Goal: Task Accomplishment & Management: Complete application form

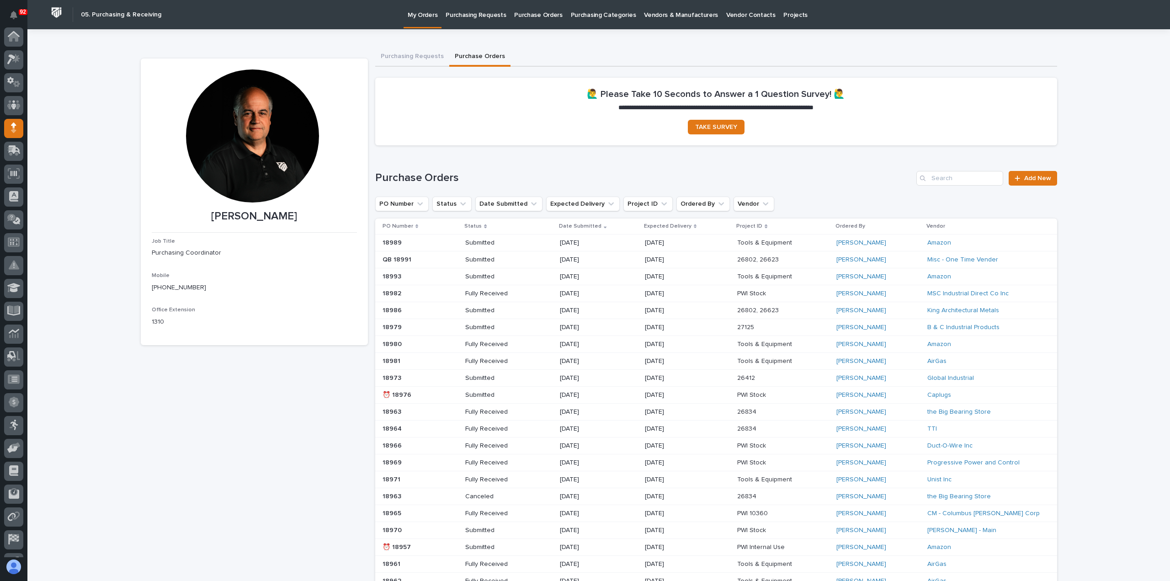
scroll to position [64, 0]
click at [960, 180] on input "Search" at bounding box center [959, 178] width 87 height 15
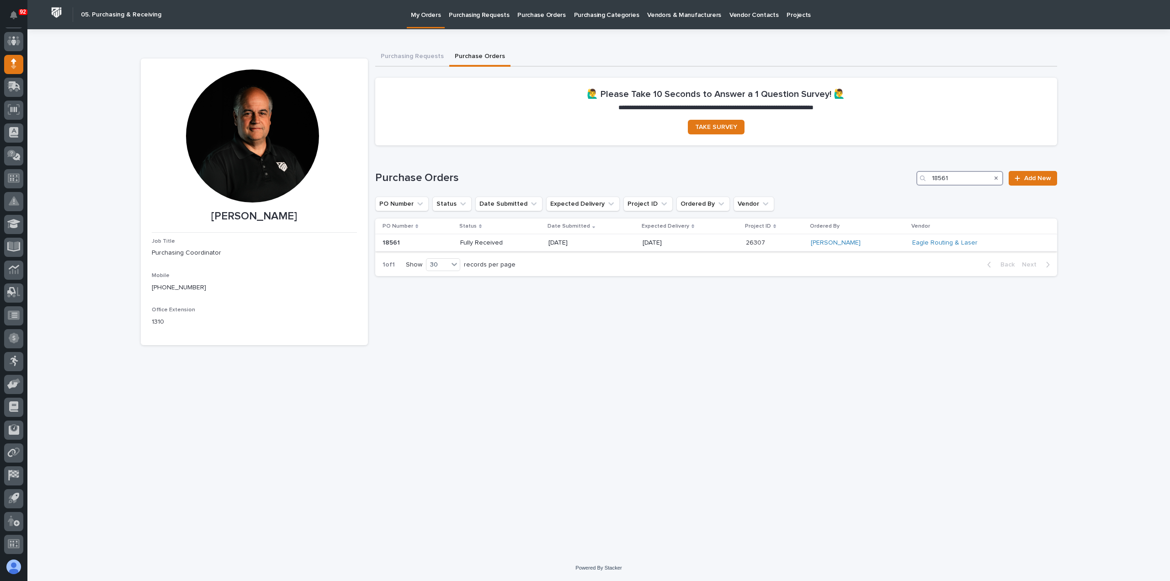
type input "18561"
click at [614, 241] on p "06/05/2025" at bounding box center [580, 243] width 65 height 8
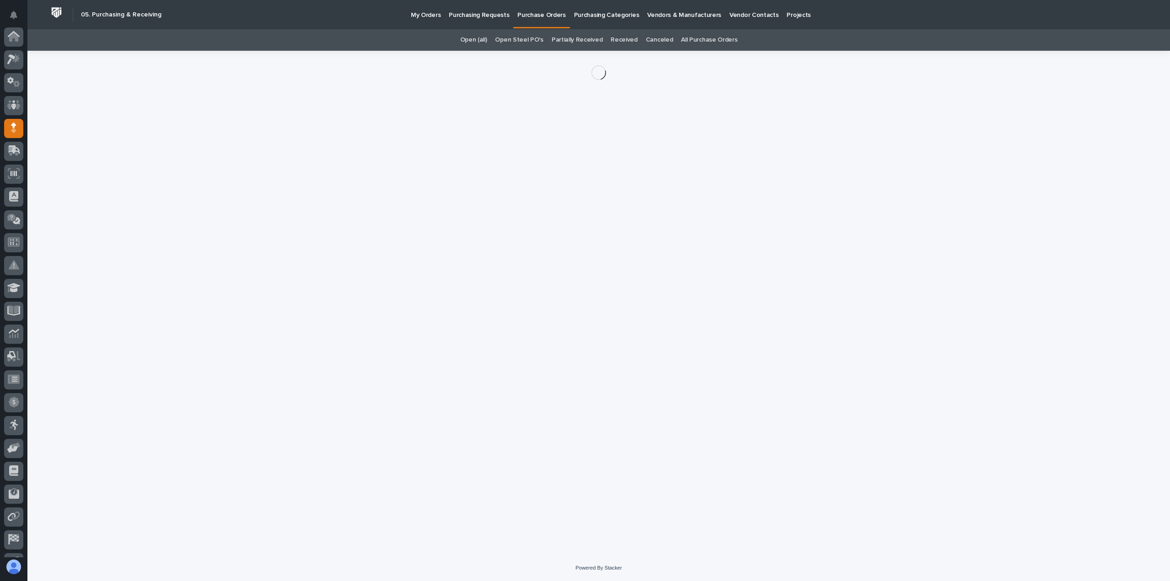
click at [621, 241] on div "Loading... Saving… Loading... Saving…" at bounding box center [599, 291] width 926 height 481
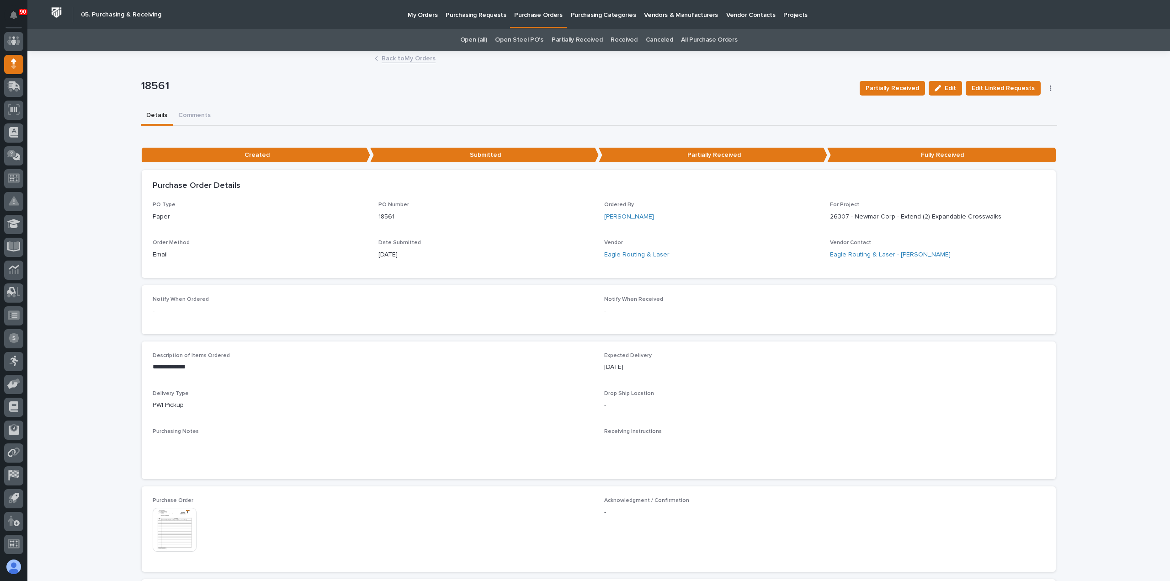
click at [773, 286] on div "Notify When Ordered - Notify When Received -" at bounding box center [599, 309] width 914 height 49
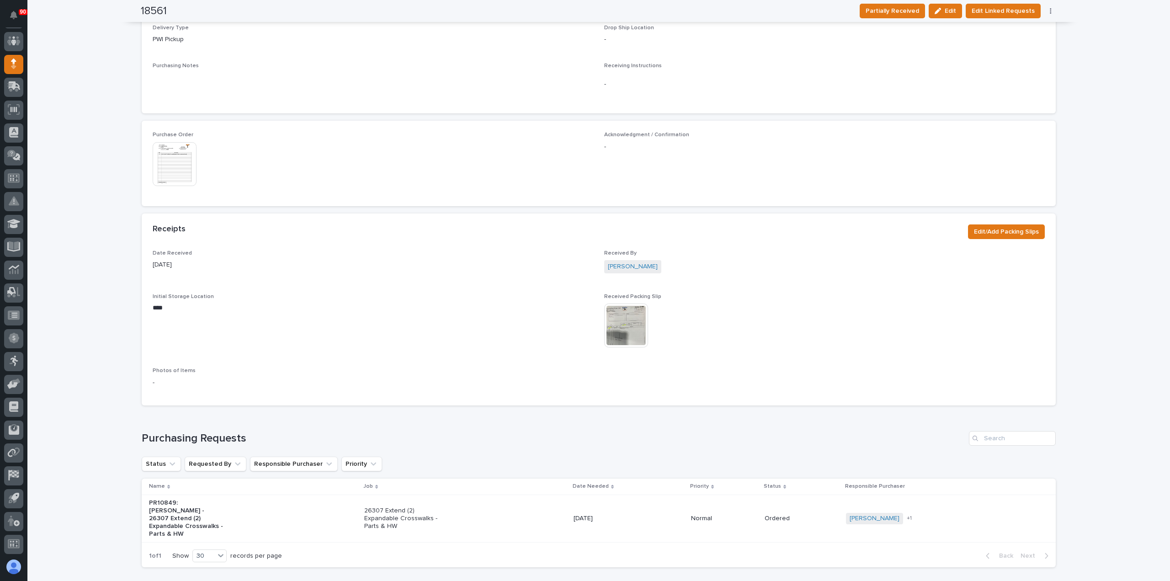
click at [806, 342] on div "This file cannot be opened Download File" at bounding box center [824, 326] width 441 height 46
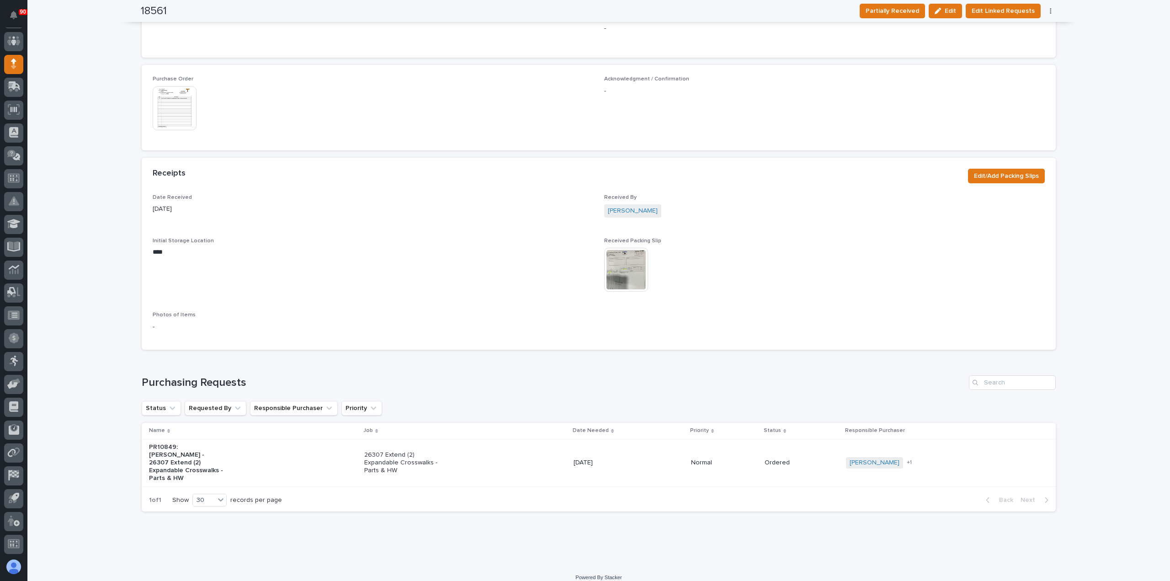
scroll to position [423, 0]
click at [451, 453] on div "26307 Extend (2) Expandable Crosswalks - Parts & HW" at bounding box center [465, 461] width 202 height 30
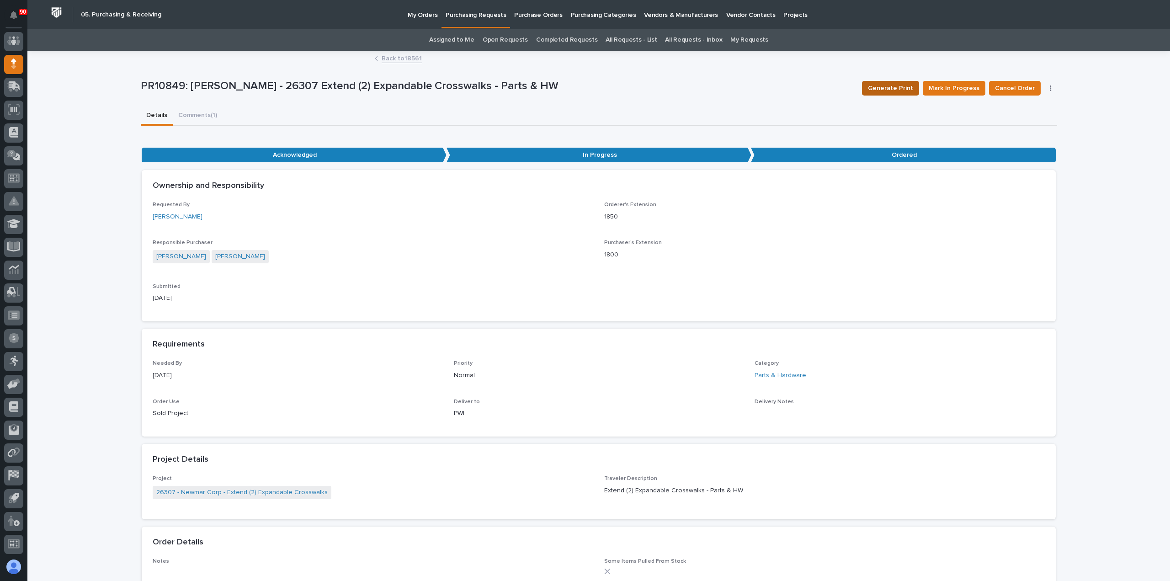
click at [892, 85] on span "Generate Print" at bounding box center [890, 88] width 45 height 11
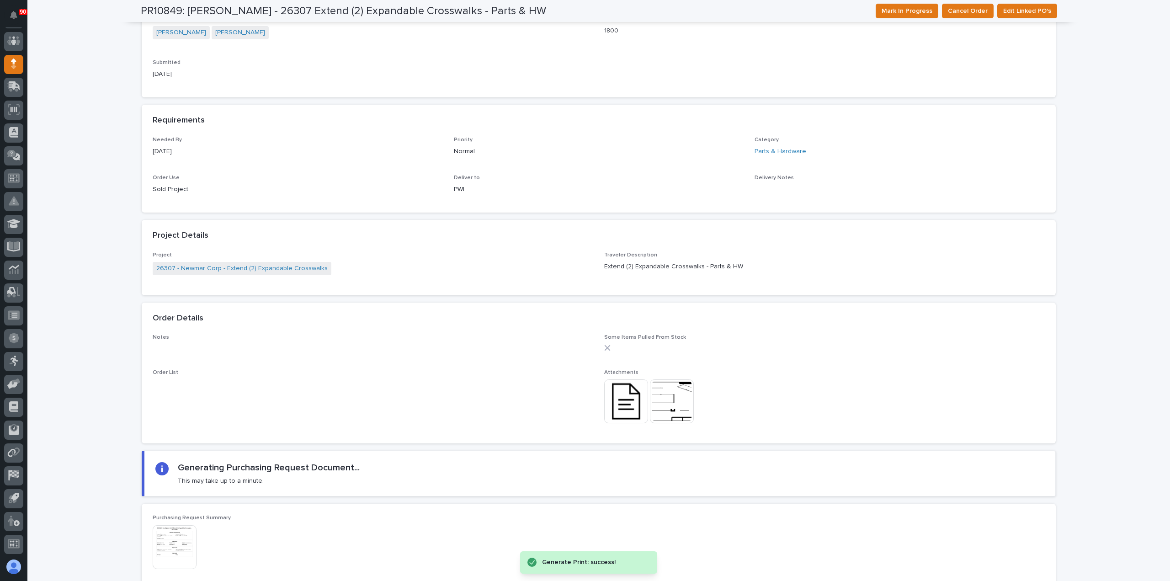
scroll to position [320, 0]
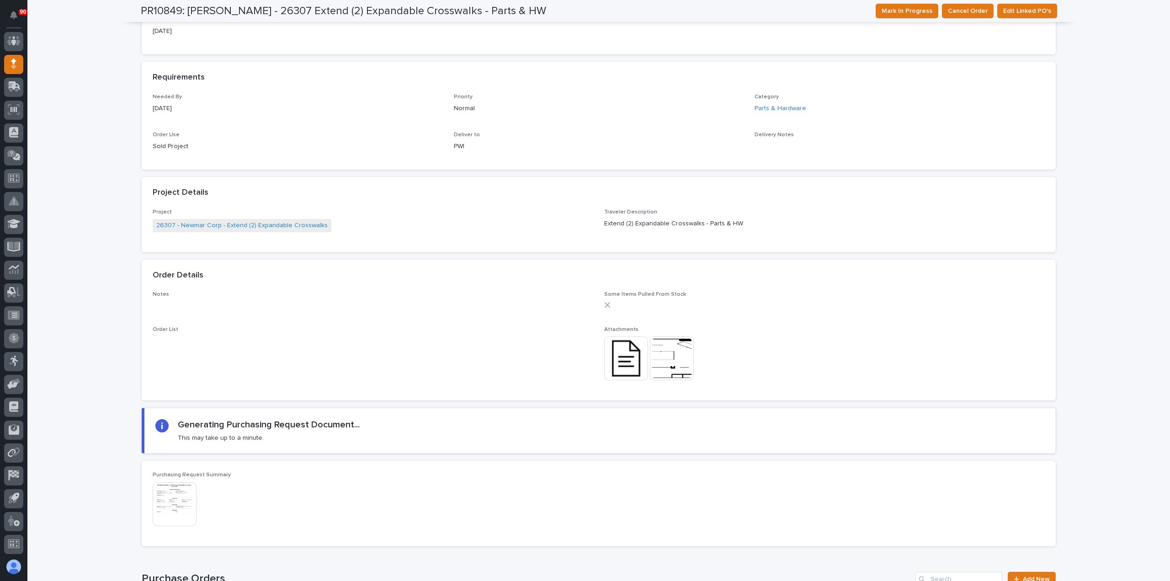
click at [181, 498] on img at bounding box center [175, 504] width 44 height 44
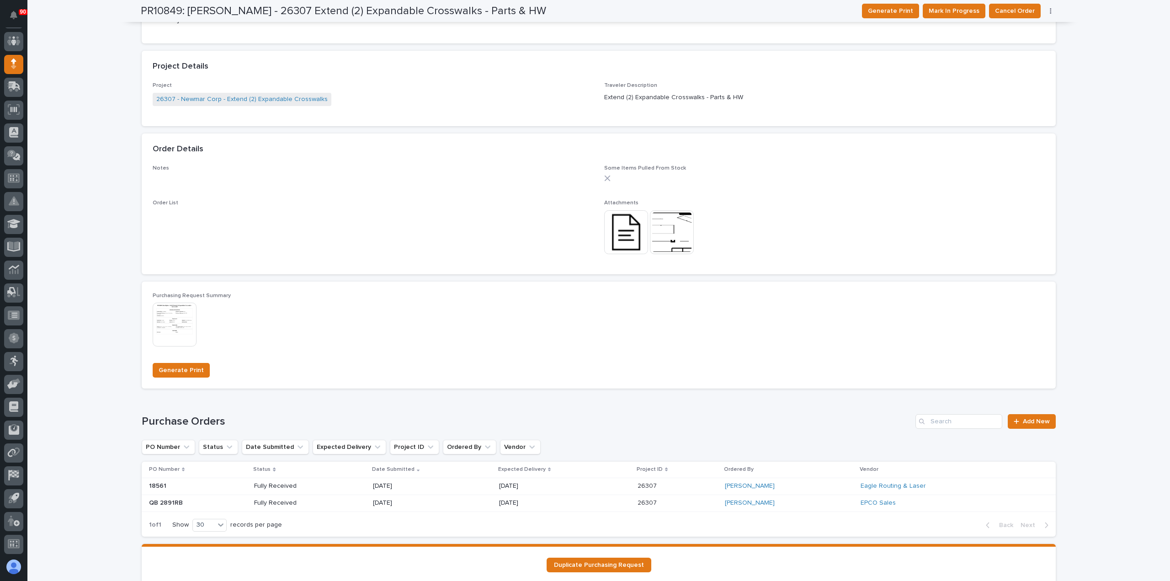
scroll to position [369, 0]
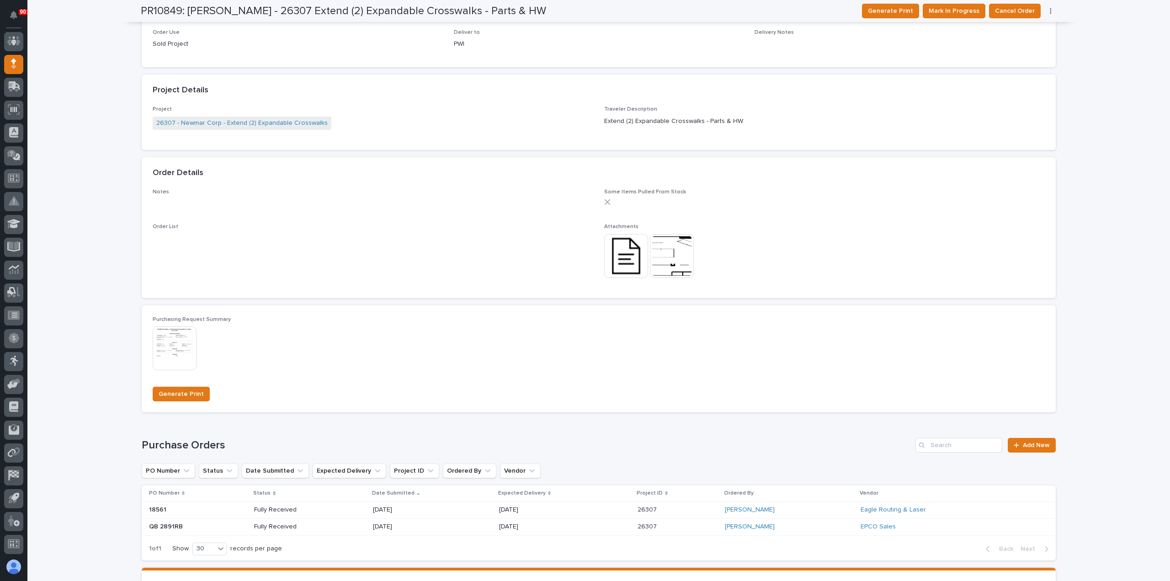
click at [167, 346] on img at bounding box center [175, 348] width 44 height 44
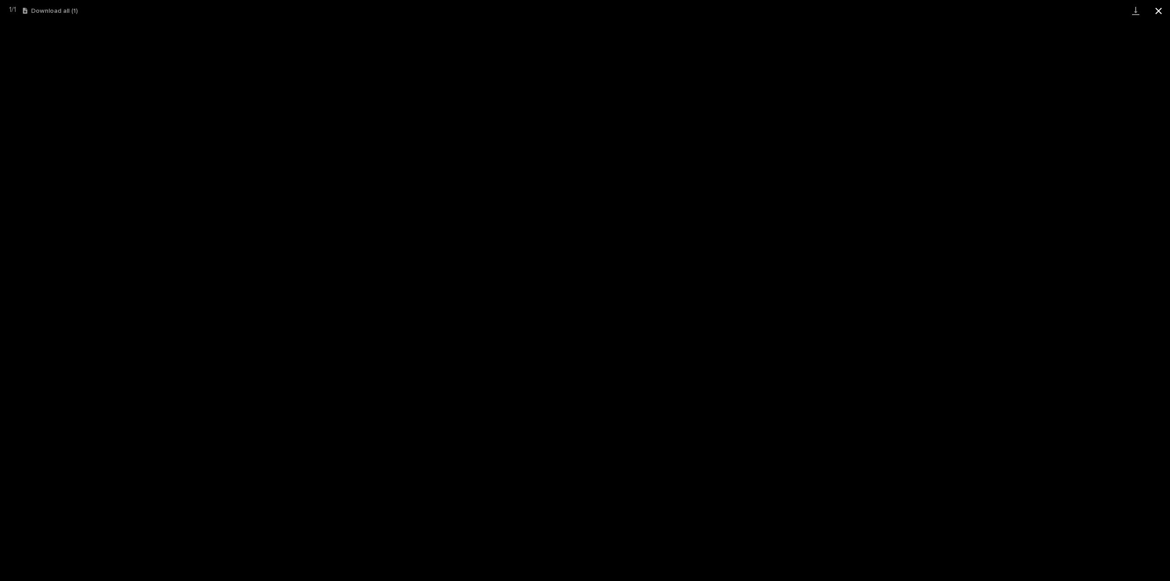
click at [1160, 11] on button "Close gallery" at bounding box center [1158, 10] width 23 height 21
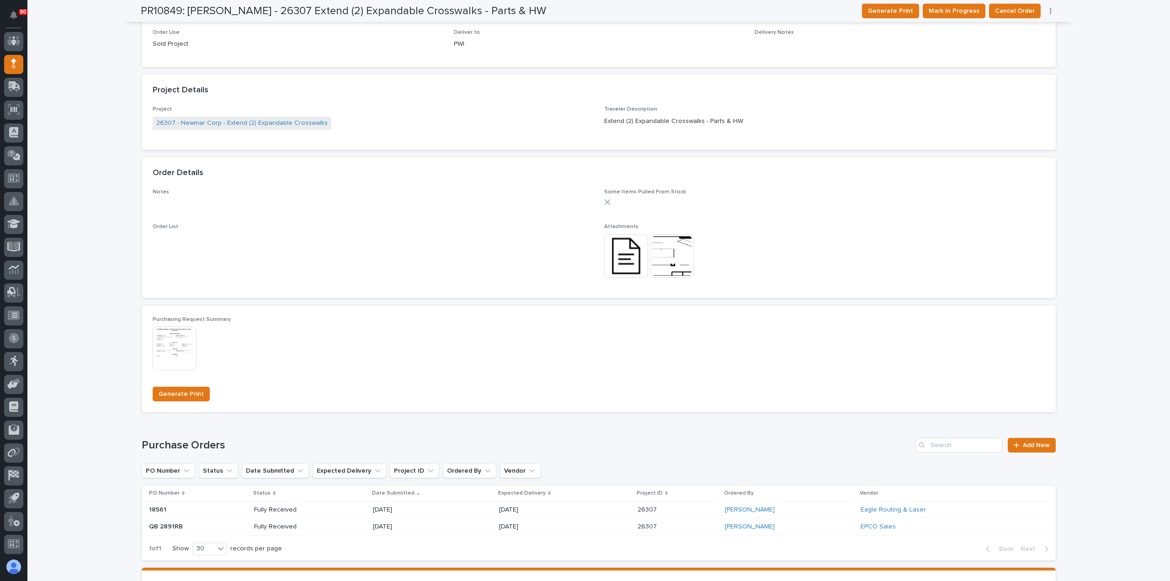
click at [622, 250] on img at bounding box center [626, 256] width 44 height 44
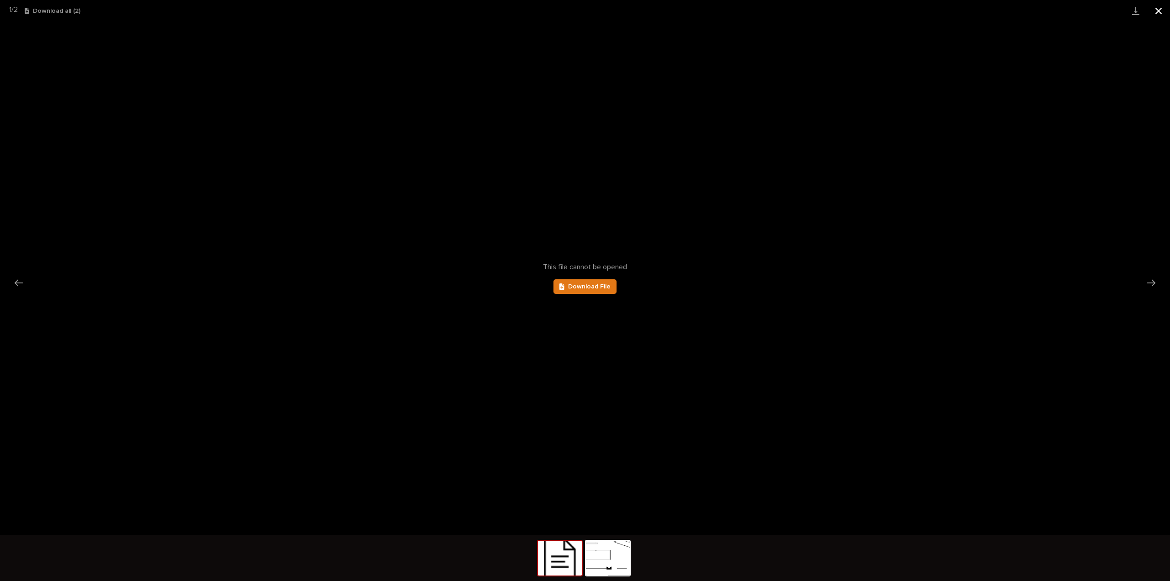
click at [1159, 12] on button "Close gallery" at bounding box center [1158, 10] width 23 height 21
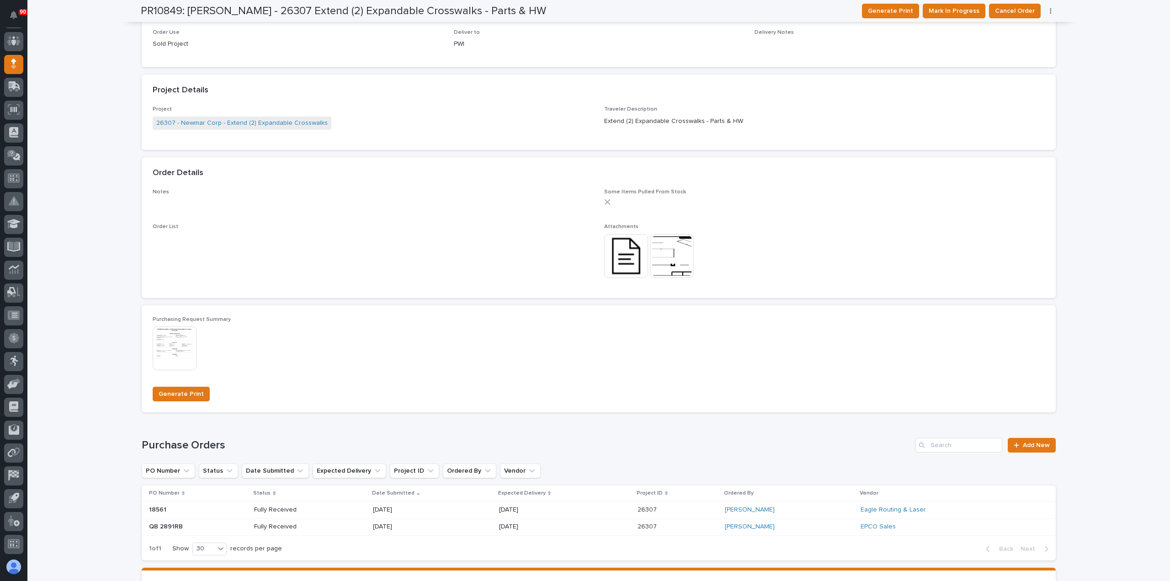
click at [665, 257] on img at bounding box center [672, 256] width 44 height 44
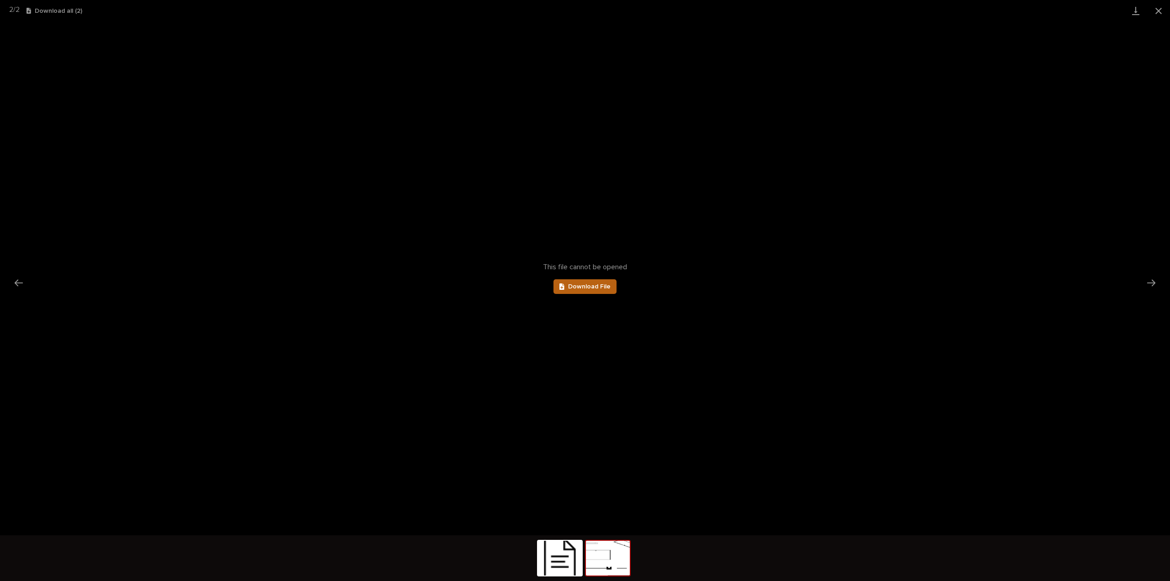
click at [593, 287] on span "Download File" at bounding box center [589, 286] width 43 height 6
click at [20, 277] on button "Previous slide" at bounding box center [18, 283] width 19 height 18
click at [563, 281] on link "Download File" at bounding box center [584, 286] width 63 height 15
click at [1156, 11] on button "Close gallery" at bounding box center [1158, 10] width 23 height 21
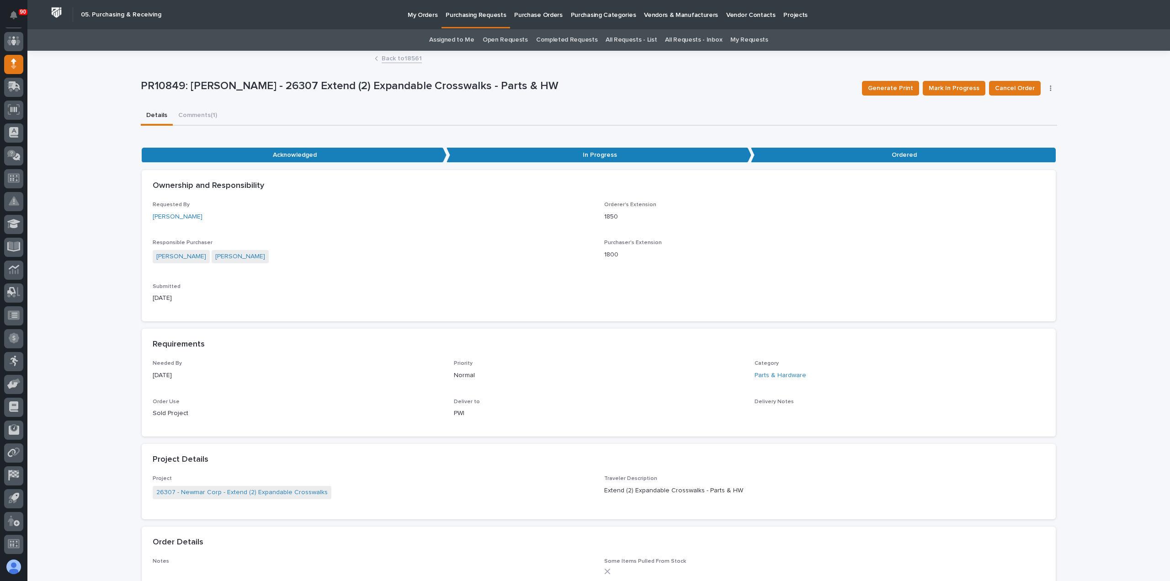
click at [410, 14] on p "My Orders" at bounding box center [423, 9] width 30 height 19
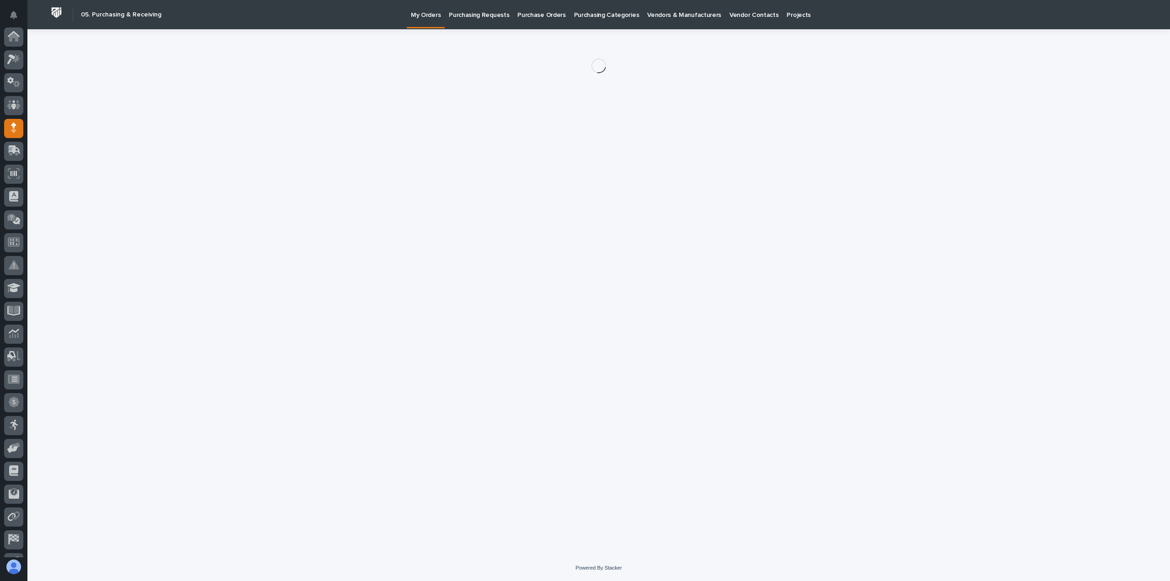
scroll to position [64, 0]
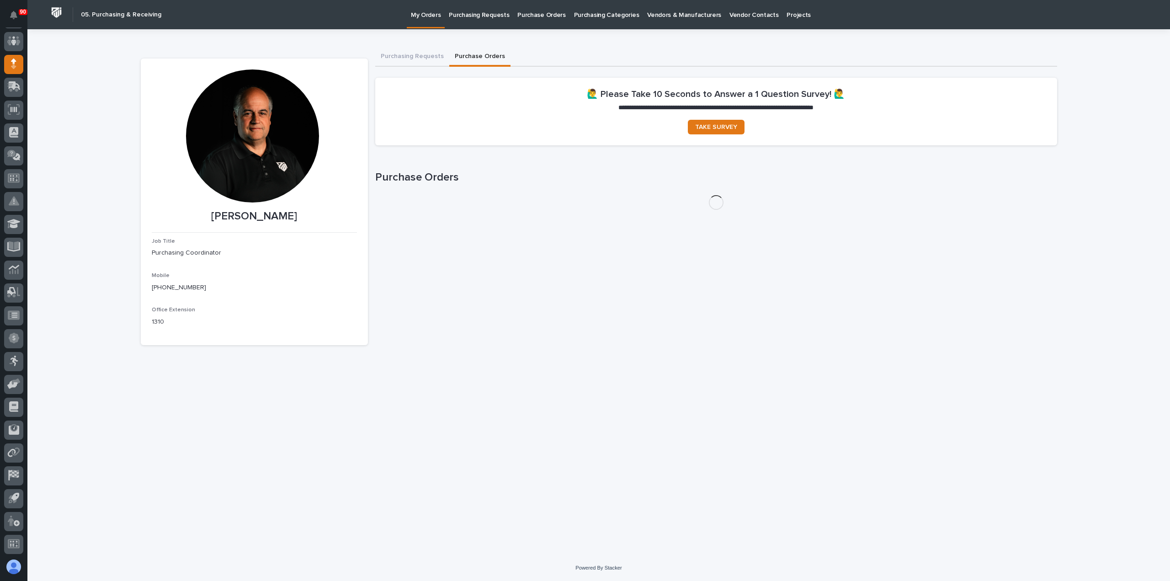
click at [482, 56] on button "Purchase Orders" at bounding box center [479, 57] width 61 height 19
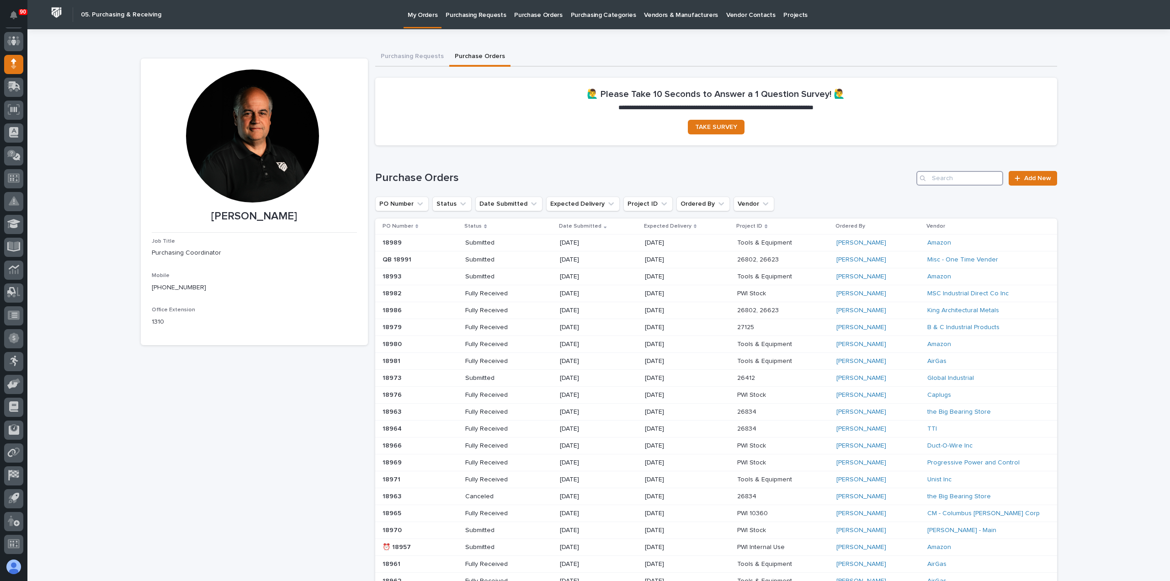
click at [951, 180] on input "Search" at bounding box center [959, 178] width 87 height 15
type input "18647"
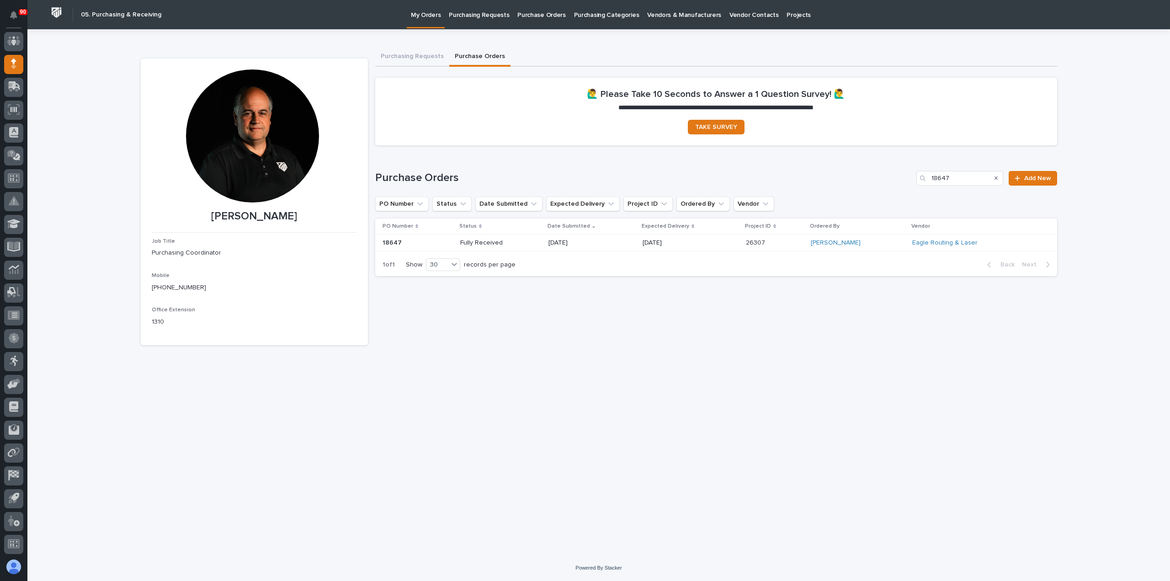
click at [707, 244] on p "07/03/2025" at bounding box center [675, 243] width 65 height 8
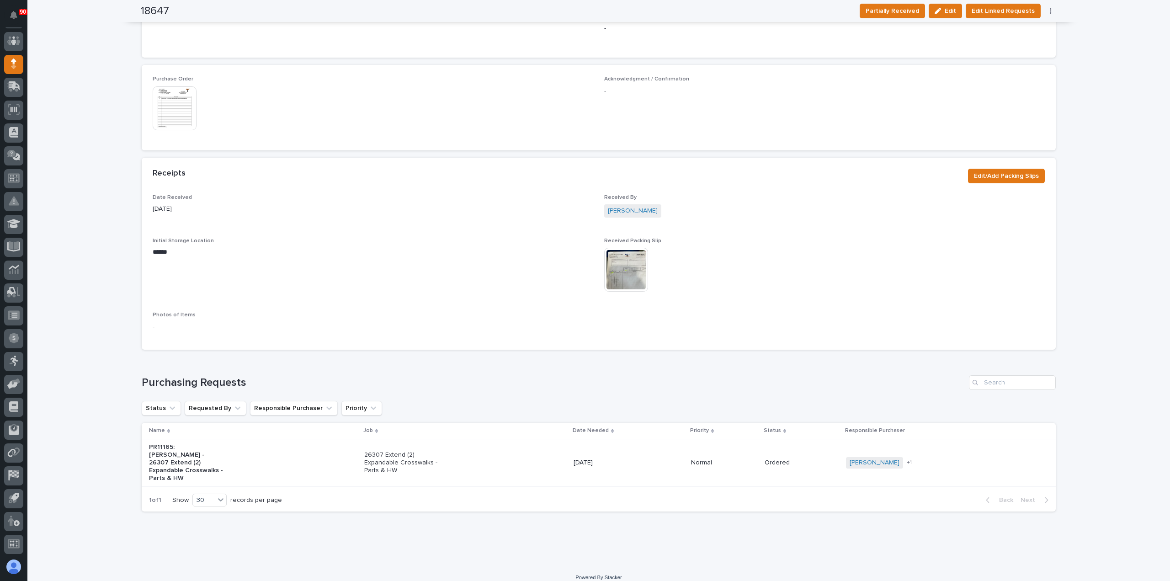
scroll to position [423, 0]
click at [420, 455] on p "26307 Extend (2) Expandable Crosswalks - Parts & HW" at bounding box center [402, 461] width 76 height 23
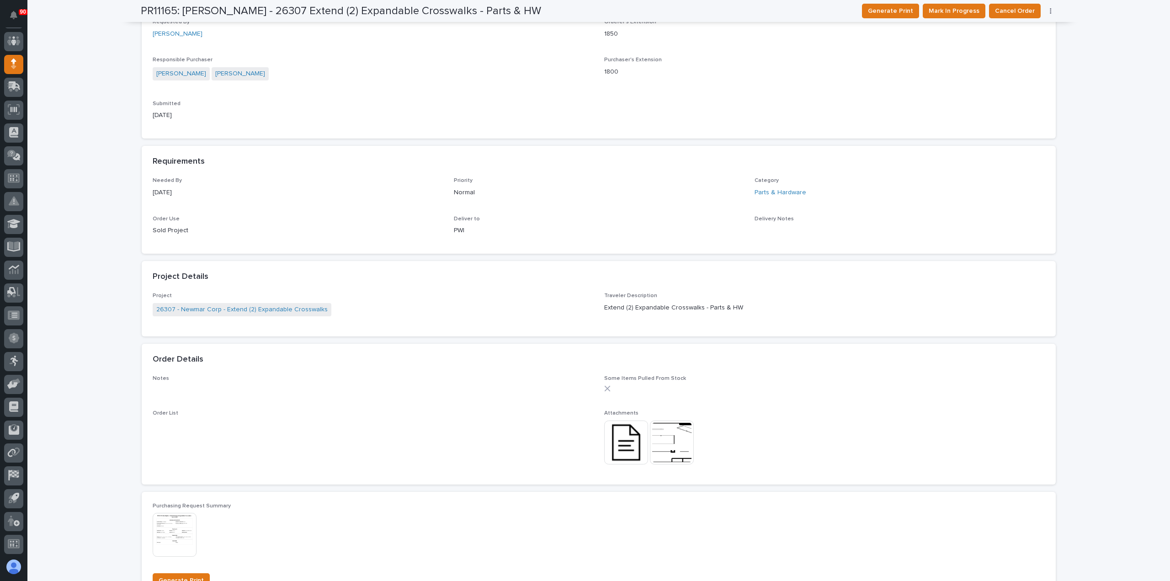
scroll to position [274, 0]
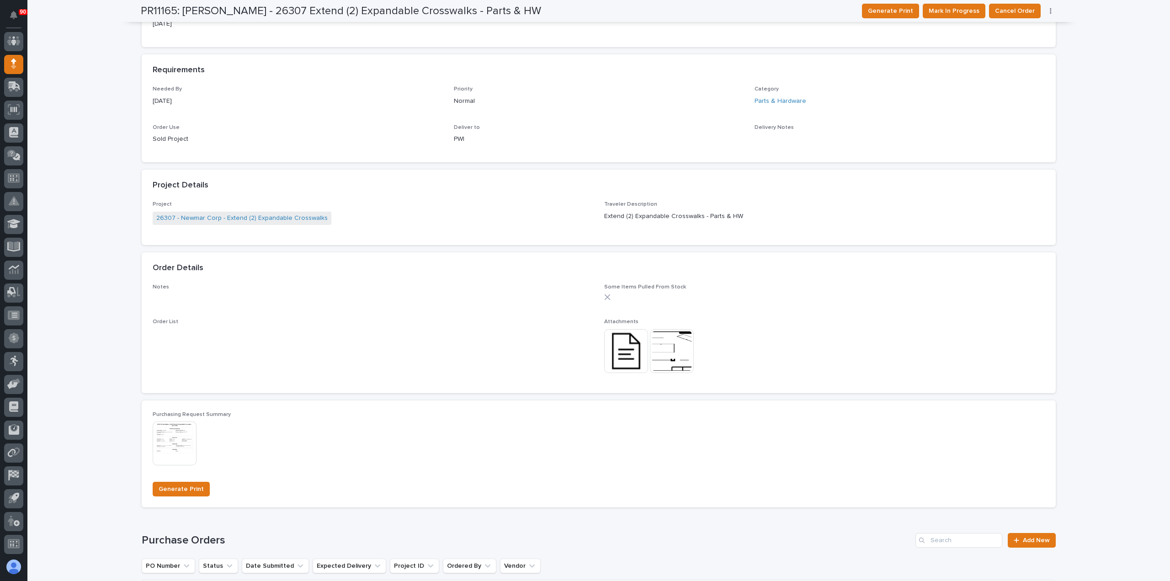
click at [659, 343] on img at bounding box center [672, 351] width 44 height 44
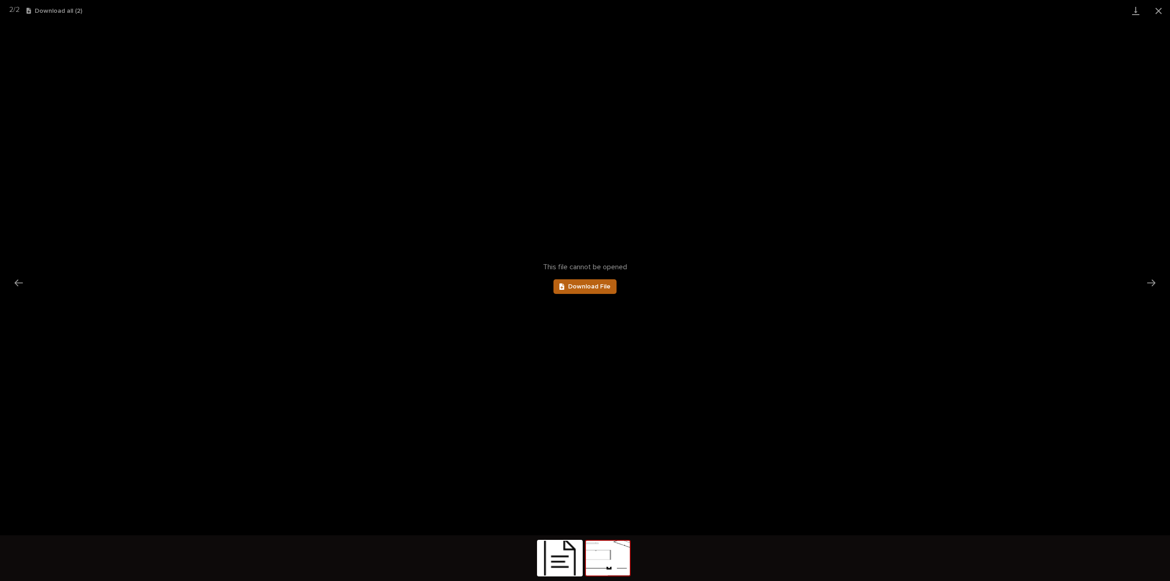
click at [596, 286] on span "Download File" at bounding box center [589, 286] width 43 height 6
click at [1159, 8] on button "Close gallery" at bounding box center [1158, 10] width 23 height 21
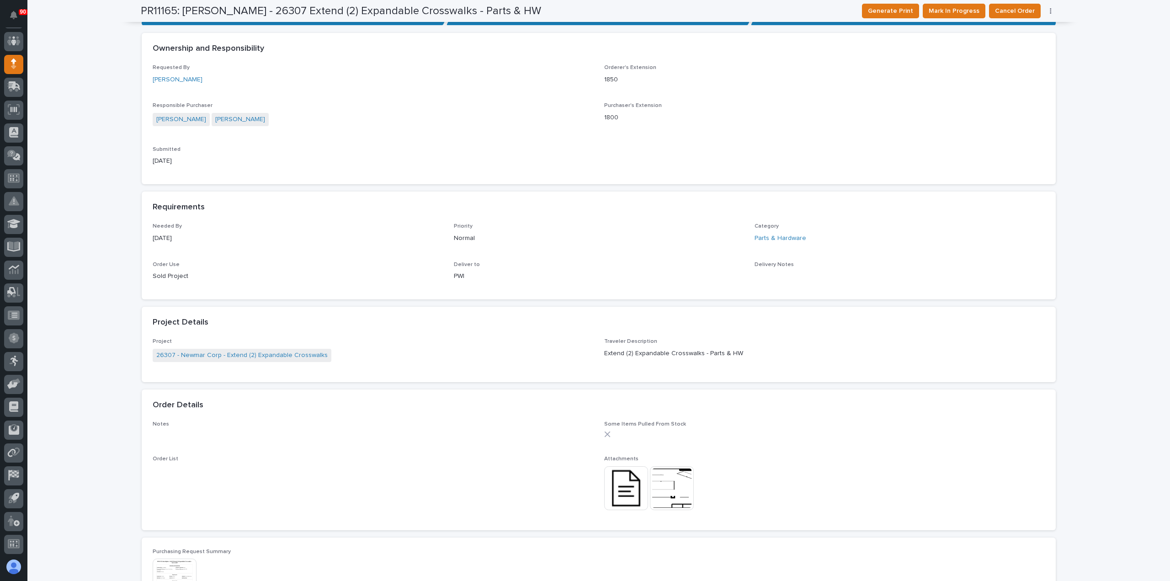
scroll to position [183, 0]
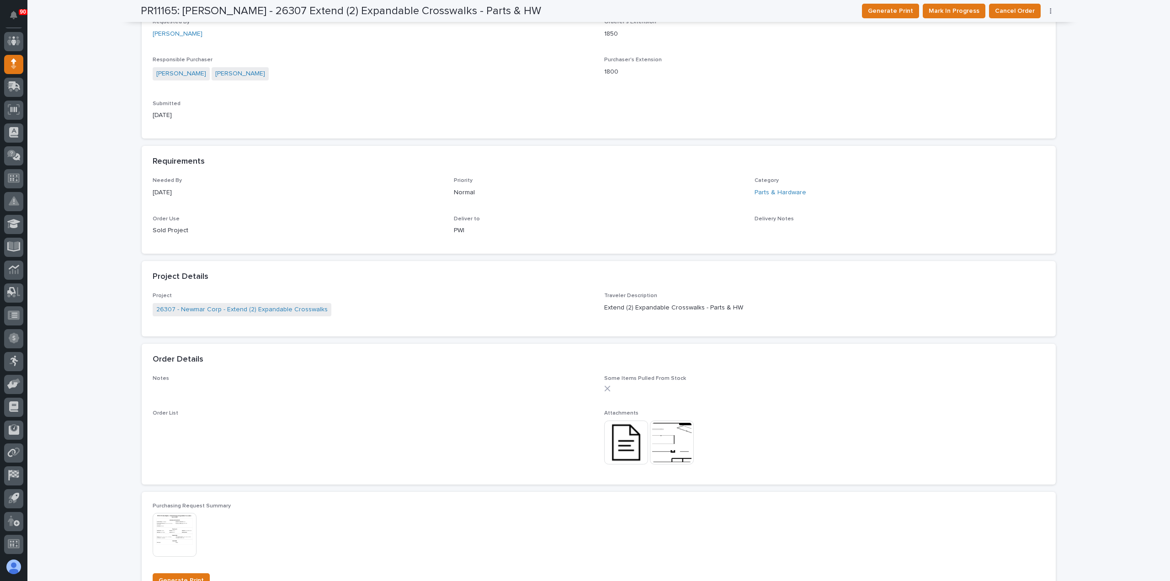
click at [620, 445] on img at bounding box center [626, 442] width 44 height 44
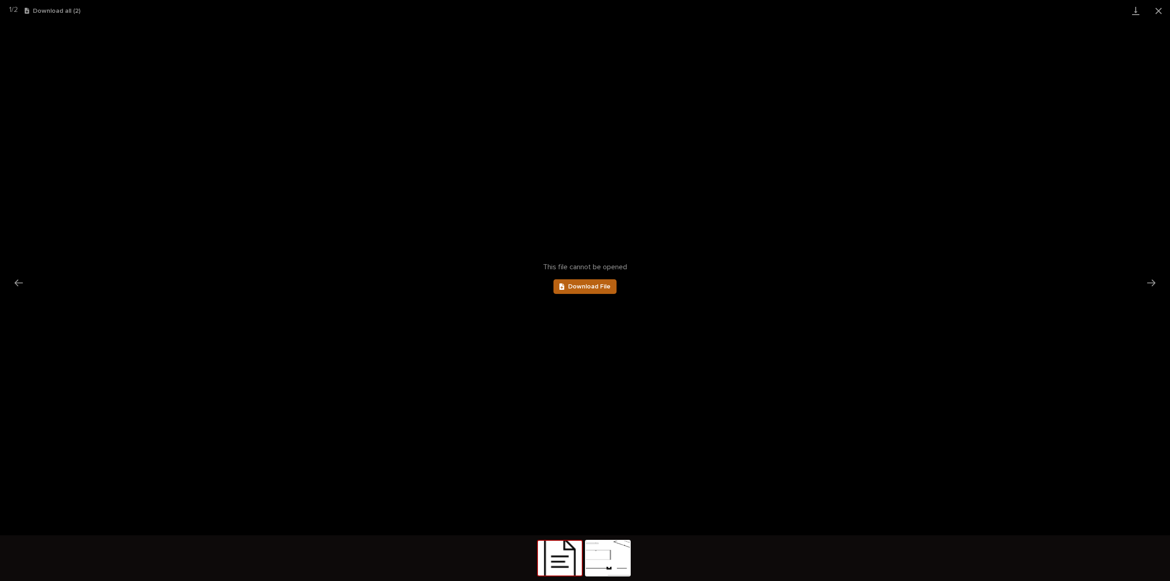
scroll to position [0, 0]
click at [586, 285] on span "Download File" at bounding box center [589, 286] width 43 height 6
click at [1158, 10] on button "Close gallery" at bounding box center [1158, 10] width 23 height 21
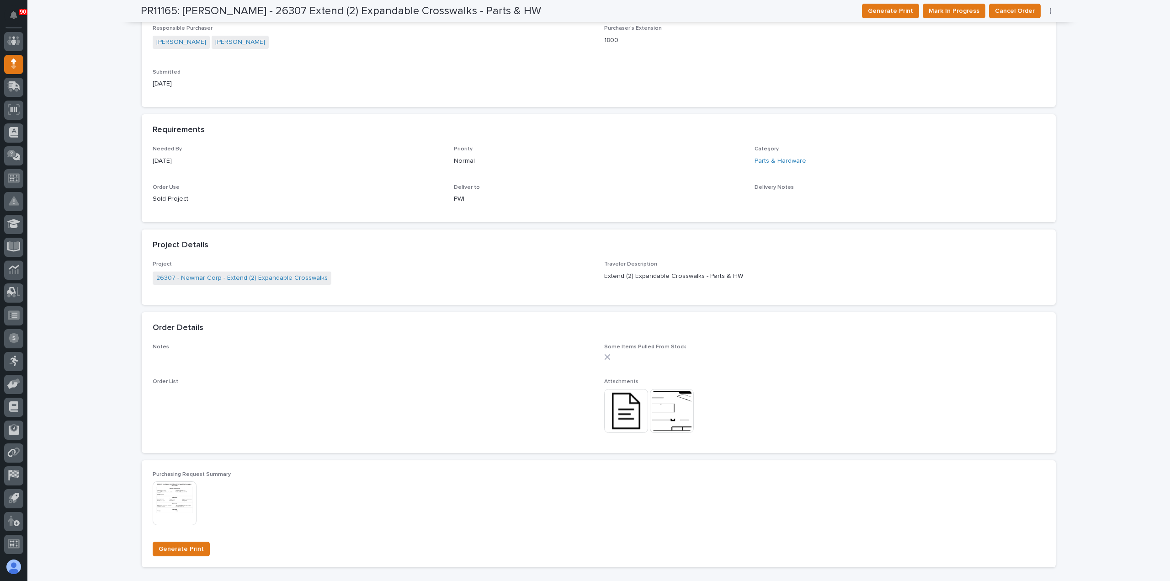
scroll to position [229, 0]
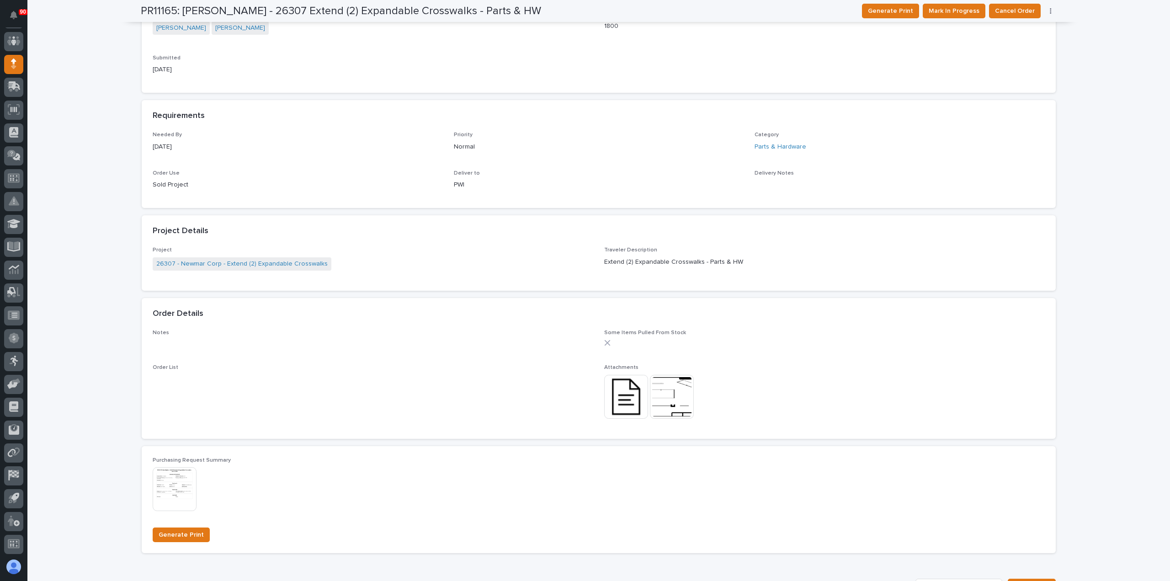
click at [170, 478] on img at bounding box center [175, 489] width 44 height 44
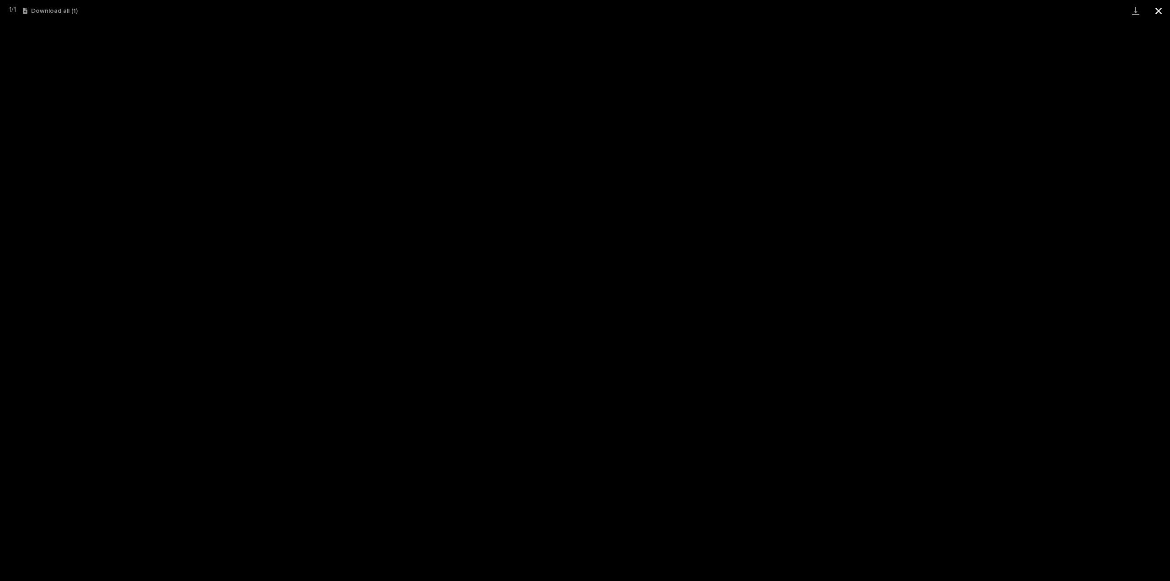
click at [1159, 10] on button "Close gallery" at bounding box center [1158, 10] width 23 height 21
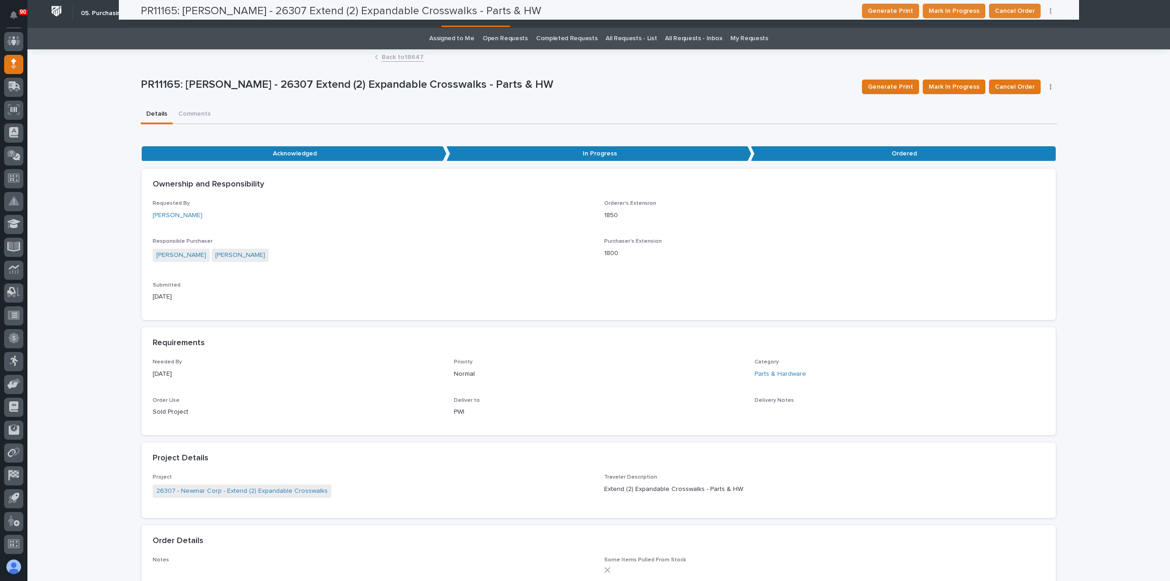
scroll to position [0, 0]
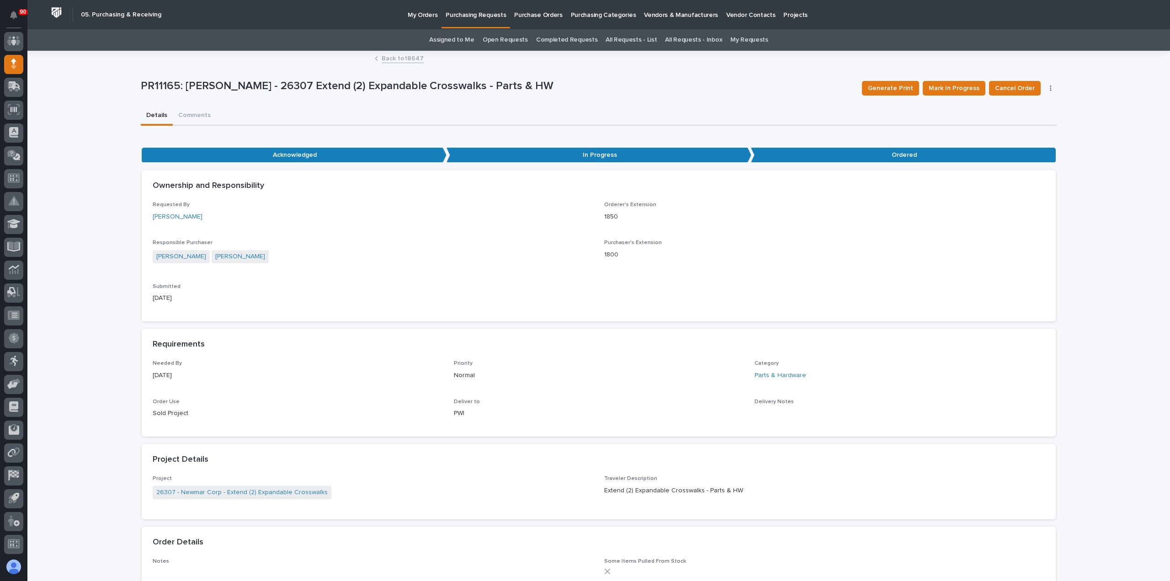
click at [423, 15] on p "My Orders" at bounding box center [423, 9] width 30 height 19
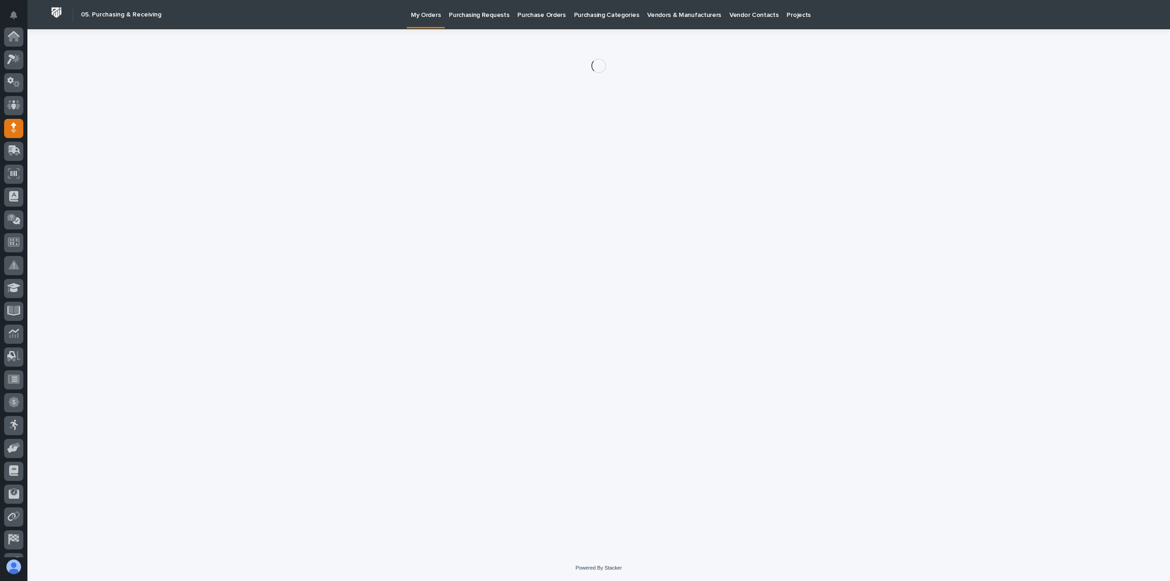
scroll to position [64, 0]
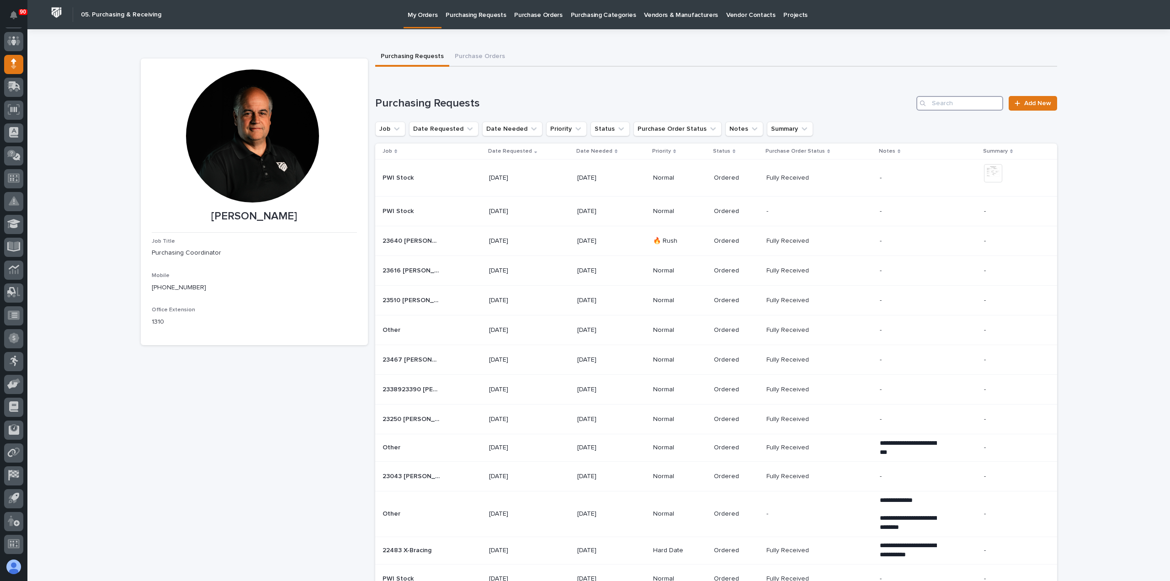
click at [942, 100] on input "Search" at bounding box center [959, 103] width 87 height 15
click at [470, 59] on button "Purchase Orders" at bounding box center [479, 57] width 61 height 19
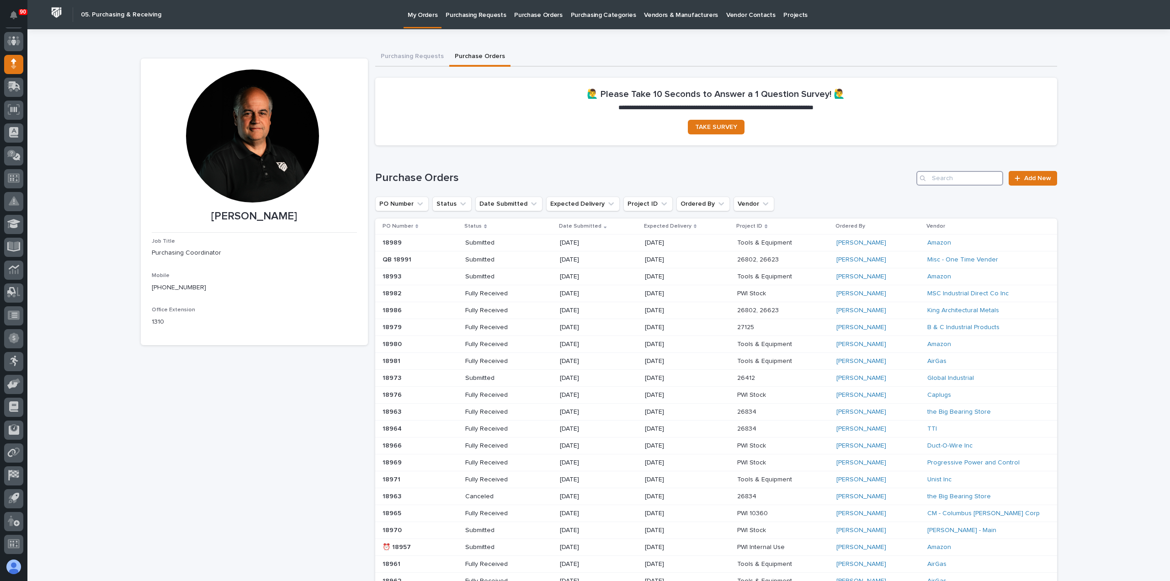
drag, startPoint x: 937, startPoint y: 179, endPoint x: 942, endPoint y: 173, distance: 8.1
click at [937, 178] on input "Search" at bounding box center [959, 178] width 87 height 15
type input "16561"
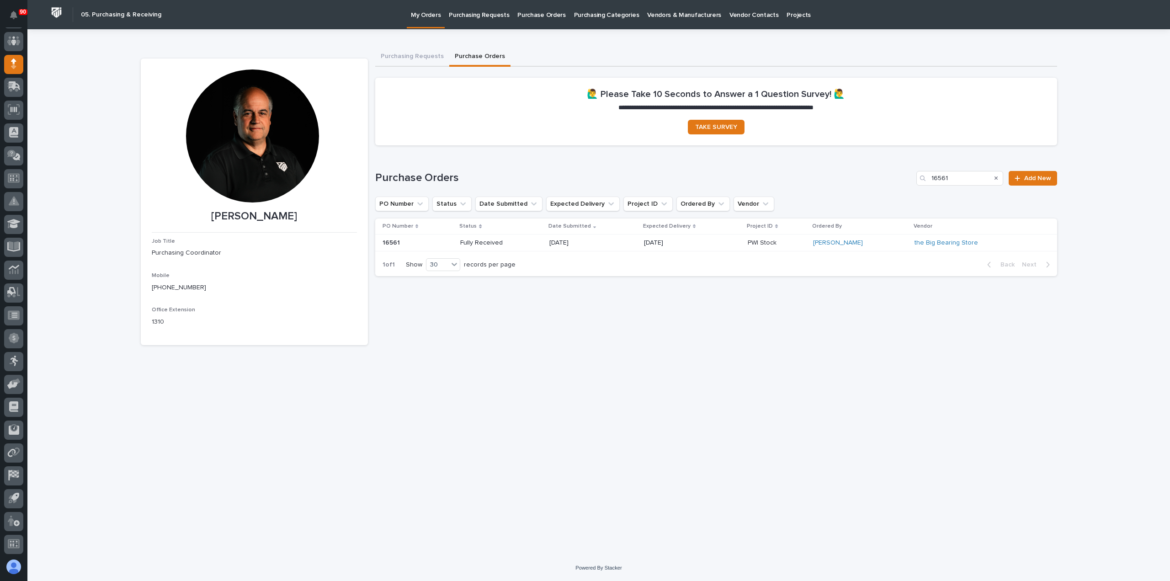
click at [707, 241] on p "02/27/2024" at bounding box center [676, 243] width 65 height 8
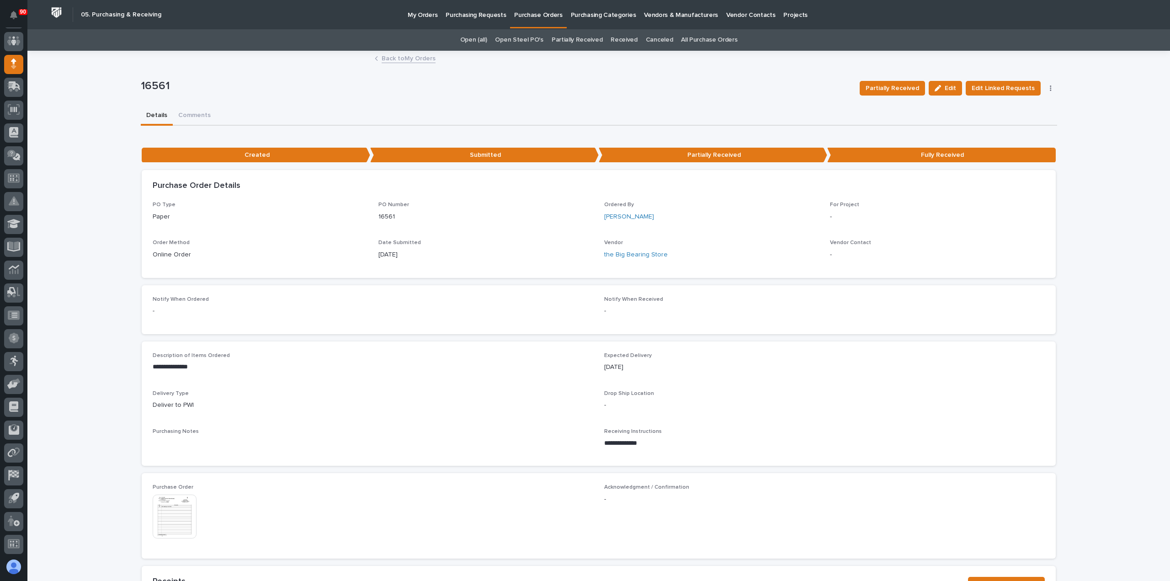
click at [427, 14] on p "My Orders" at bounding box center [423, 9] width 30 height 19
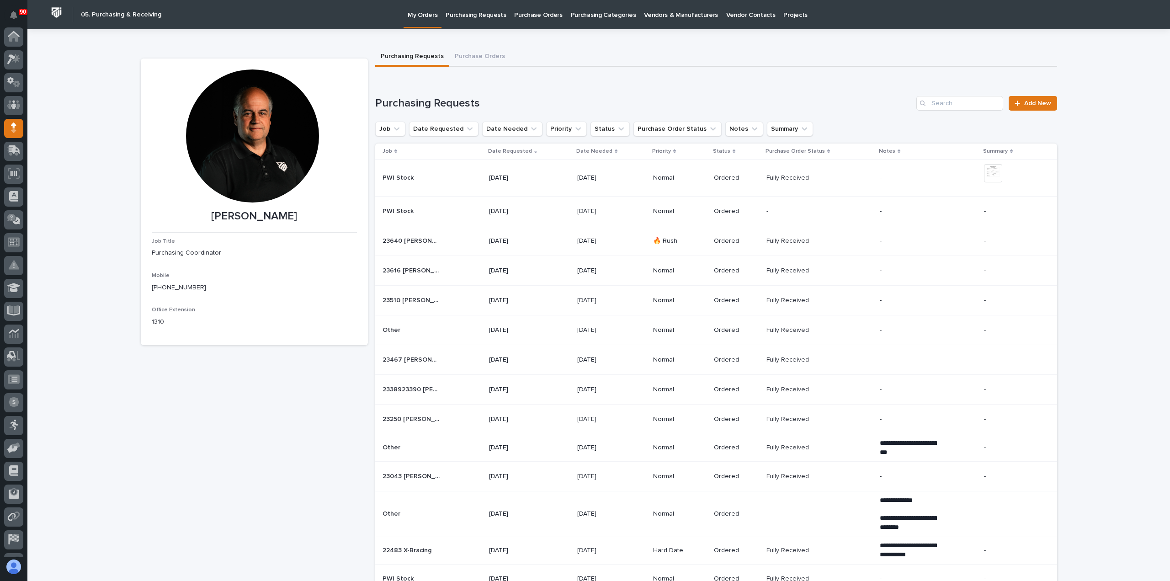
scroll to position [64, 0]
click at [479, 52] on button "Purchase Orders" at bounding box center [479, 57] width 61 height 19
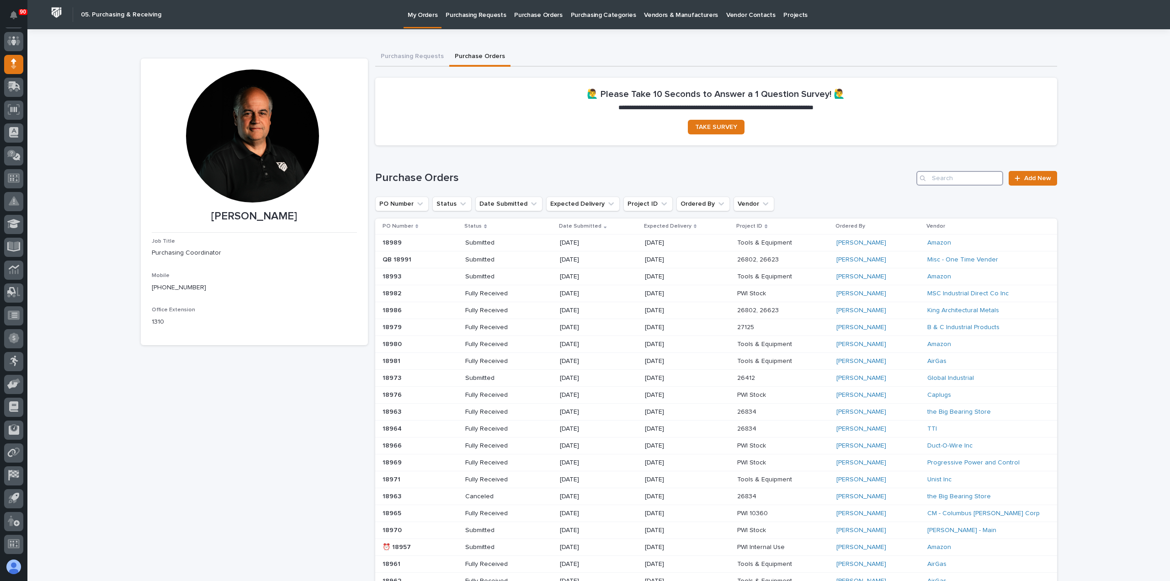
click at [948, 172] on input "Search" at bounding box center [959, 178] width 87 height 15
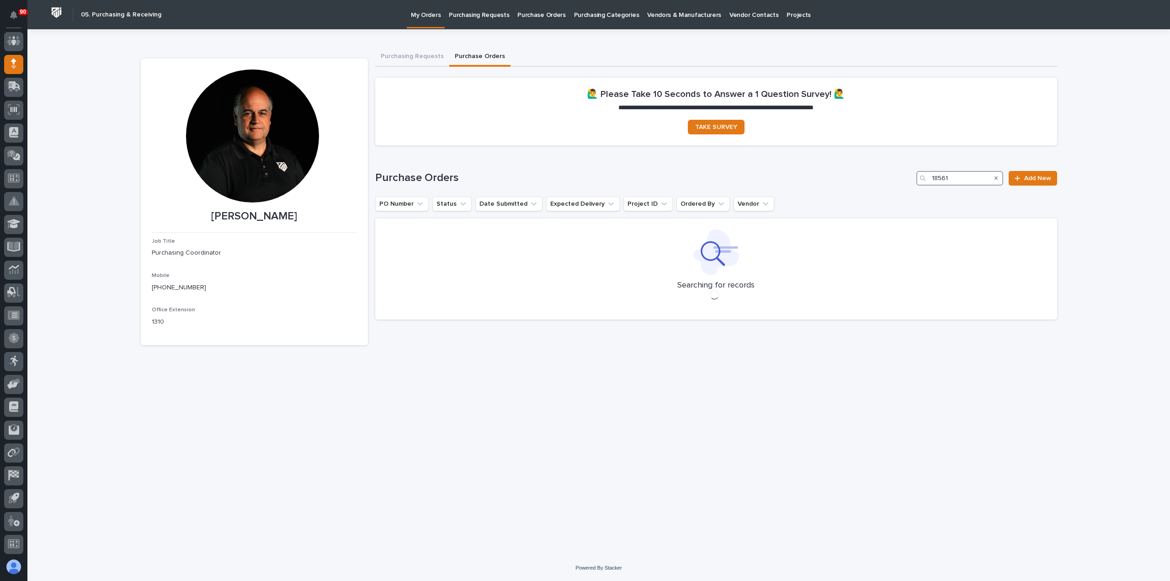
type input "18561"
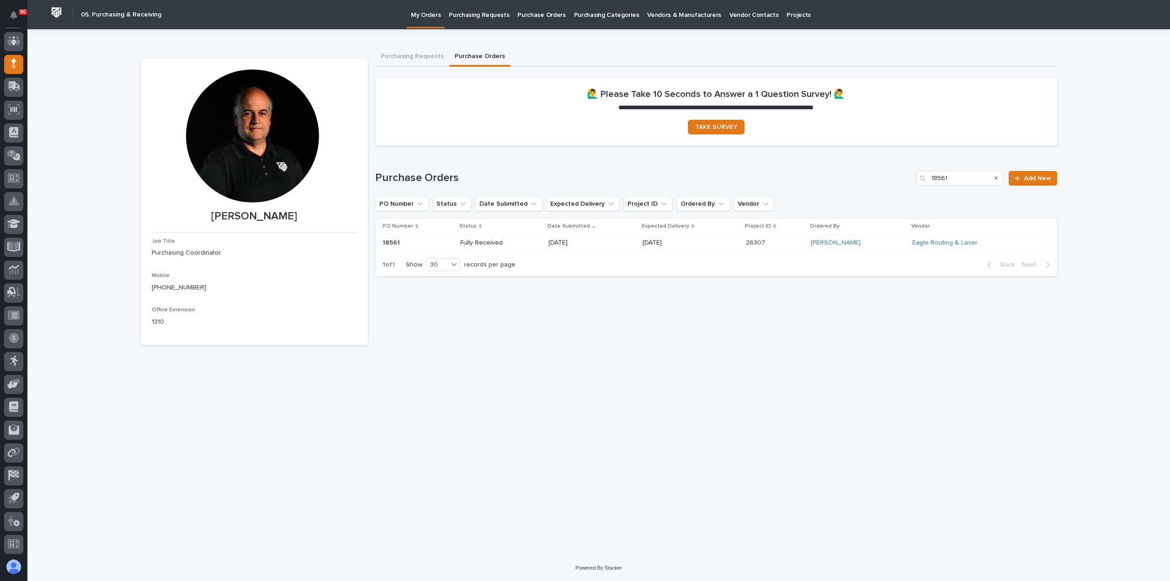
click at [670, 241] on p "06/13/2025" at bounding box center [675, 243] width 65 height 8
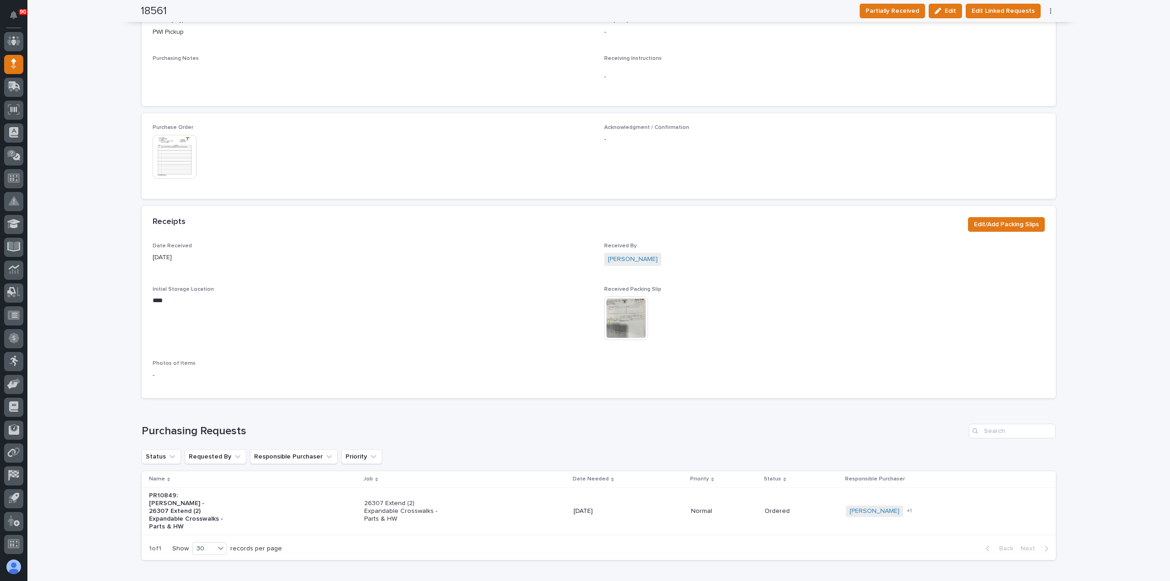
scroll to position [423, 0]
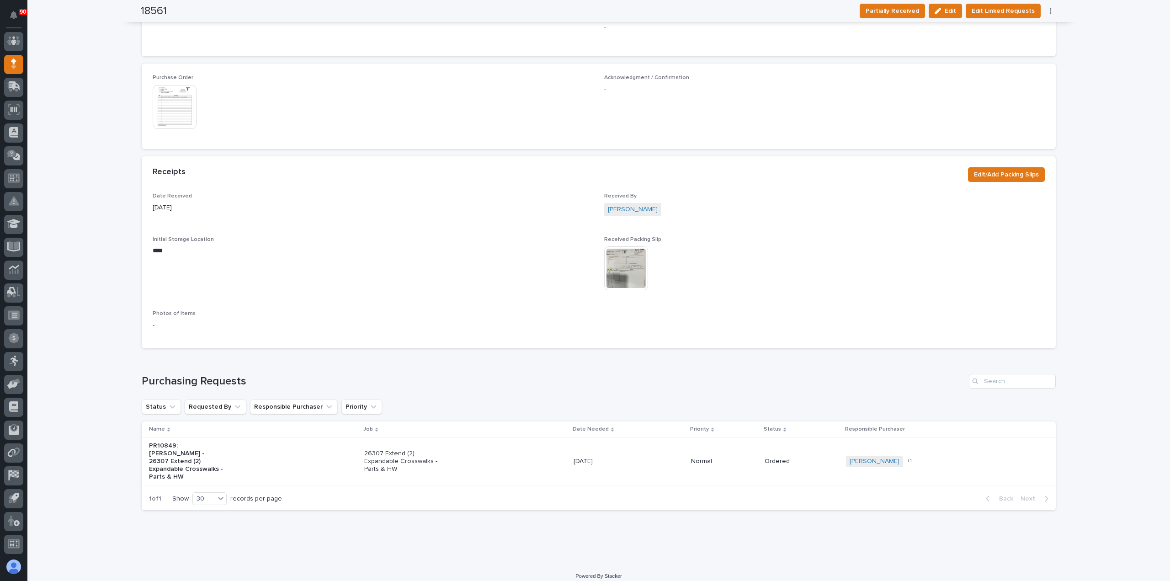
click at [412, 454] on p "26307 Extend (2) Expandable Crosswalks - Parts & HW" at bounding box center [402, 461] width 76 height 23
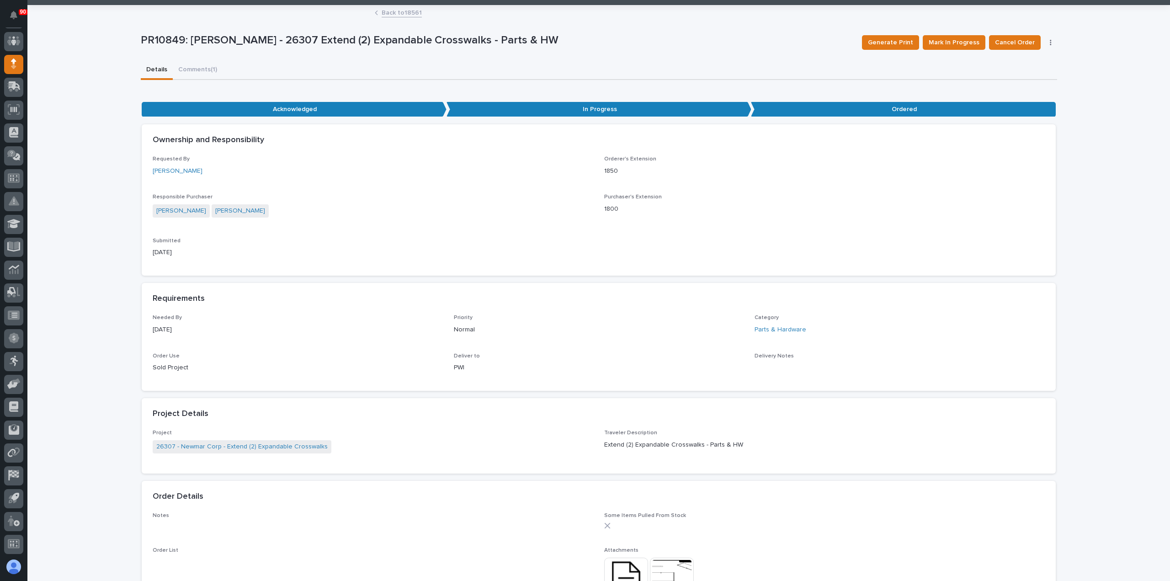
scroll to position [183, 0]
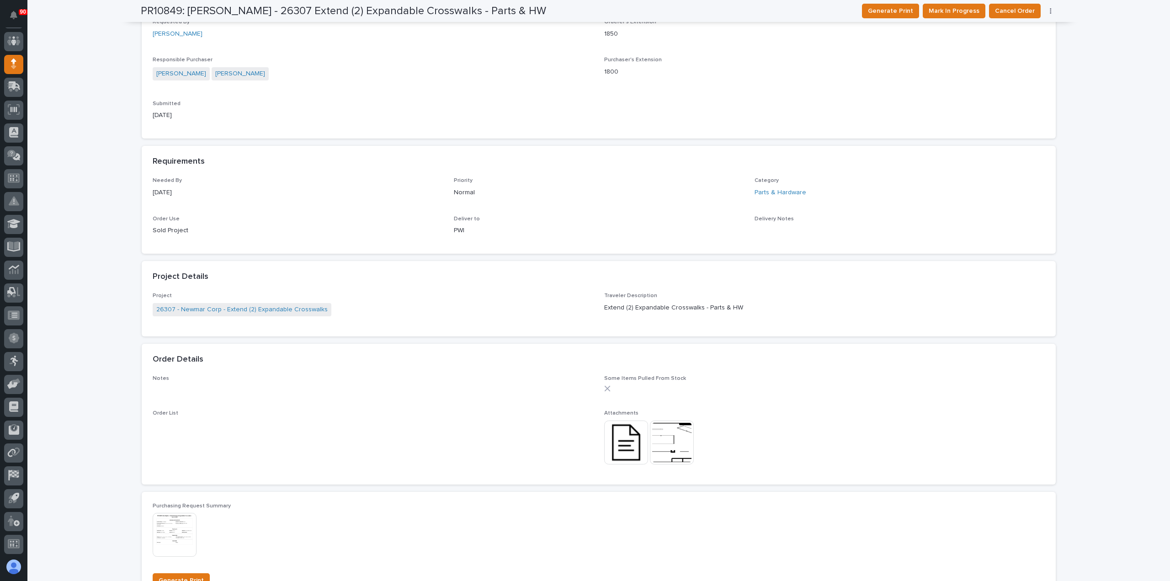
click at [623, 438] on img at bounding box center [626, 442] width 44 height 44
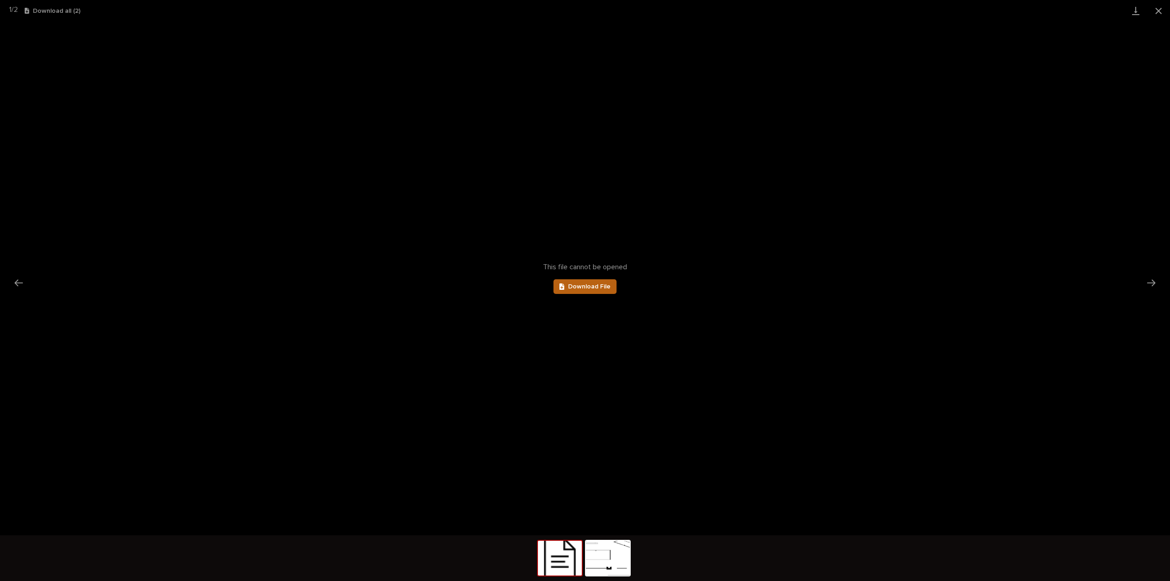
scroll to position [0, 0]
click at [586, 288] on span "Download File" at bounding box center [589, 286] width 43 height 6
click at [1157, 10] on button "Close gallery" at bounding box center [1158, 10] width 23 height 21
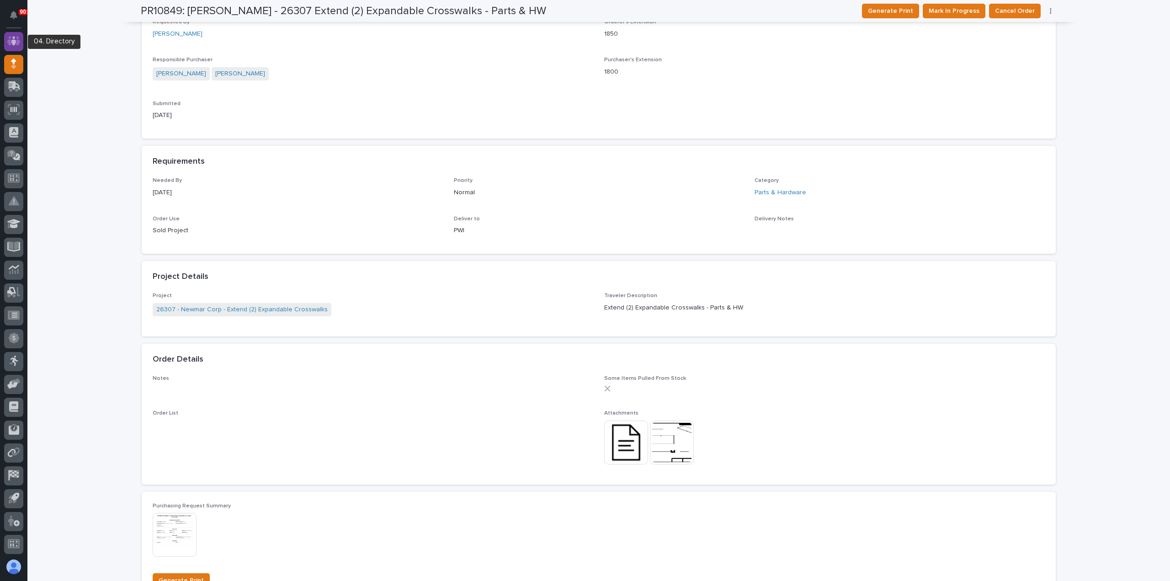
click at [10, 37] on icon at bounding box center [13, 41] width 13 height 9
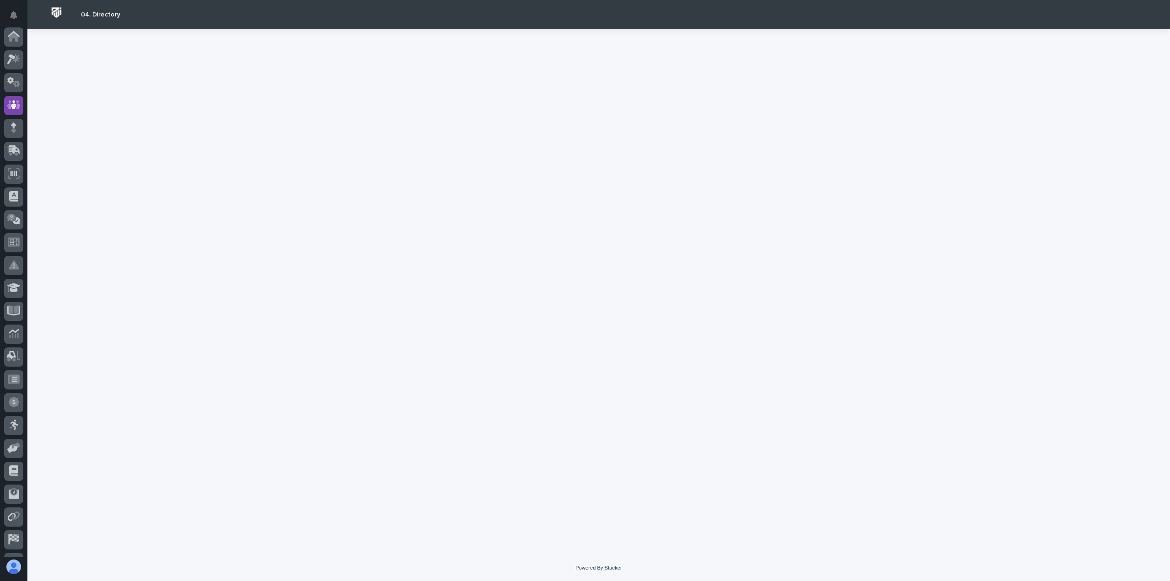
scroll to position [64, 0]
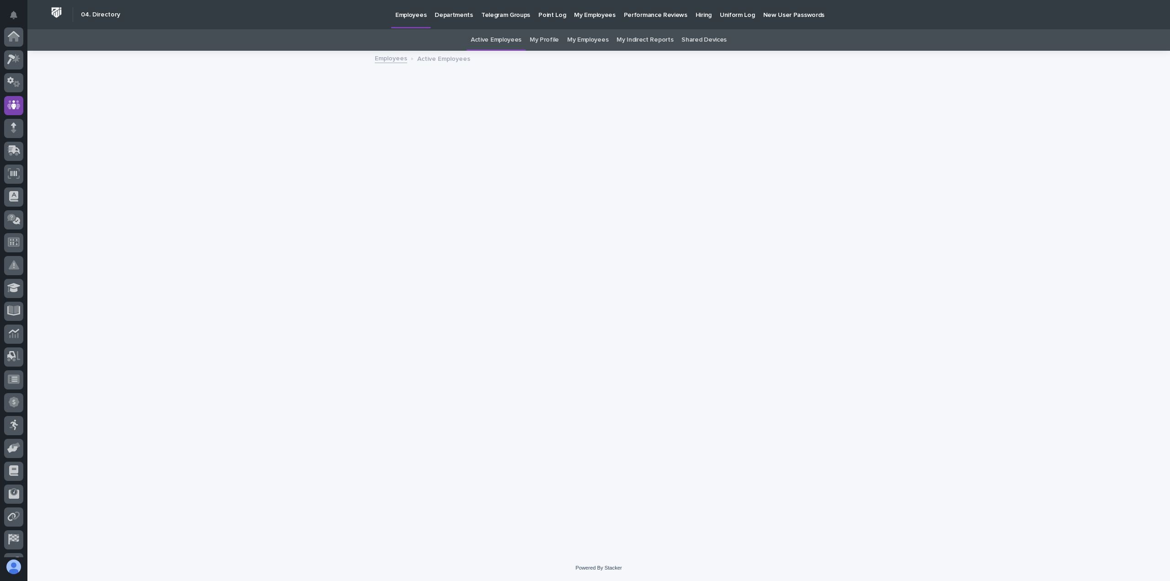
scroll to position [64, 0]
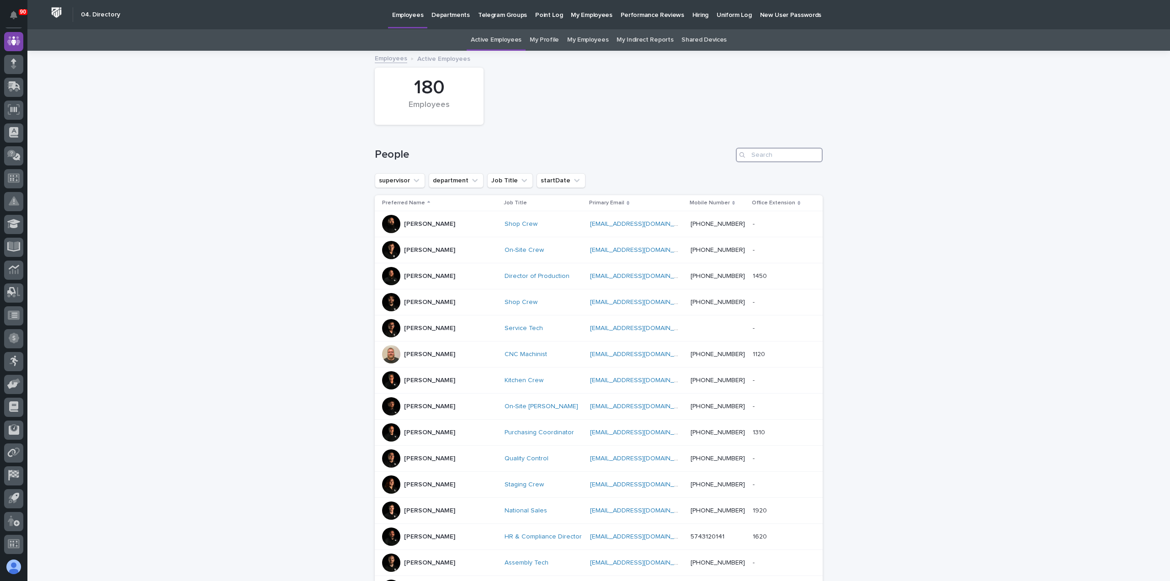
click at [763, 156] on input "Search" at bounding box center [779, 155] width 87 height 15
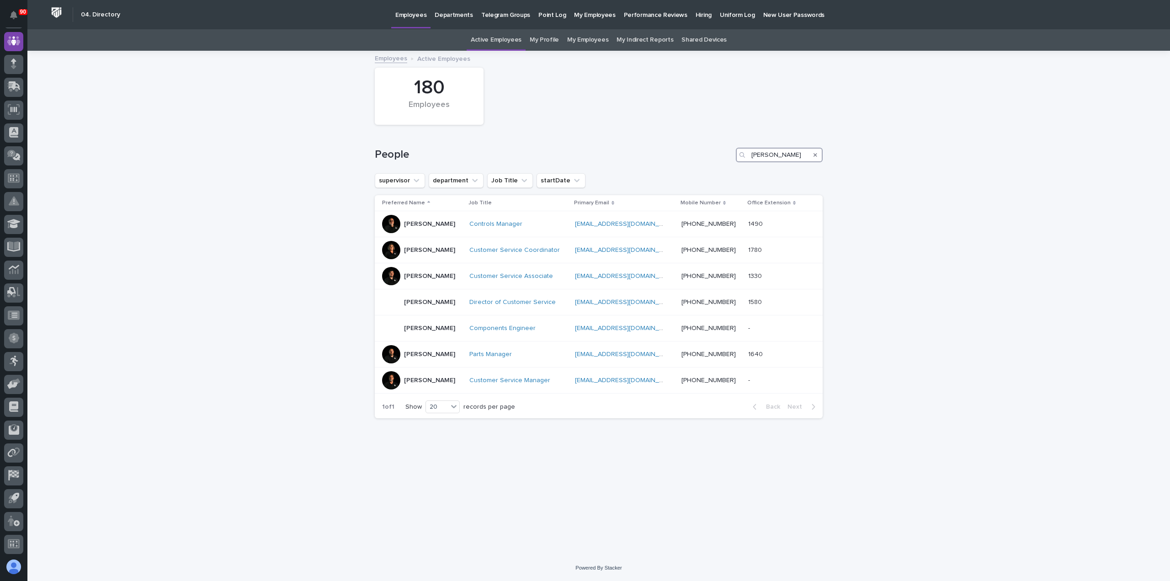
type input "josh"
click at [12, 63] on icon at bounding box center [13, 64] width 5 height 11
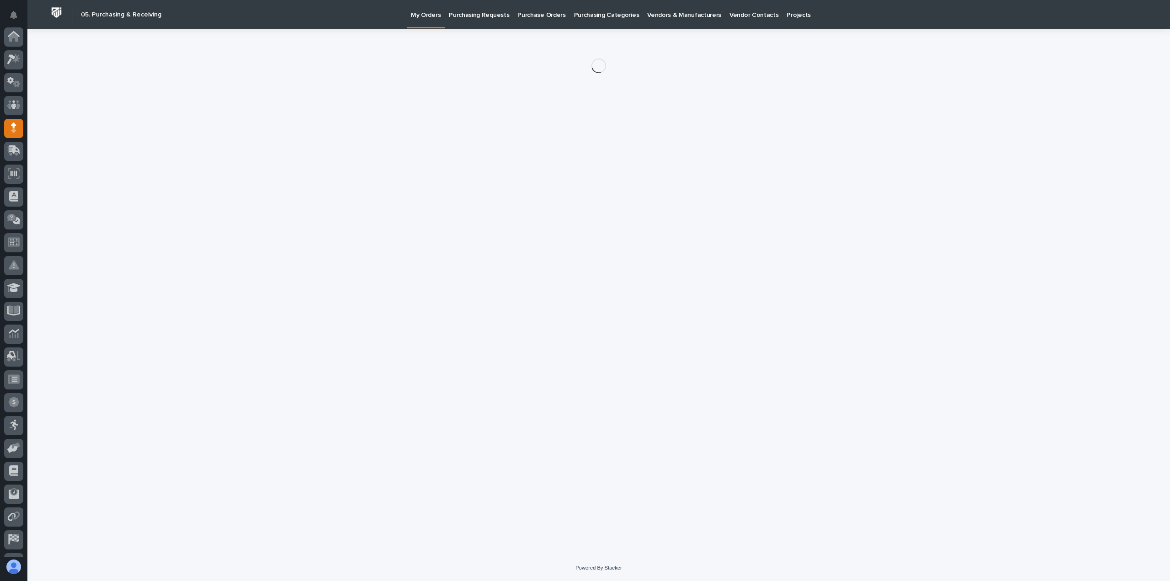
scroll to position [64, 0]
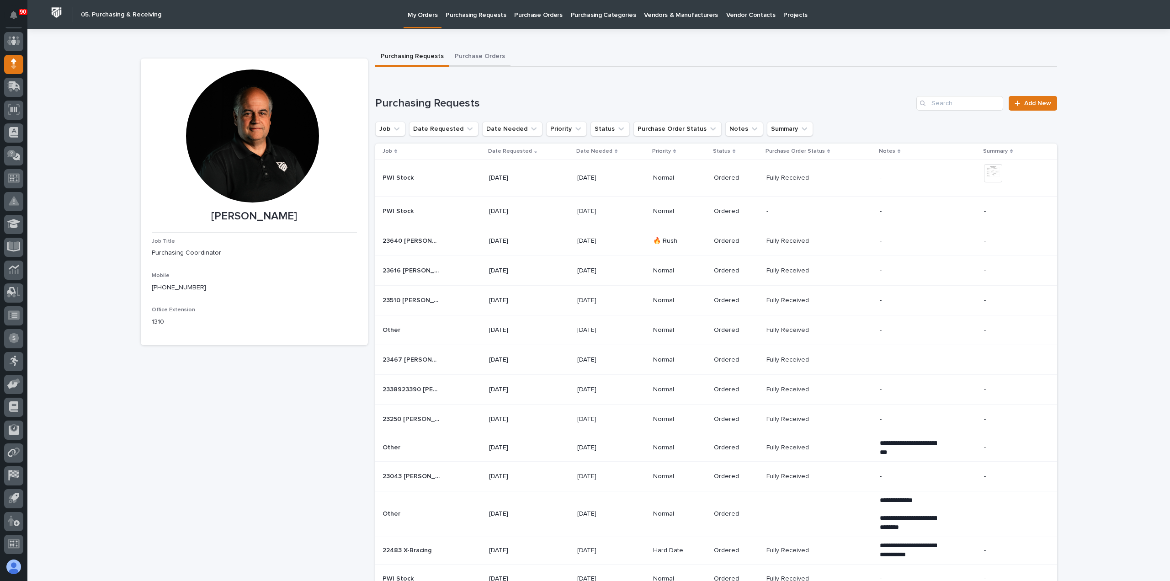
click at [477, 54] on button "Purchase Orders" at bounding box center [479, 57] width 61 height 19
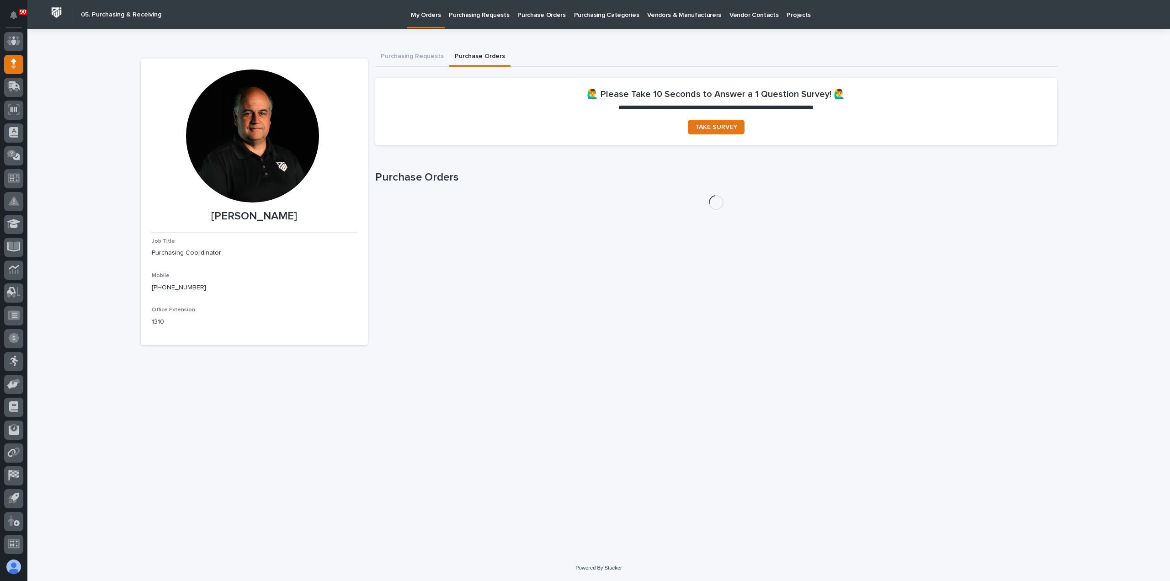
click at [492, 14] on p "Purchasing Requests" at bounding box center [479, 9] width 60 height 19
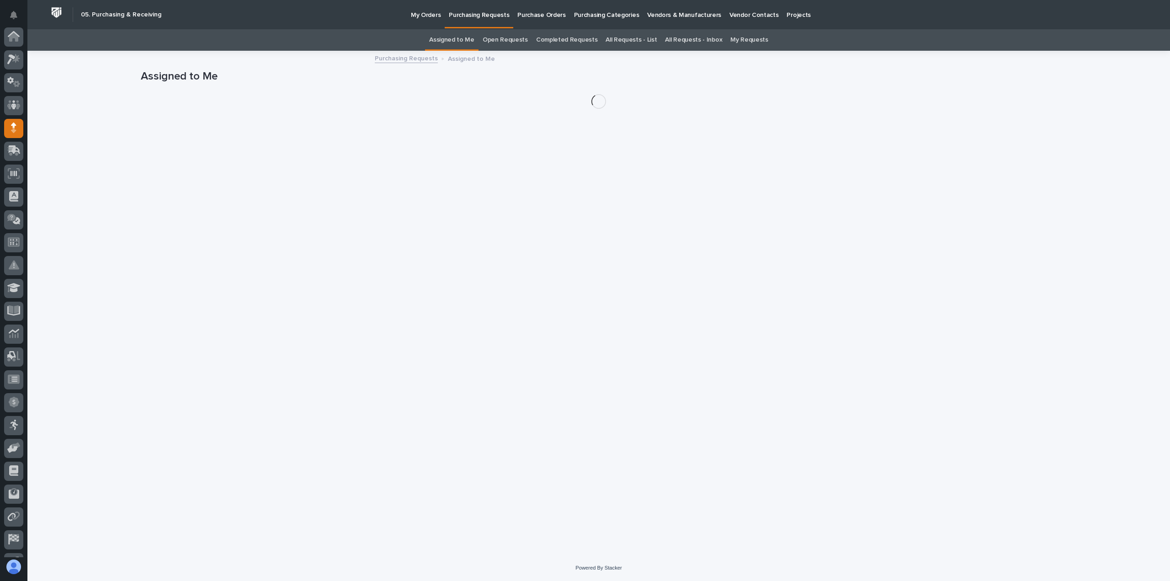
scroll to position [64, 0]
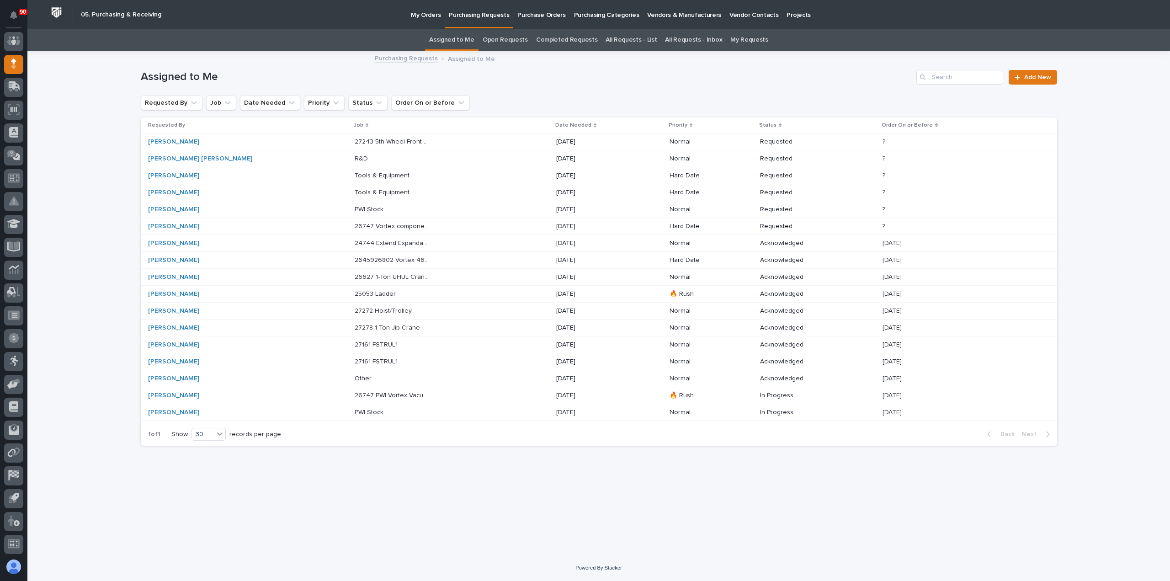
click at [424, 16] on p "My Orders" at bounding box center [426, 9] width 30 height 19
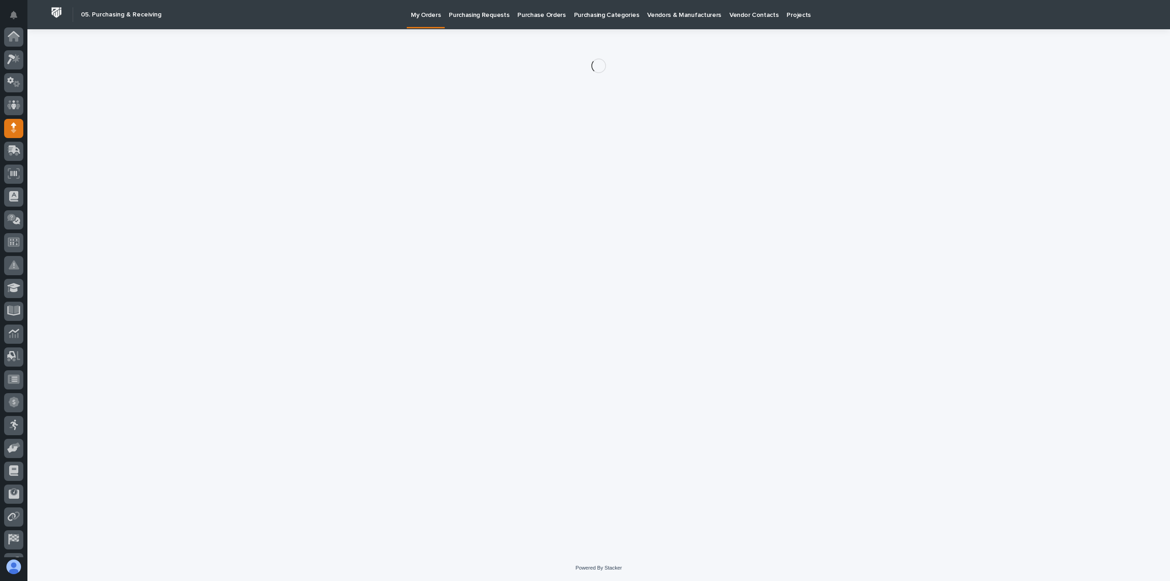
scroll to position [64, 0]
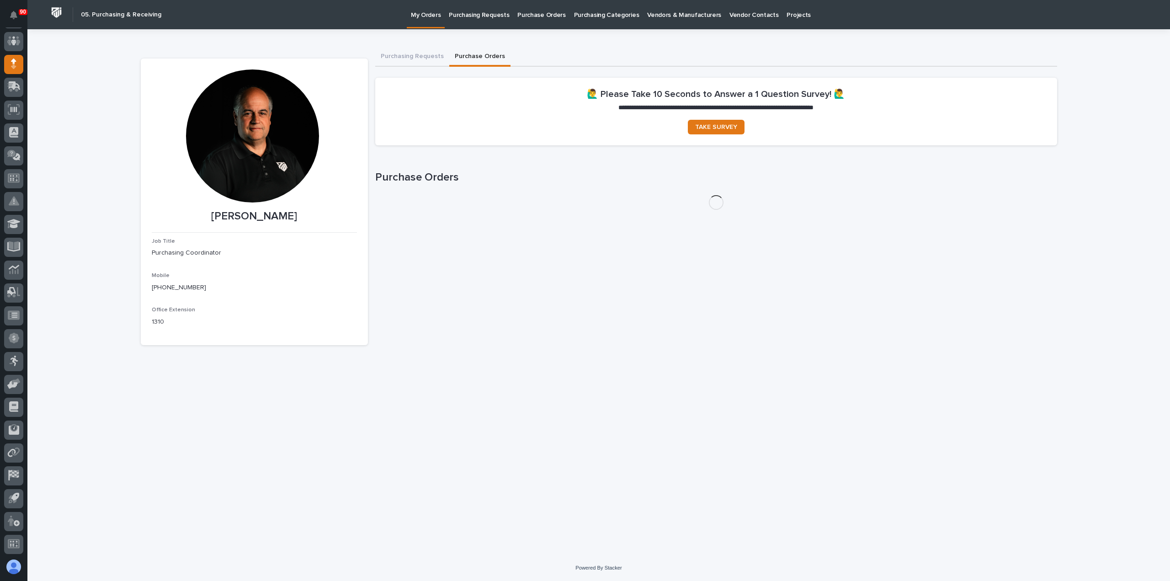
click at [489, 55] on button "Purchase Orders" at bounding box center [479, 57] width 61 height 19
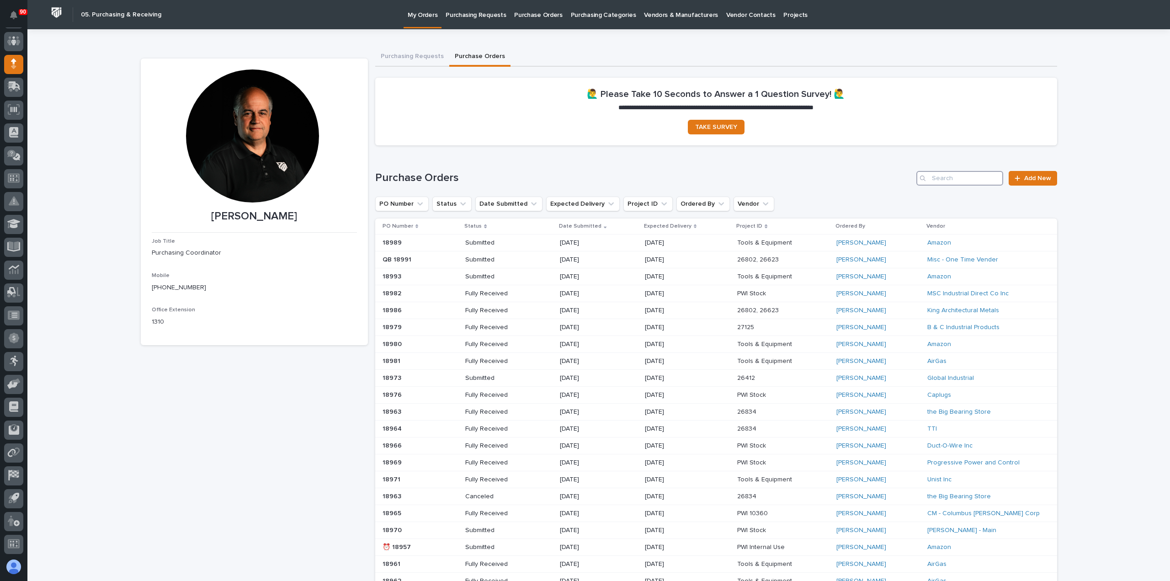
click at [958, 178] on input "Search" at bounding box center [959, 178] width 87 height 15
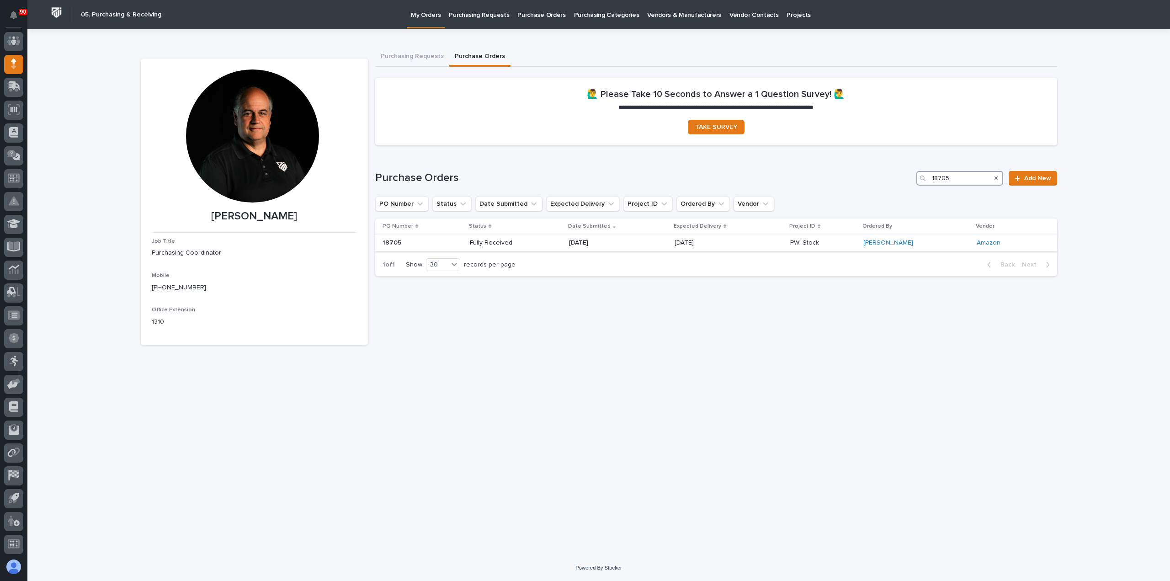
type input "18705"
click at [634, 243] on p "07/16/2025" at bounding box center [601, 243] width 65 height 8
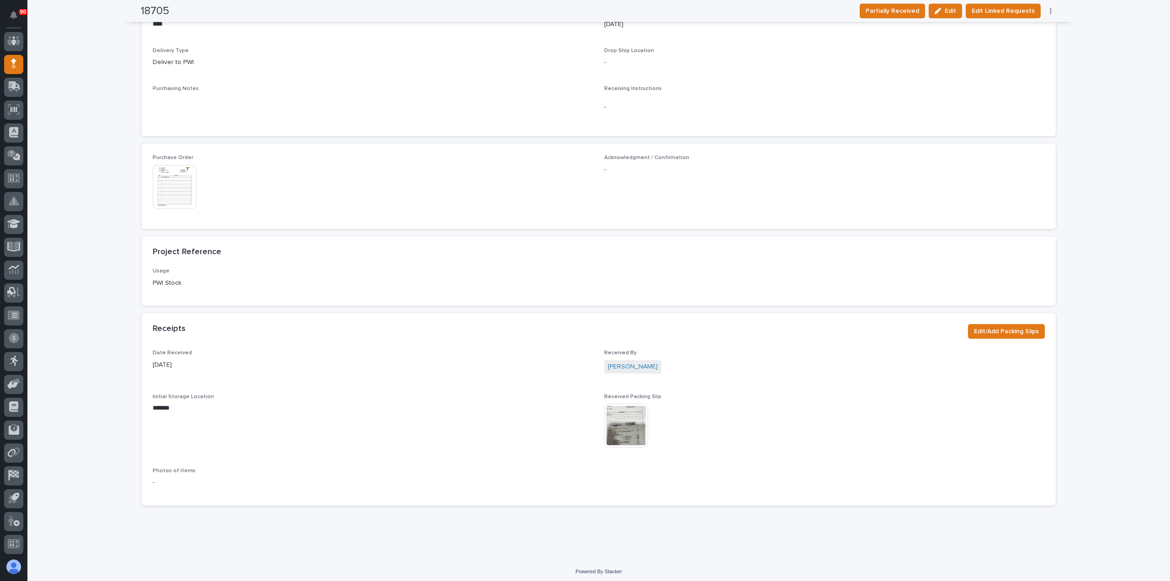
scroll to position [346, 0]
click at [615, 416] on img at bounding box center [626, 422] width 44 height 44
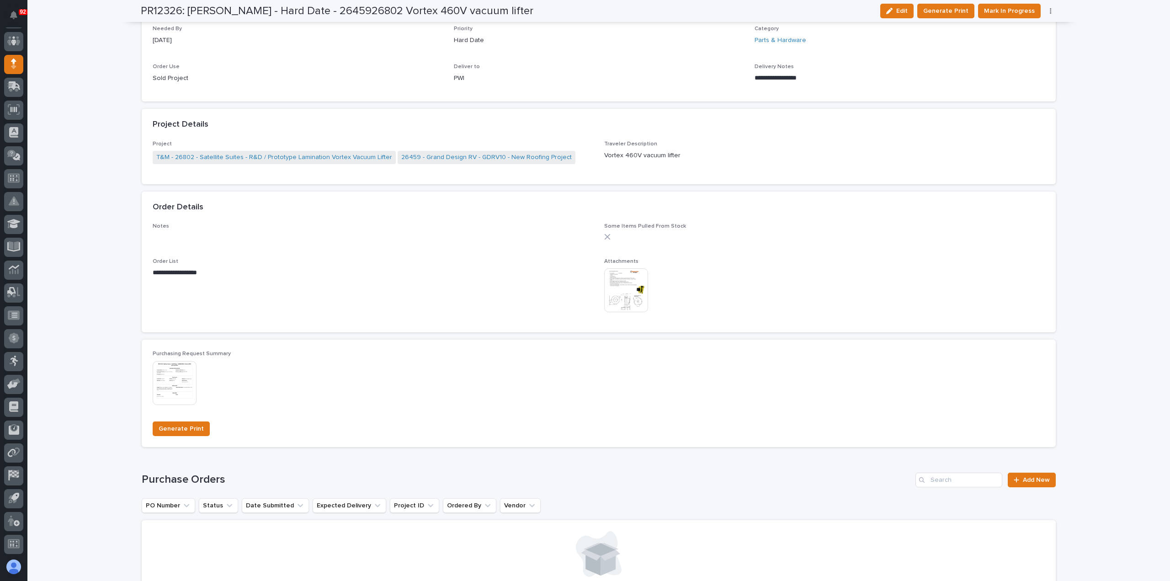
scroll to position [399, 0]
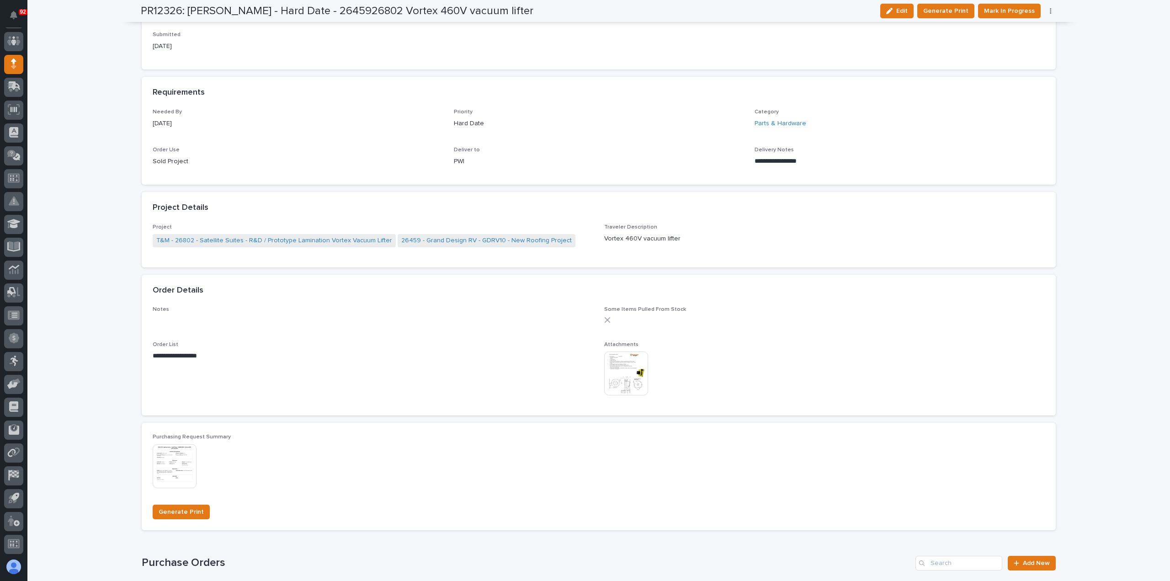
click at [1044, 14] on div "Edit Generate Print Mark In Progress Cancel Order Edit Linked PO's" at bounding box center [967, 11] width 181 height 15
click at [1046, 11] on button "button" at bounding box center [1050, 11] width 13 height 6
click at [1011, 42] on span "Edit Linked PO's" at bounding box center [1021, 43] width 47 height 11
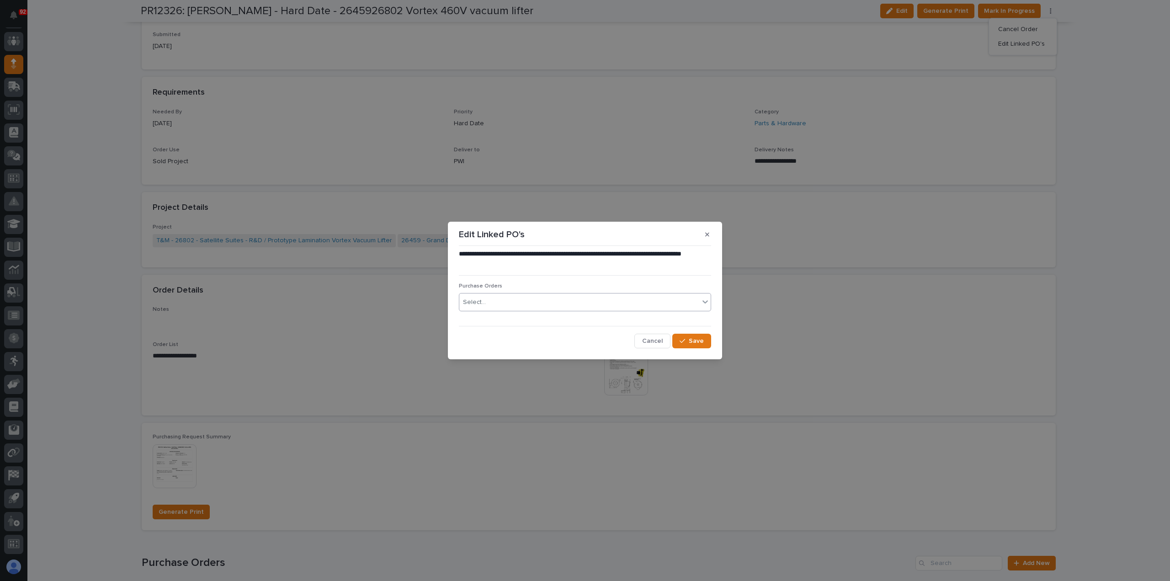
click at [508, 300] on div "Select..." at bounding box center [579, 302] width 240 height 15
type input "*****"
click at [659, 342] on span "Cancel" at bounding box center [652, 341] width 21 height 8
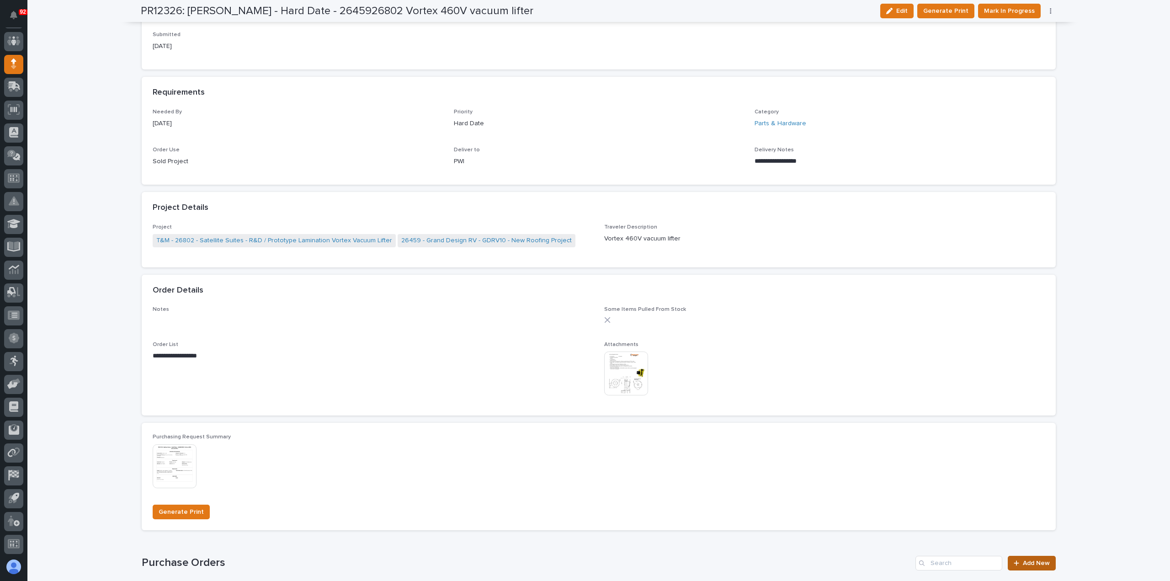
click at [1032, 558] on link "Add New" at bounding box center [1032, 563] width 48 height 15
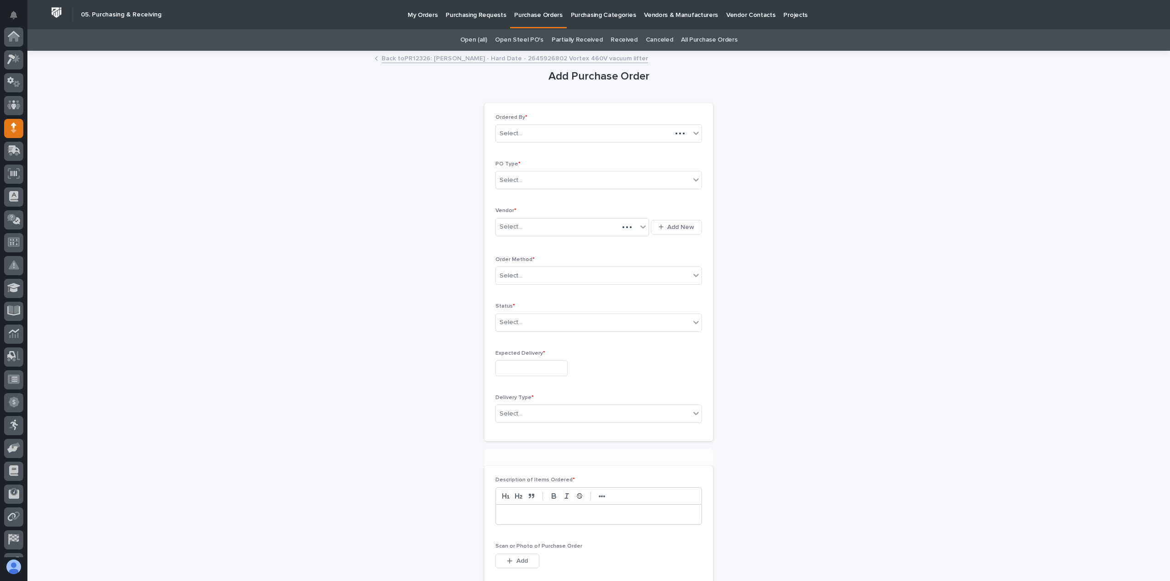
scroll to position [64, 0]
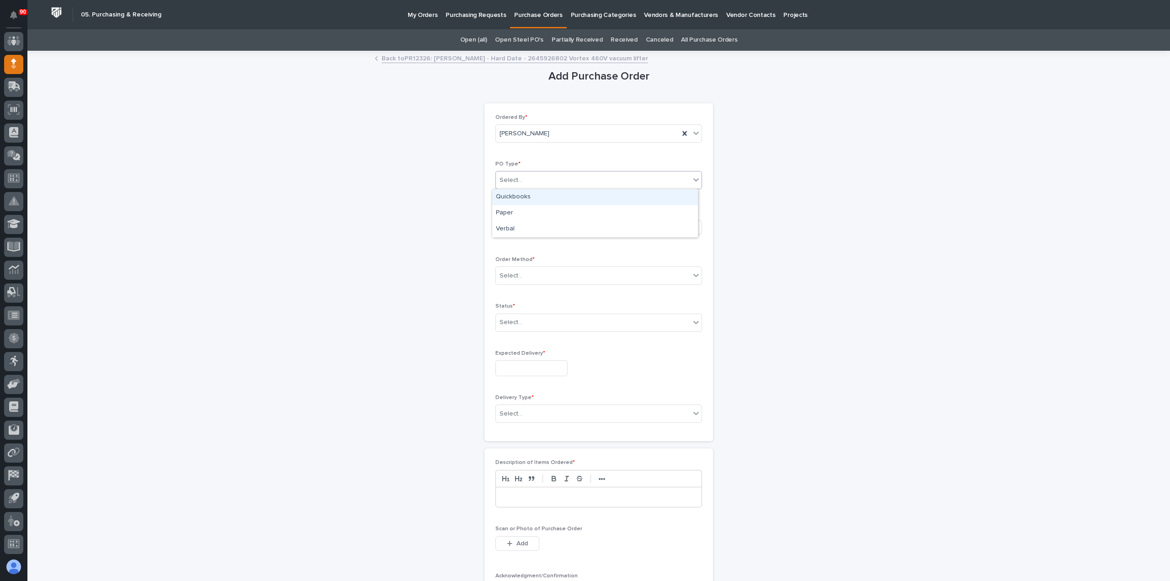
click at [536, 175] on div "Select..." at bounding box center [593, 180] width 194 height 15
drag, startPoint x: 528, startPoint y: 204, endPoint x: 524, endPoint y: 213, distance: 9.2
click at [524, 213] on div "Paper" at bounding box center [595, 213] width 206 height 16
click at [524, 224] on div "Select..." at bounding box center [566, 226] width 141 height 15
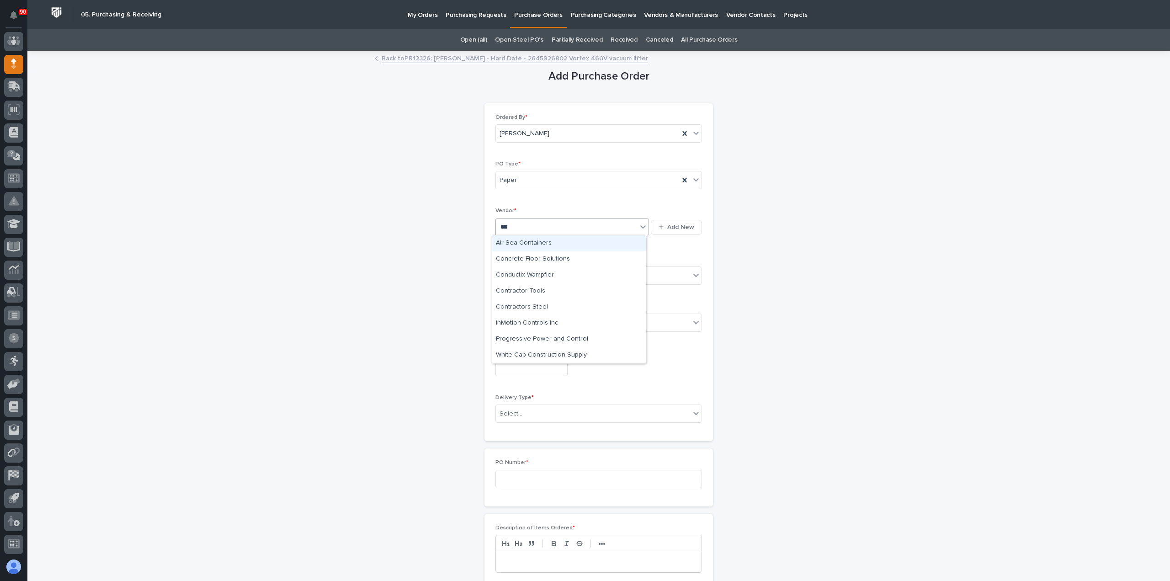
type input "****"
click at [536, 243] on div "Conductix-Wampfler" at bounding box center [569, 243] width 154 height 16
click at [540, 272] on div "Select..." at bounding box center [593, 275] width 194 height 15
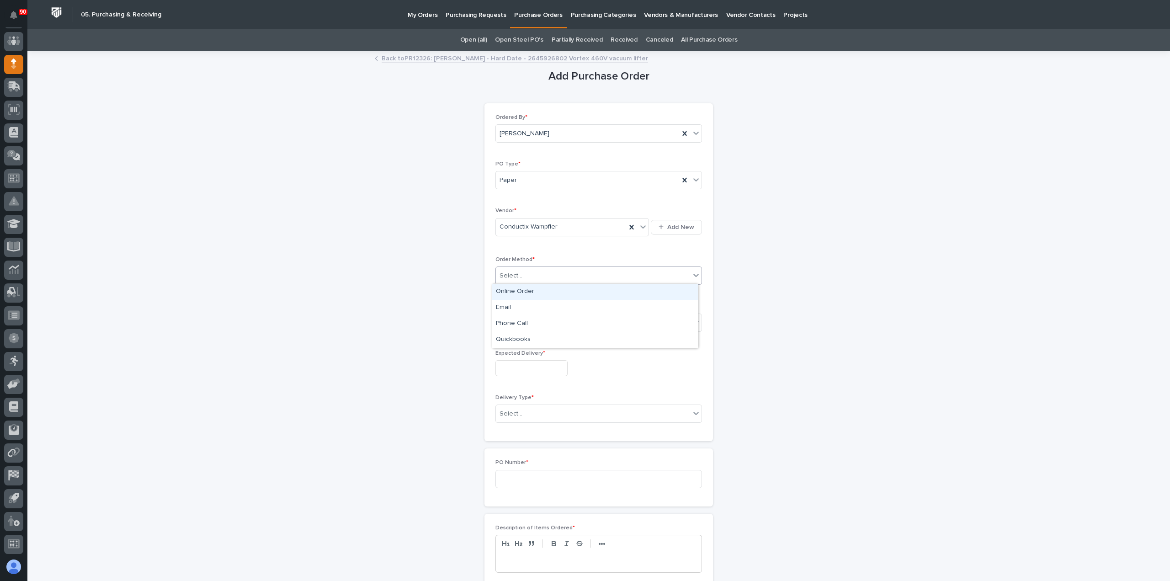
click at [520, 293] on div "Online Order" at bounding box center [595, 292] width 206 height 16
click at [523, 321] on div "Select..." at bounding box center [593, 322] width 194 height 15
click at [528, 357] on div "Submitted" at bounding box center [595, 354] width 206 height 16
click at [530, 365] on input "text" at bounding box center [531, 368] width 72 height 16
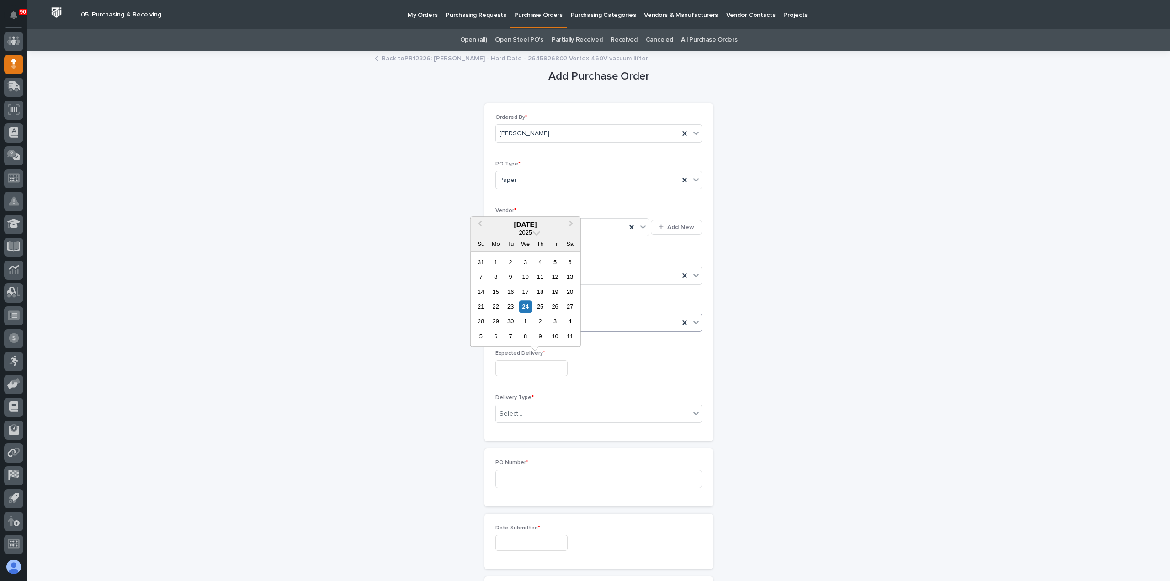
click at [527, 318] on div "1" at bounding box center [525, 321] width 12 height 12
type input "**********"
click at [538, 413] on div "Select..." at bounding box center [593, 413] width 194 height 15
click at [505, 432] on div "Deliver to PWI" at bounding box center [595, 429] width 206 height 16
click at [527, 475] on input at bounding box center [598, 479] width 207 height 18
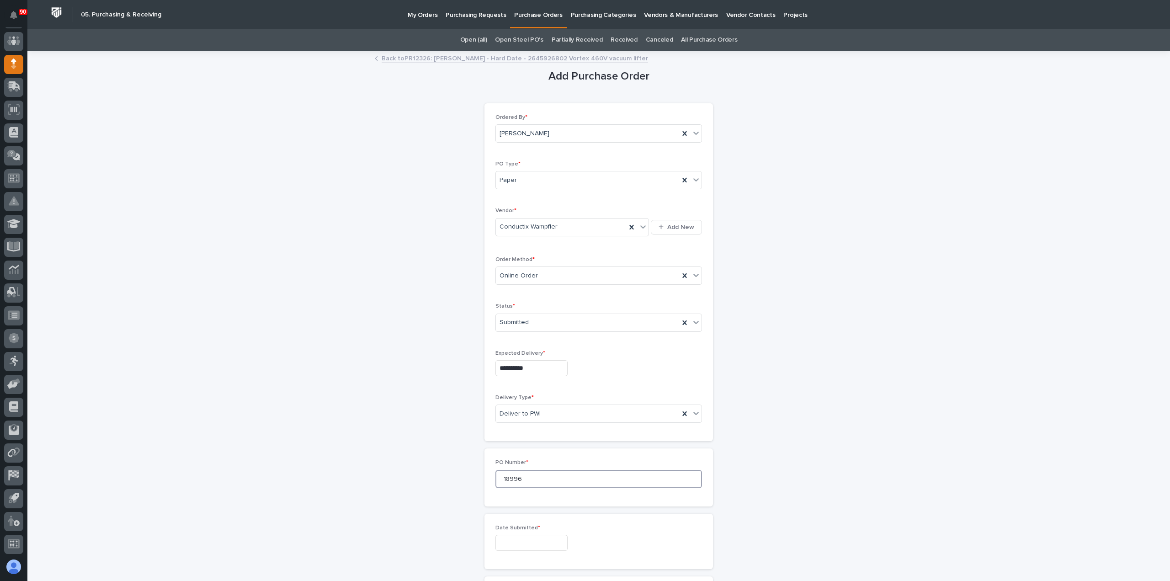
type input "18996"
click at [526, 547] on input "text" at bounding box center [531, 543] width 72 height 16
click at [527, 480] on div "24" at bounding box center [525, 480] width 12 height 12
type input "**********"
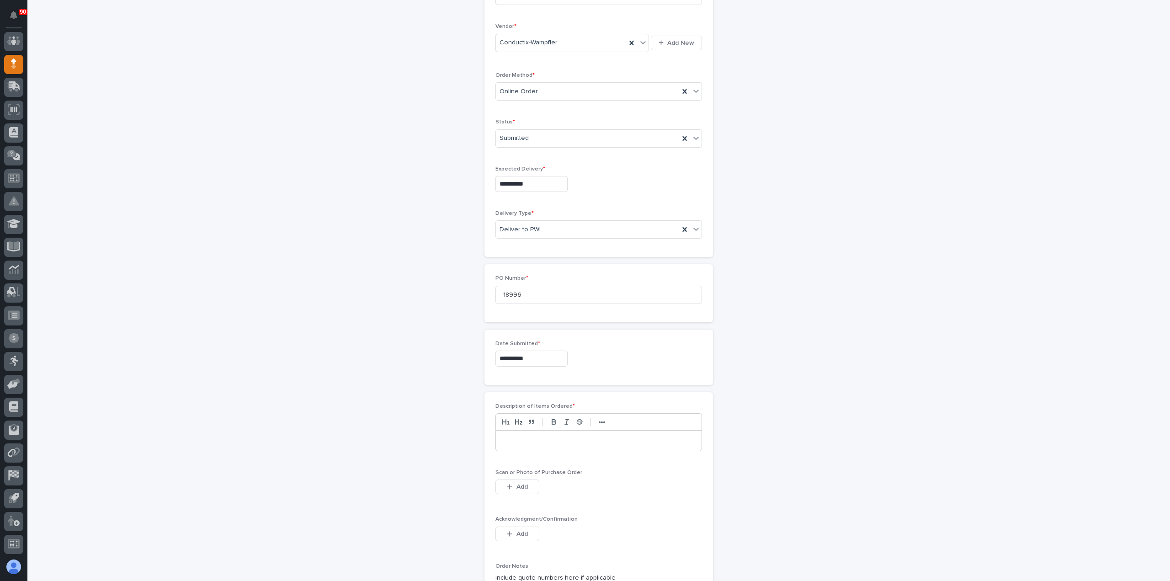
scroll to position [229, 0]
click at [531, 392] on p at bounding box center [599, 396] width 192 height 9
click at [521, 438] on span "Add" at bounding box center [521, 442] width 11 height 8
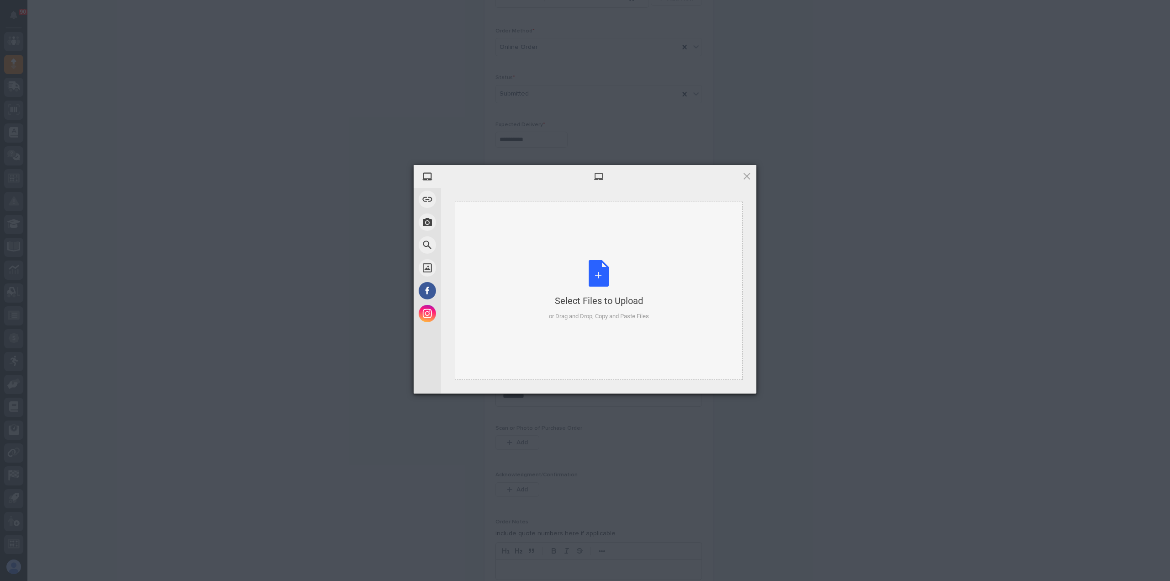
click at [597, 275] on div "Select Files to Upload or Drag and Drop, Copy and Paste Files" at bounding box center [599, 290] width 100 height 61
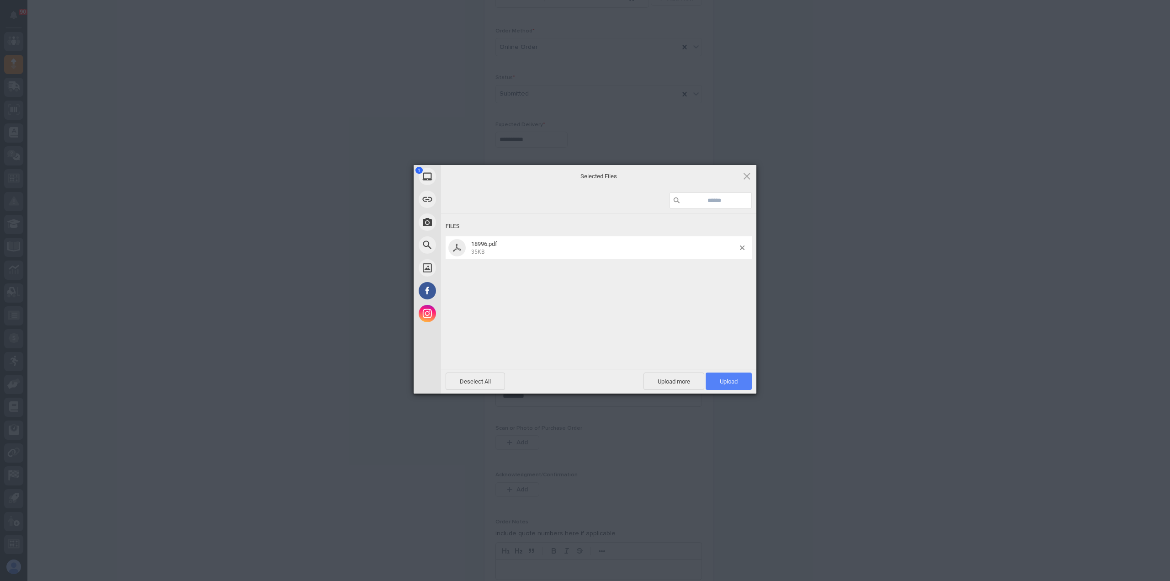
click at [732, 378] on span "Upload 1" at bounding box center [729, 381] width 18 height 7
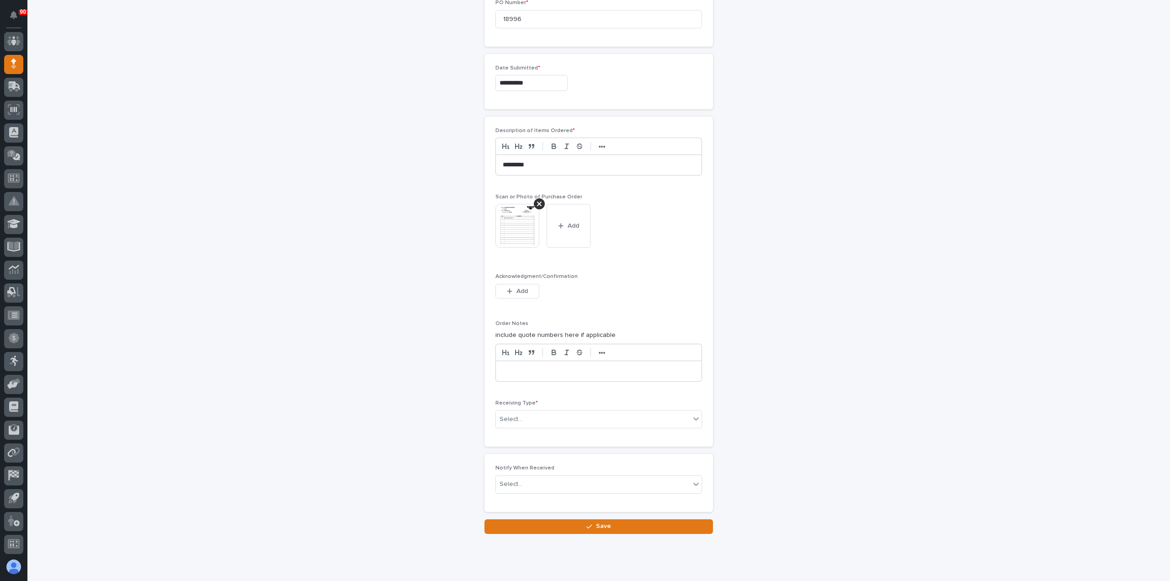
scroll to position [473, 0]
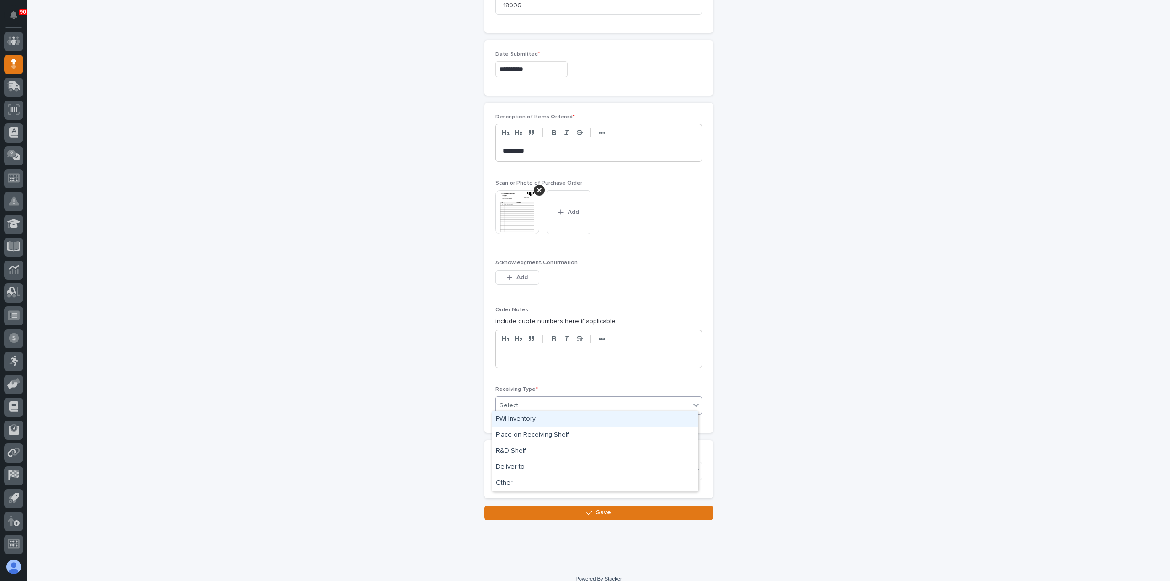
click at [569, 402] on div "Select..." at bounding box center [593, 405] width 194 height 15
click at [548, 465] on div "Deliver to" at bounding box center [595, 467] width 206 height 16
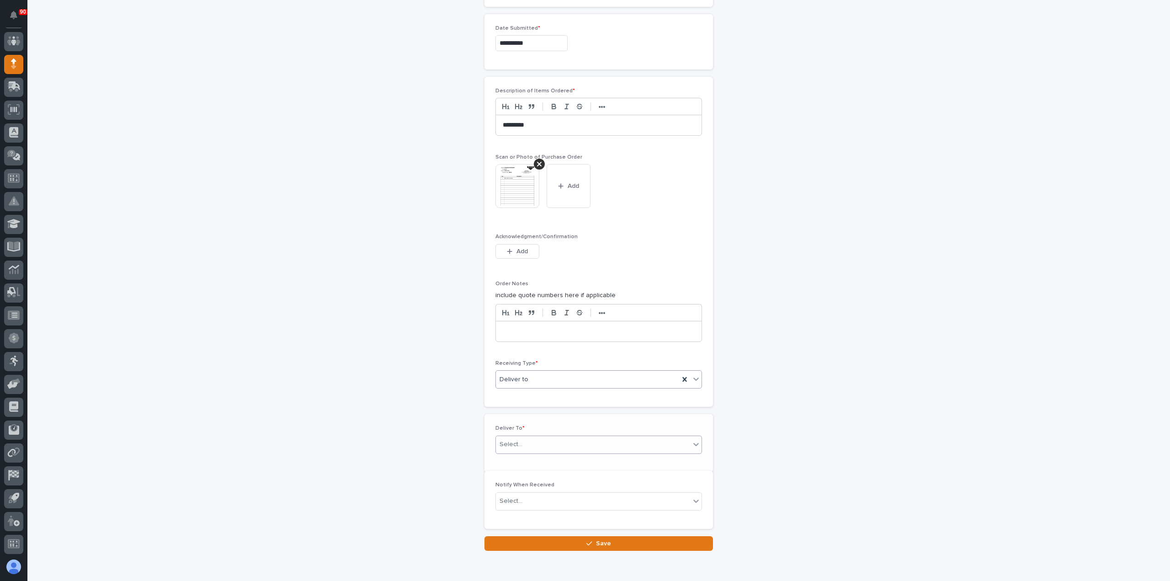
scroll to position [506, 0]
click at [550, 436] on div "Select..." at bounding box center [593, 438] width 194 height 15
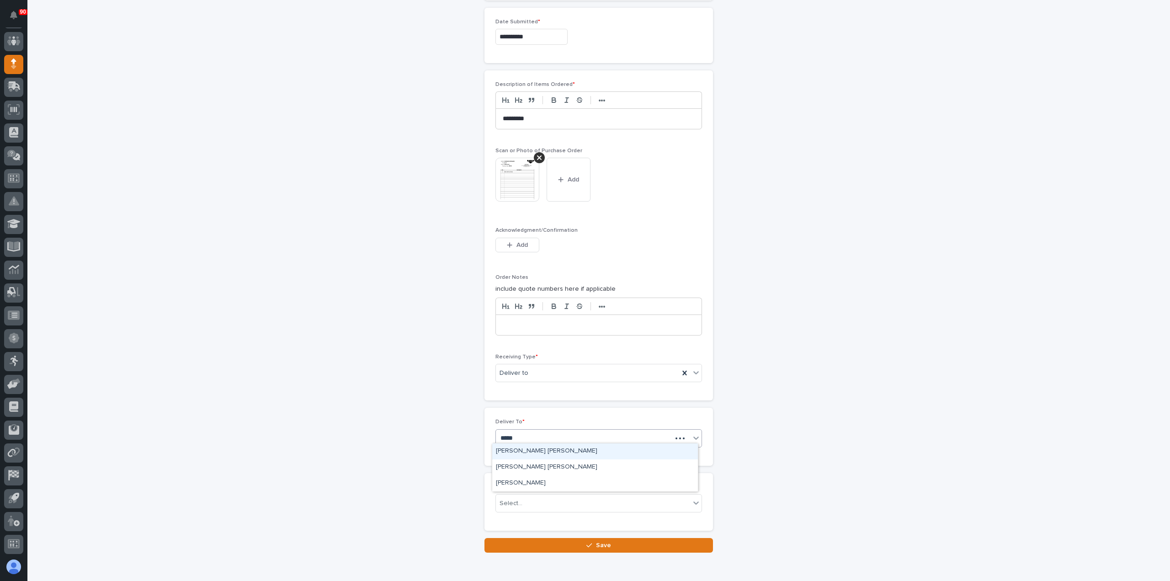
type input "******"
click at [536, 468] on div "[PERSON_NAME] [PERSON_NAME]" at bounding box center [595, 467] width 206 height 16
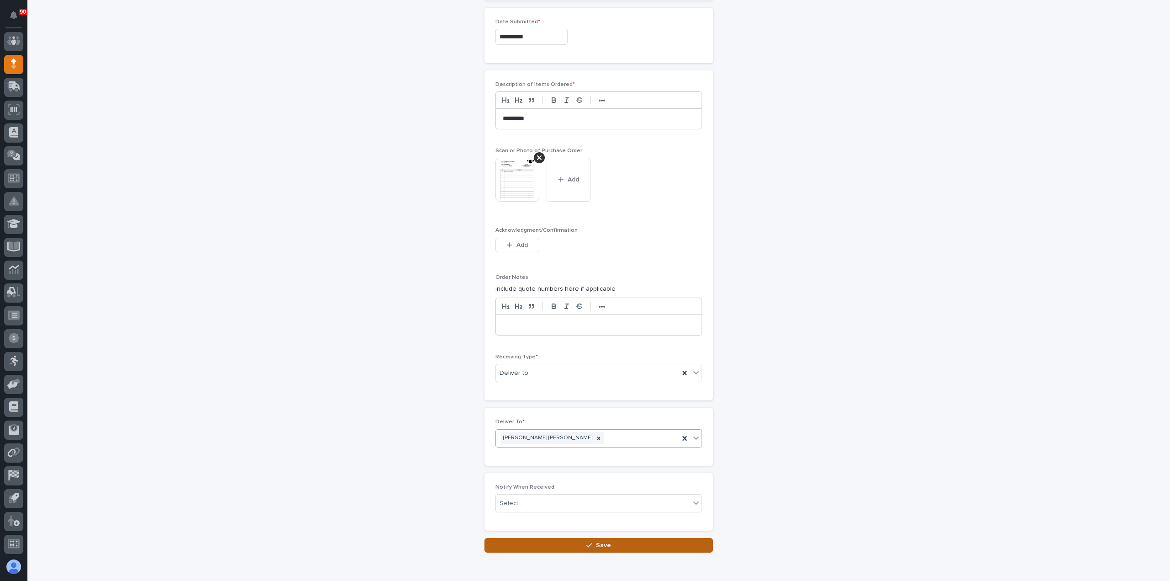
click at [586, 542] on icon "button" at bounding box center [588, 545] width 5 height 6
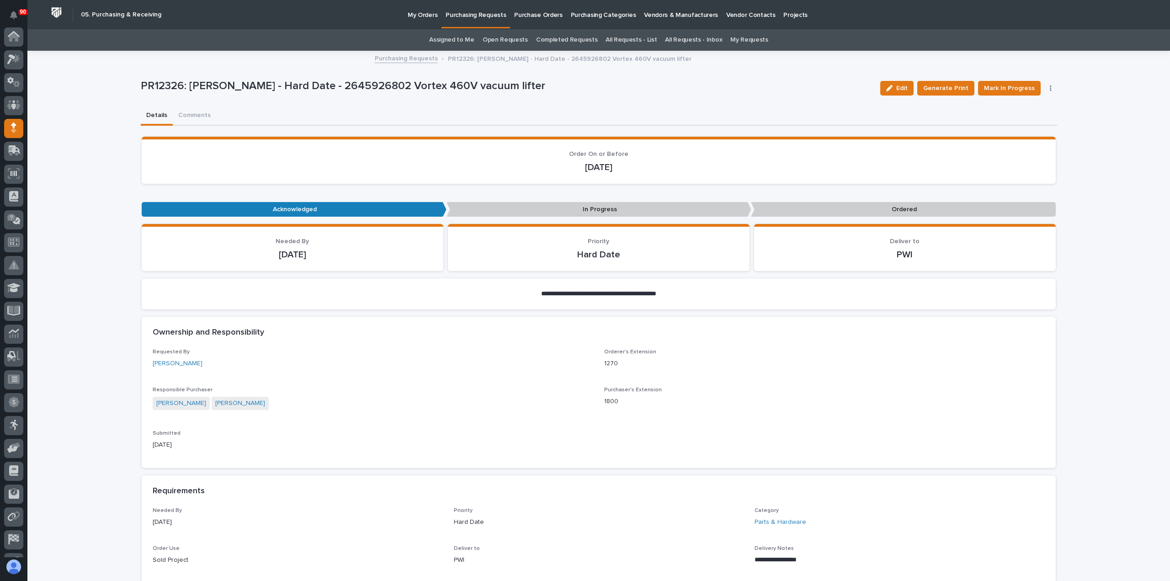
scroll to position [64, 0]
click at [1006, 85] on span "Mark In Progress" at bounding box center [1009, 88] width 51 height 11
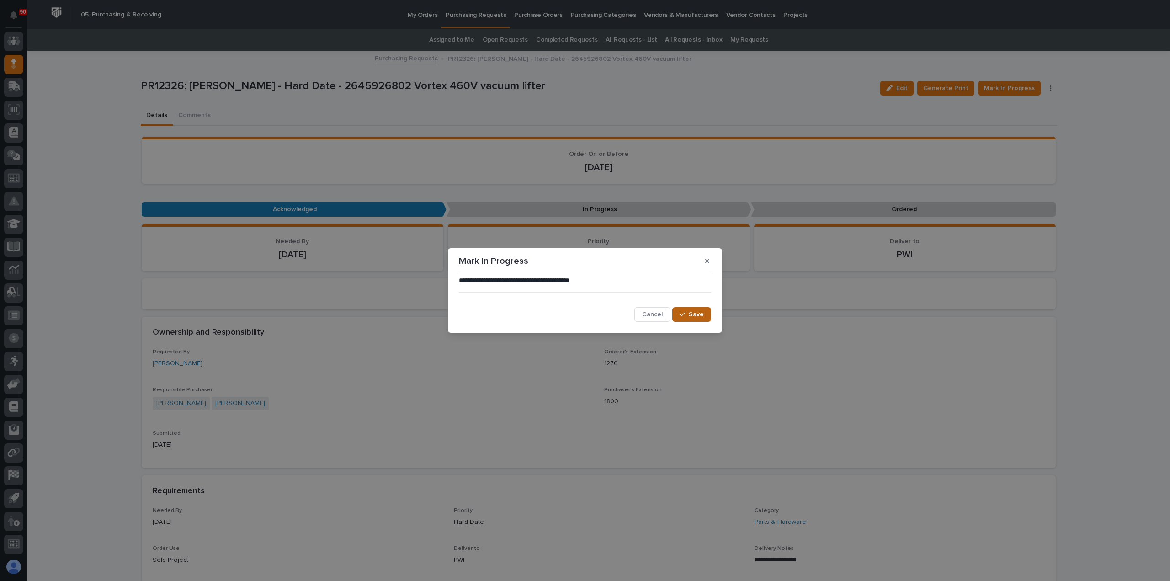
click at [701, 309] on button "Save" at bounding box center [691, 314] width 39 height 15
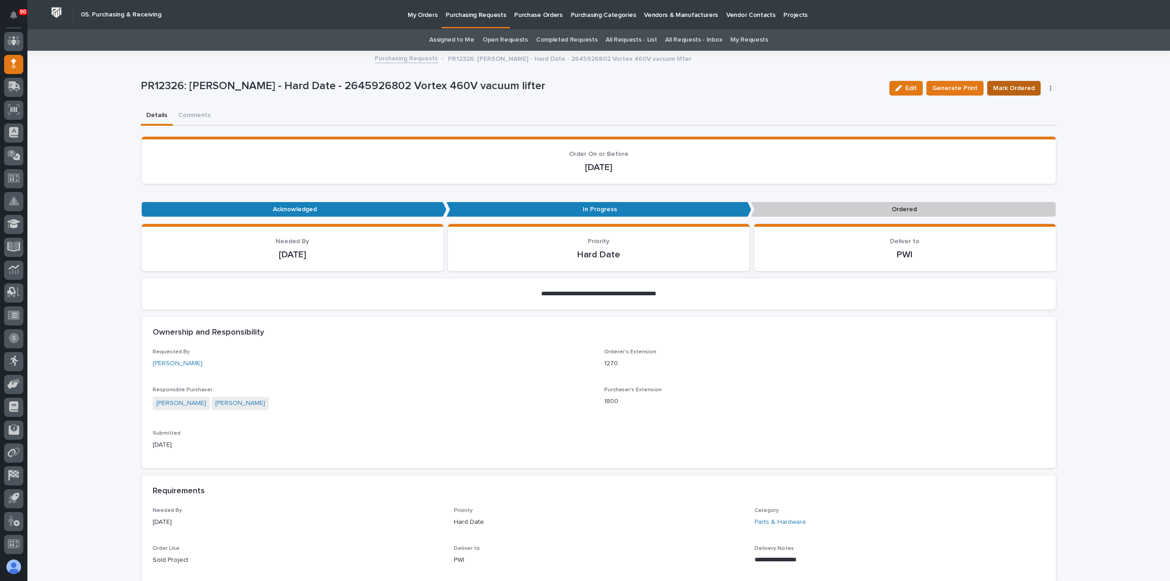
click at [1018, 83] on span "Mark Ordered" at bounding box center [1014, 88] width 42 height 11
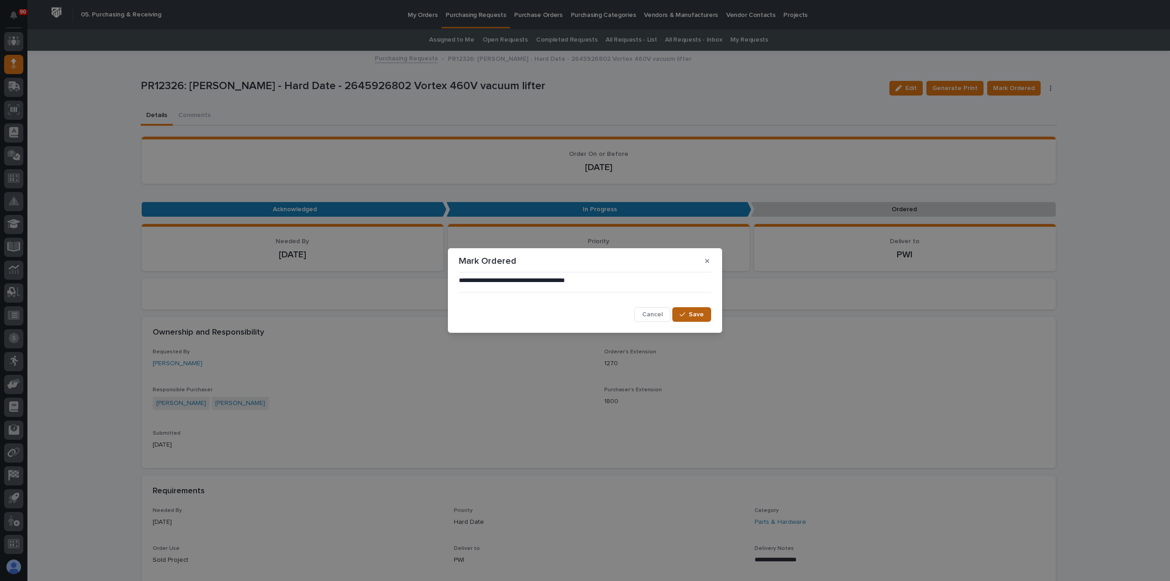
click at [693, 312] on span "Save" at bounding box center [696, 314] width 15 height 8
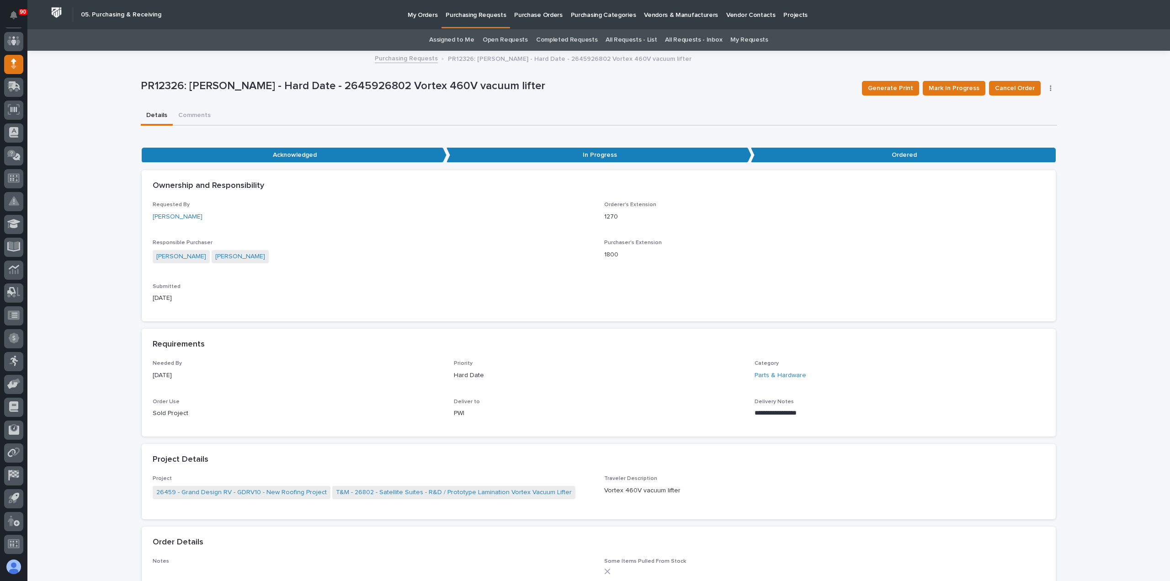
click at [476, 15] on p "Purchasing Requests" at bounding box center [476, 9] width 60 height 19
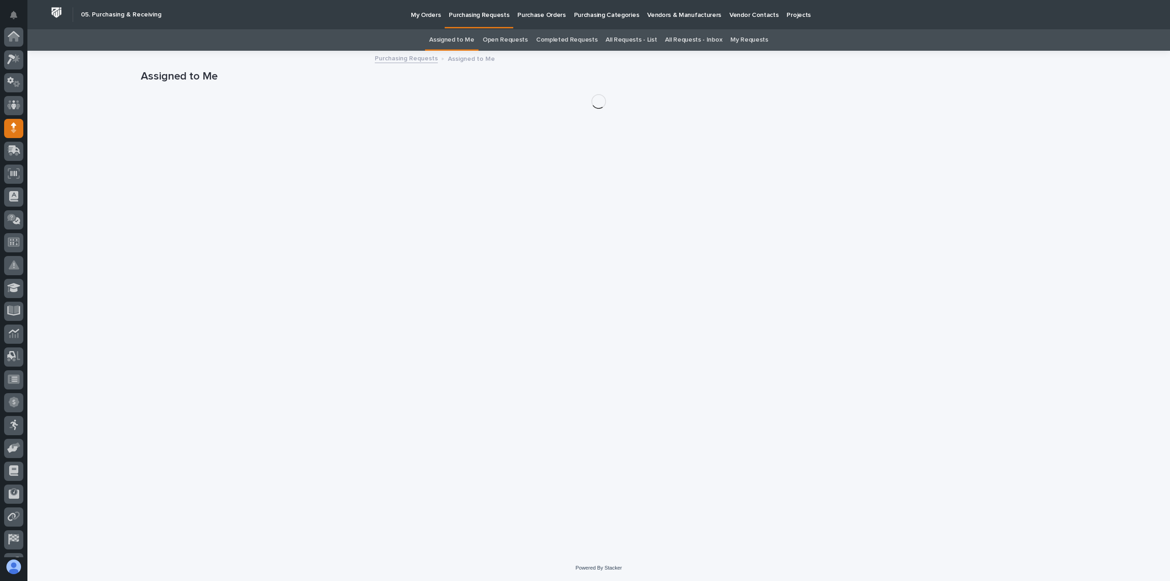
scroll to position [64, 0]
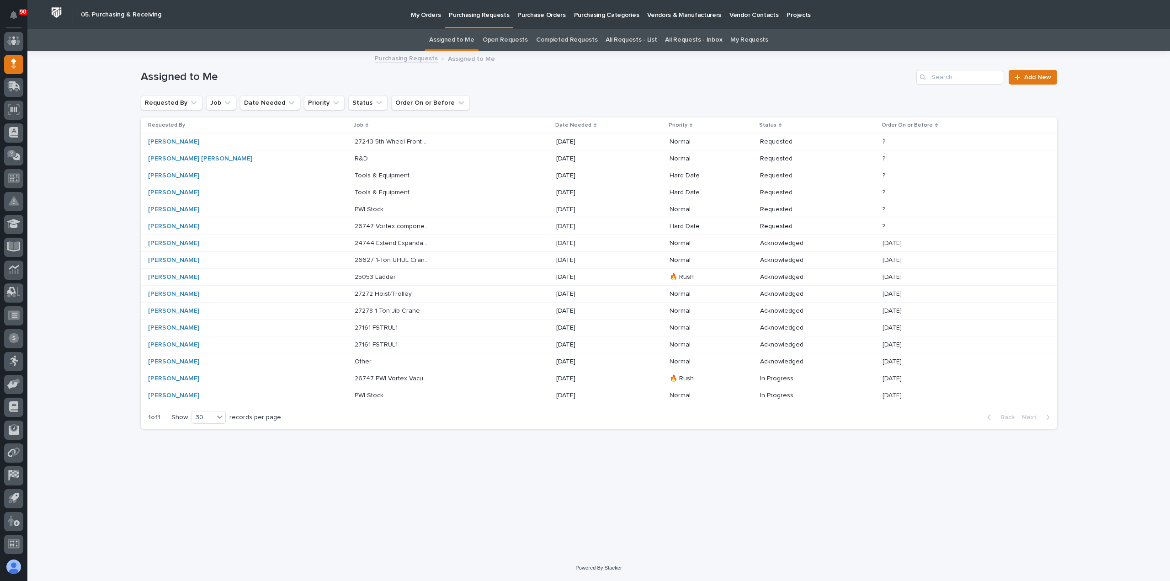
click at [427, 14] on p "My Orders" at bounding box center [426, 9] width 30 height 19
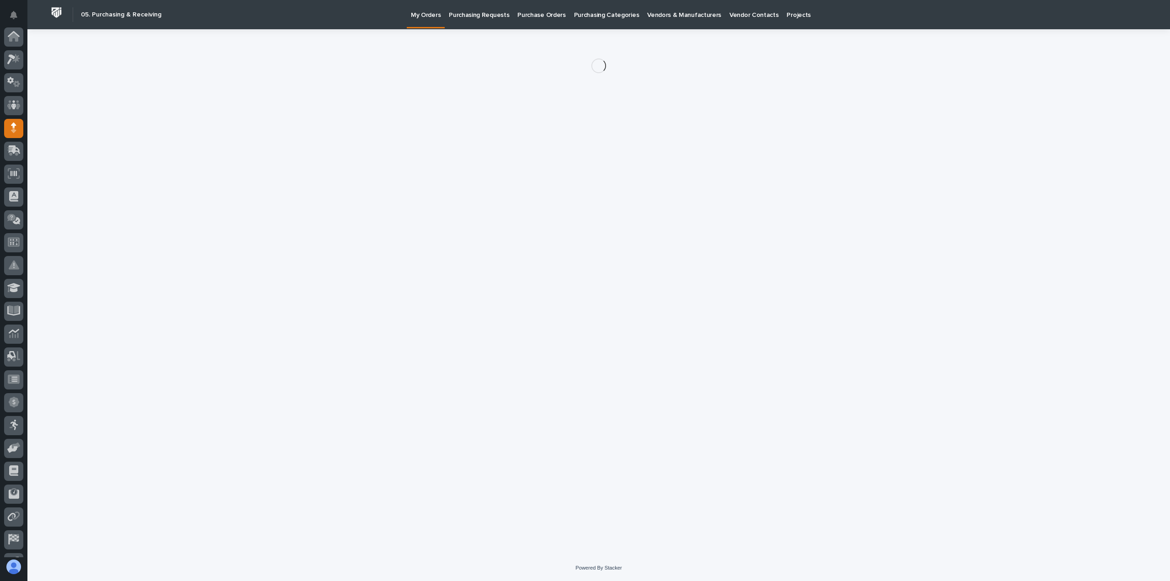
scroll to position [64, 0]
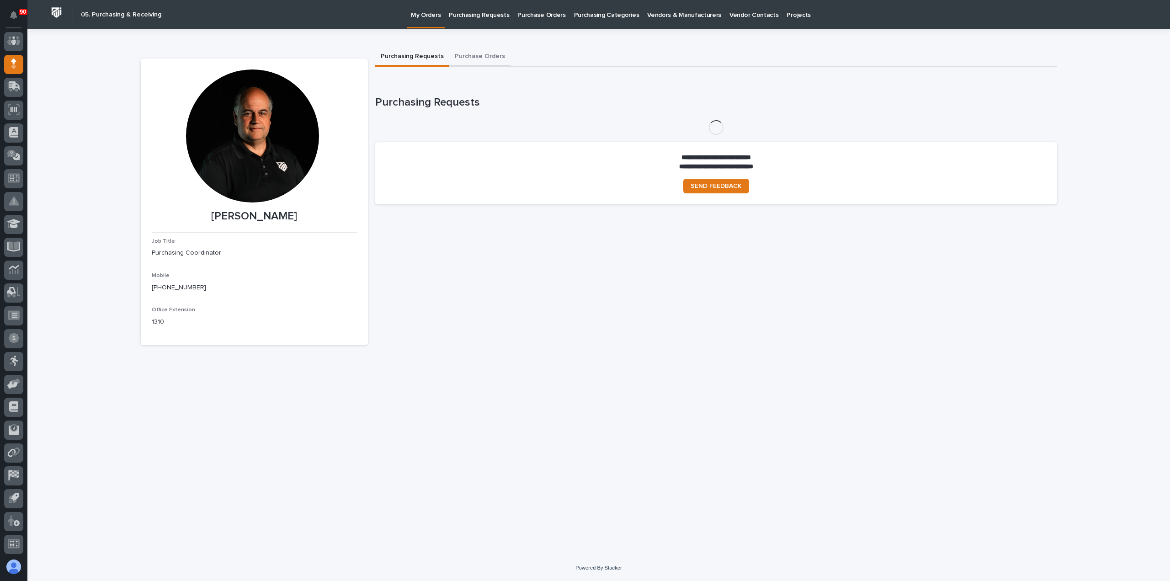
click at [487, 54] on button "Purchase Orders" at bounding box center [479, 57] width 61 height 19
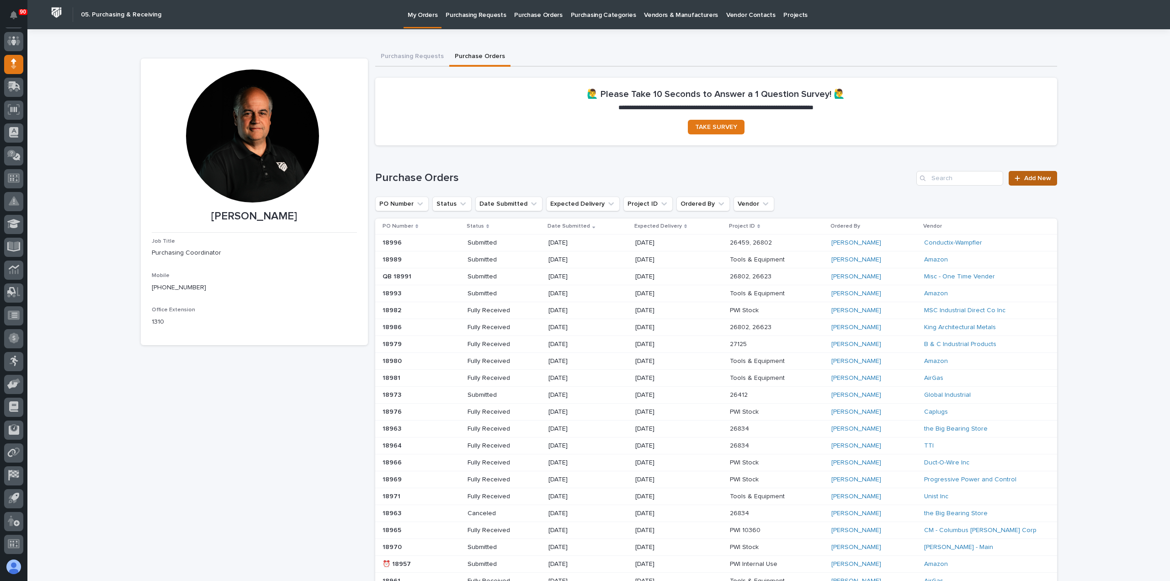
click at [1041, 178] on span "Add New" at bounding box center [1037, 178] width 27 height 6
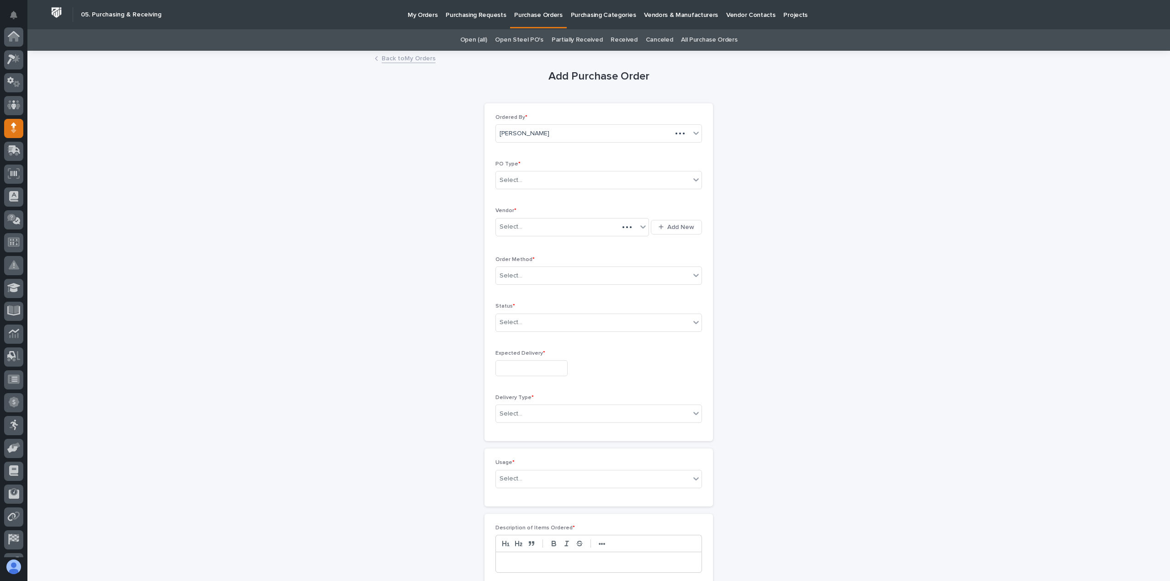
scroll to position [64, 0]
click at [596, 176] on div "Select..." at bounding box center [593, 180] width 194 height 15
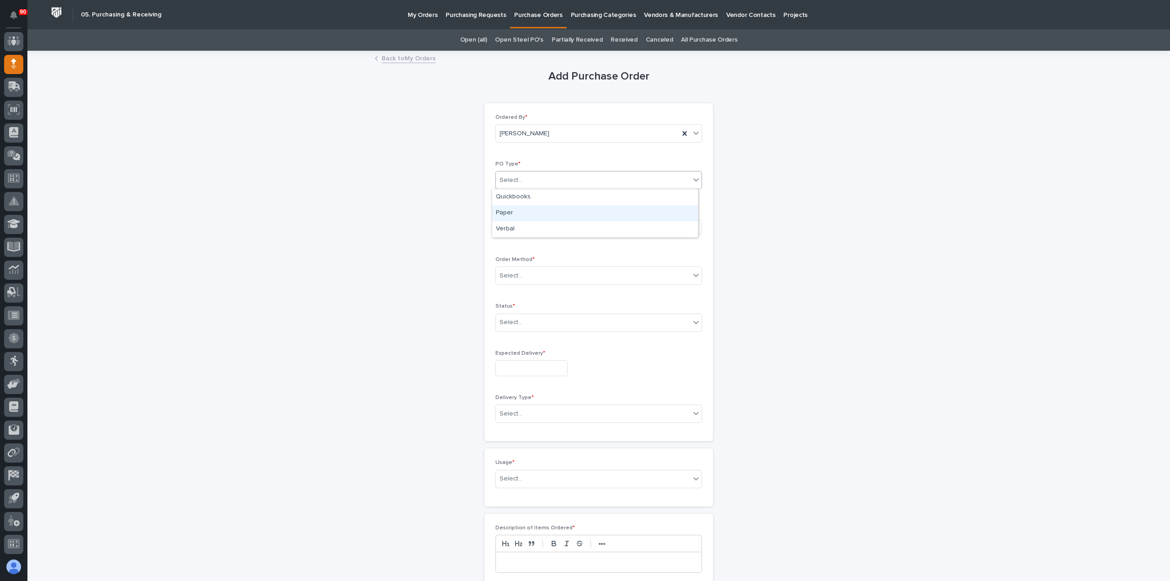
drag, startPoint x: 537, startPoint y: 202, endPoint x: 537, endPoint y: 213, distance: 11.0
click at [535, 213] on div "Paper" at bounding box center [595, 213] width 206 height 16
click at [543, 223] on div "Select..." at bounding box center [566, 226] width 141 height 15
type input "***"
click at [519, 272] on div "Amazon" at bounding box center [569, 275] width 154 height 16
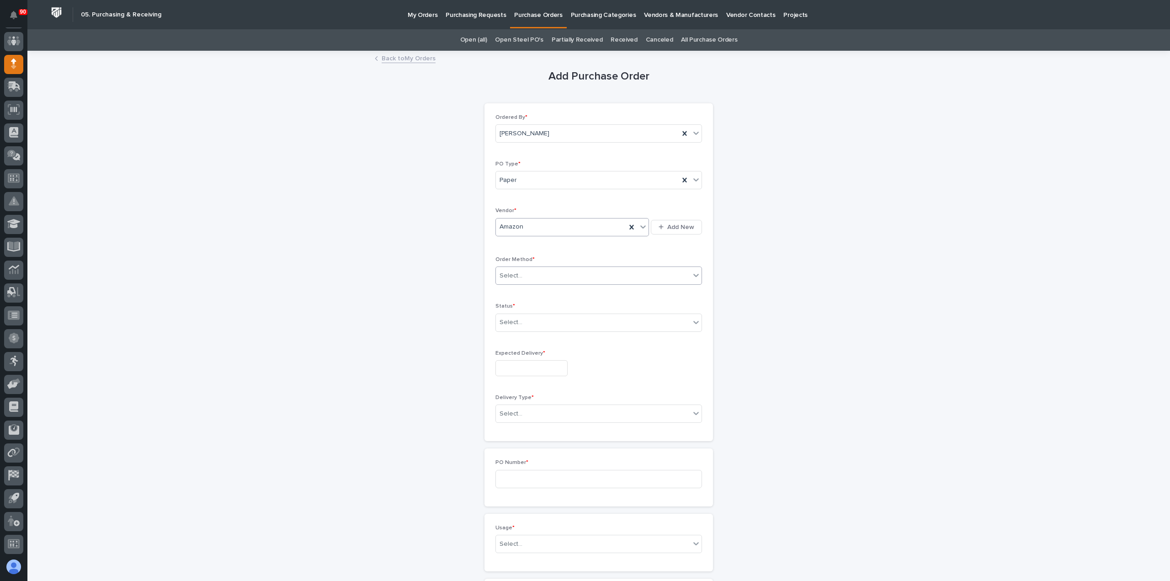
click at [532, 274] on div "Select..." at bounding box center [593, 275] width 194 height 15
click at [521, 290] on div "Online Order" at bounding box center [595, 292] width 206 height 16
click at [523, 316] on div "Select..." at bounding box center [593, 322] width 194 height 15
click at [515, 355] on div "Submitted" at bounding box center [595, 354] width 206 height 16
click at [522, 369] on input "text" at bounding box center [531, 368] width 72 height 16
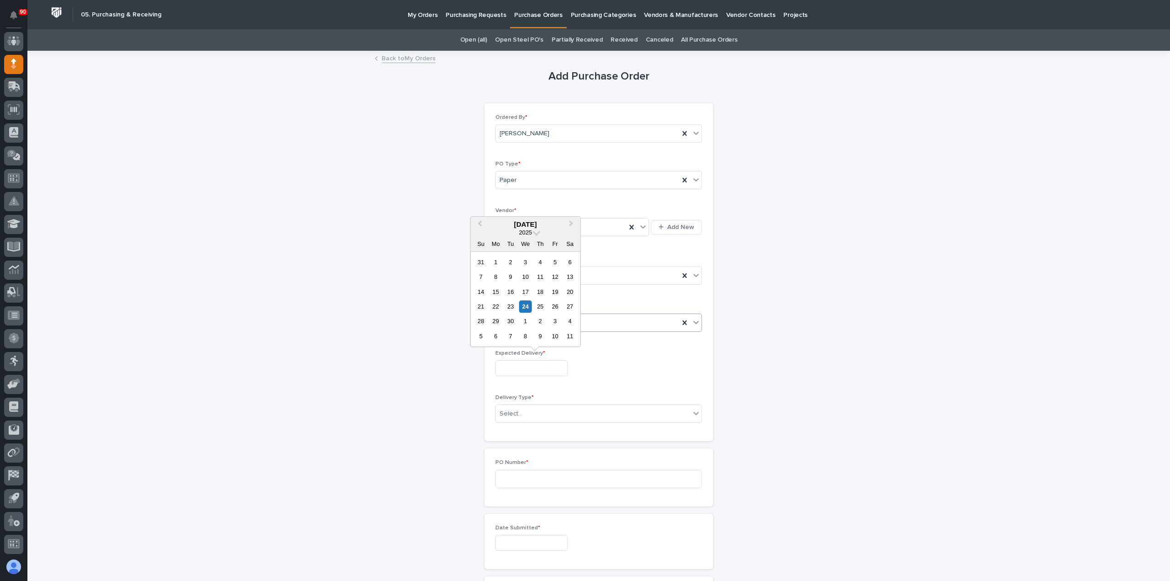
drag, startPoint x: 499, startPoint y: 322, endPoint x: 503, endPoint y: 325, distance: 4.9
click at [499, 322] on div "29" at bounding box center [495, 321] width 12 height 12
type input "**********"
click at [535, 414] on div "Select..." at bounding box center [593, 413] width 194 height 15
drag, startPoint x: 522, startPoint y: 428, endPoint x: 527, endPoint y: 432, distance: 6.1
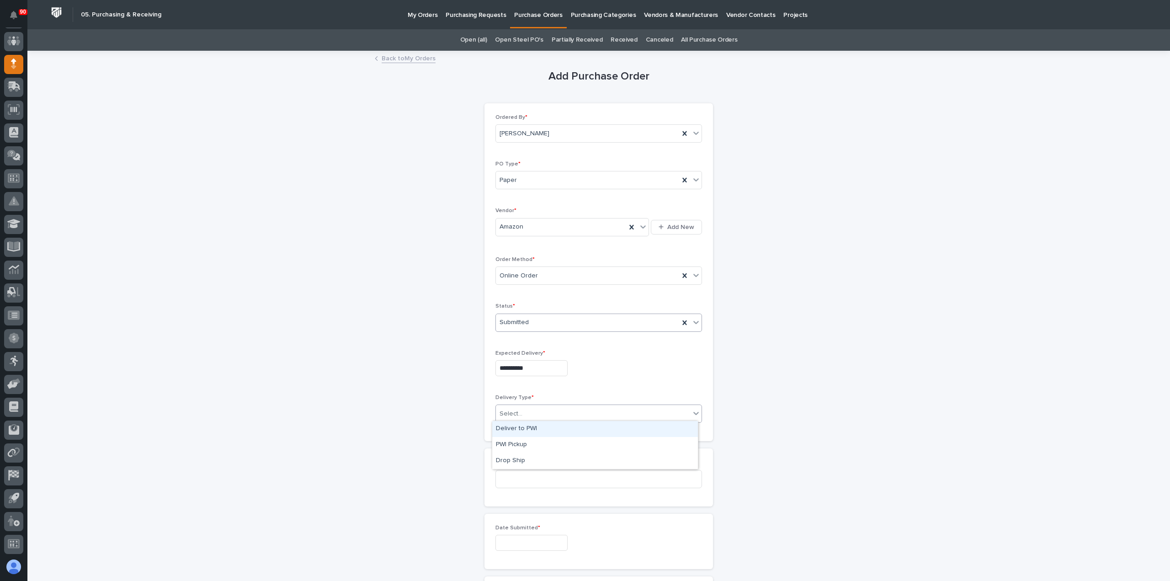
click at [524, 430] on div "Deliver to PWI" at bounding box center [595, 429] width 206 height 16
click at [556, 479] on input at bounding box center [598, 479] width 207 height 18
type input "18999"
click at [514, 544] on input "text" at bounding box center [531, 543] width 72 height 16
click at [526, 479] on div "24" at bounding box center [525, 480] width 12 height 12
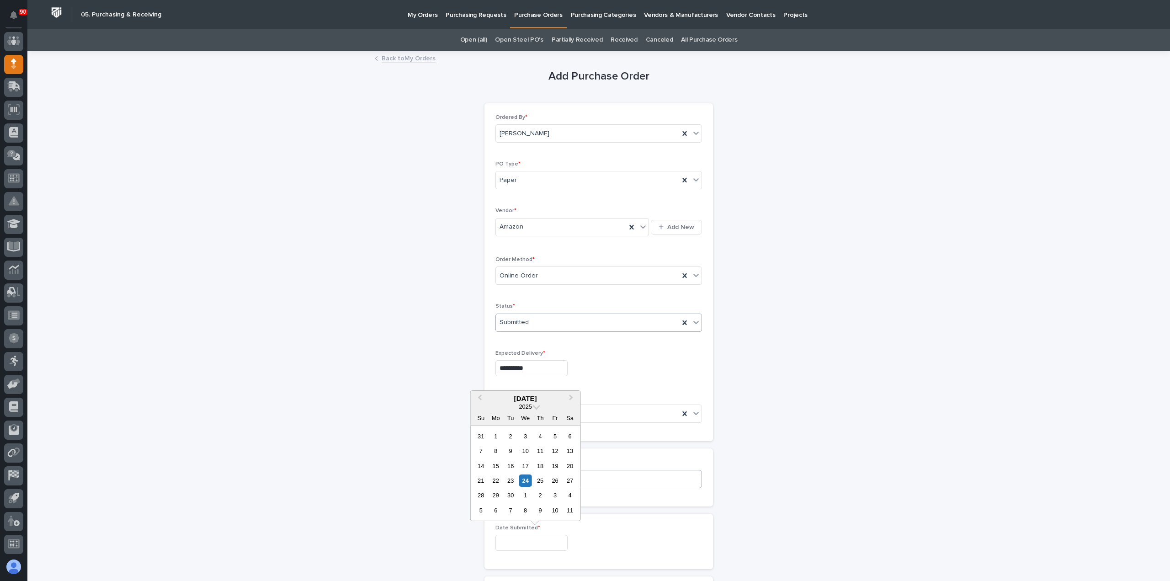
type input "**********"
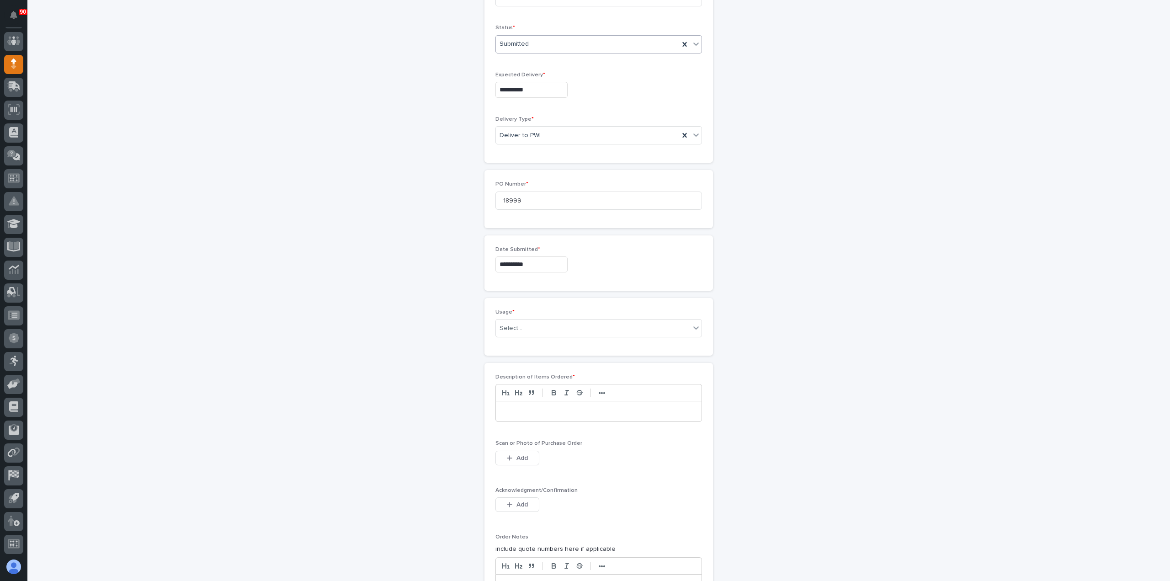
scroll to position [320, 0]
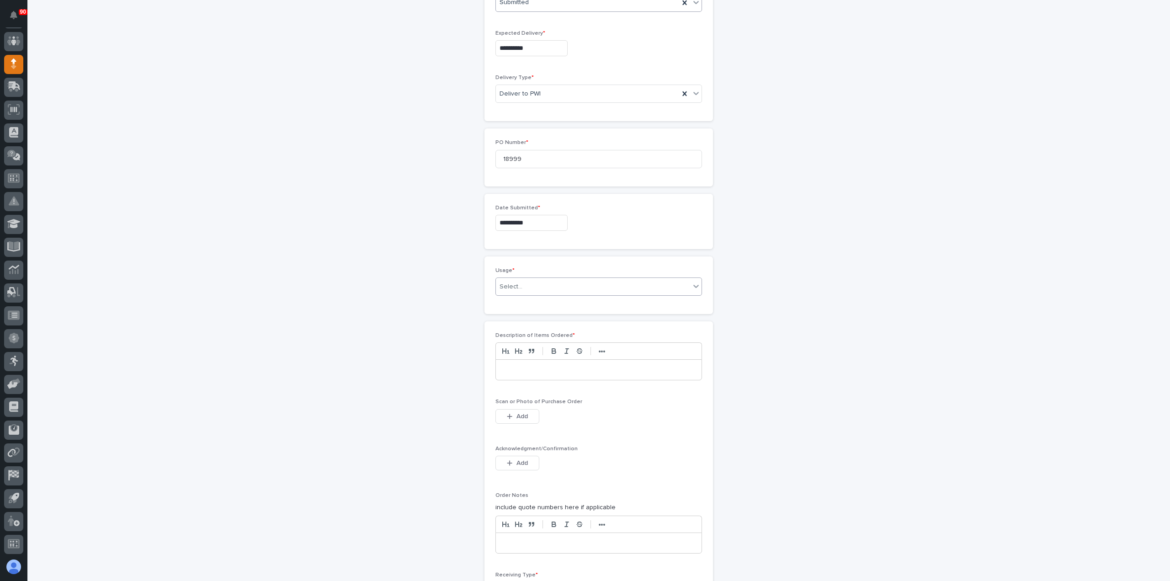
click at [536, 282] on div "Select..." at bounding box center [593, 286] width 194 height 15
click at [507, 345] on div "PWI Stock" at bounding box center [595, 349] width 206 height 16
click at [530, 368] on p at bounding box center [599, 369] width 192 height 9
click at [518, 412] on span "Add" at bounding box center [521, 416] width 11 height 8
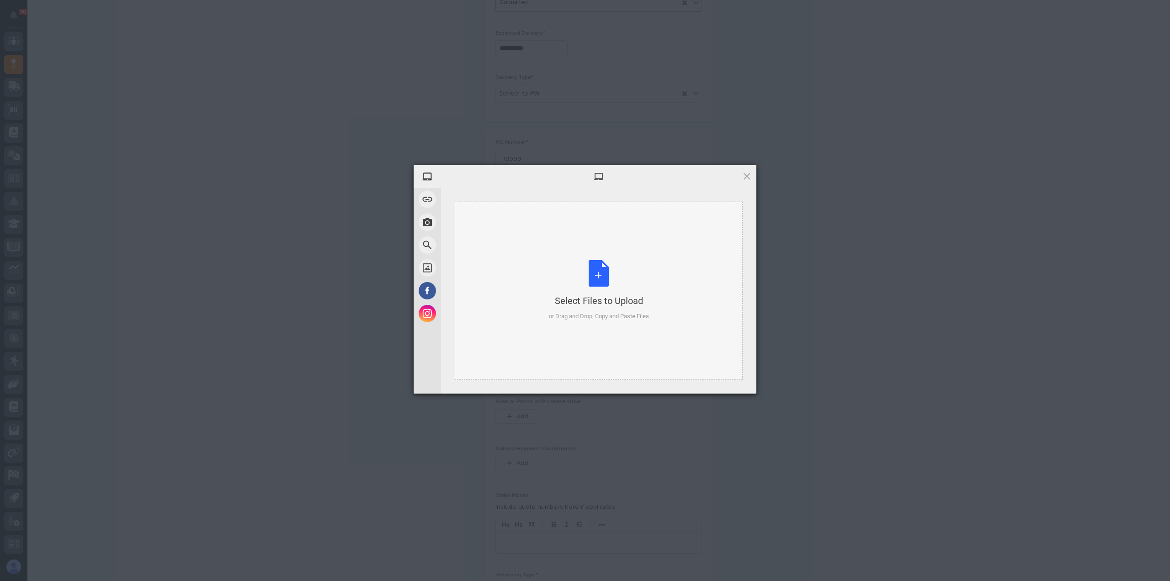
click at [596, 266] on div "Select Files to Upload or Drag and Drop, Copy and Paste Files" at bounding box center [599, 290] width 100 height 61
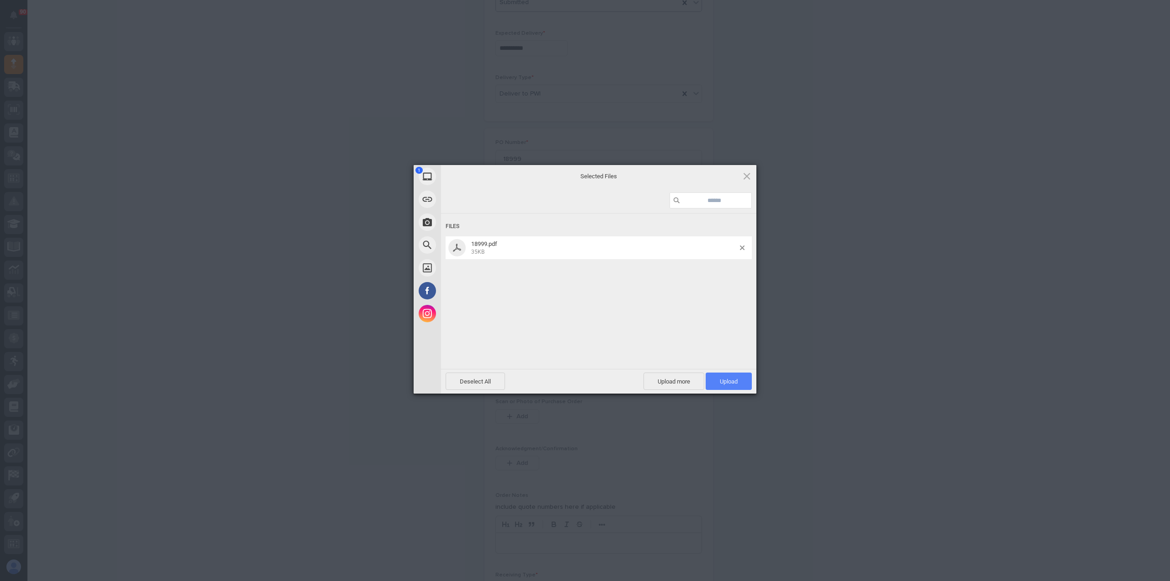
click at [726, 378] on span "Upload 1" at bounding box center [729, 381] width 18 height 7
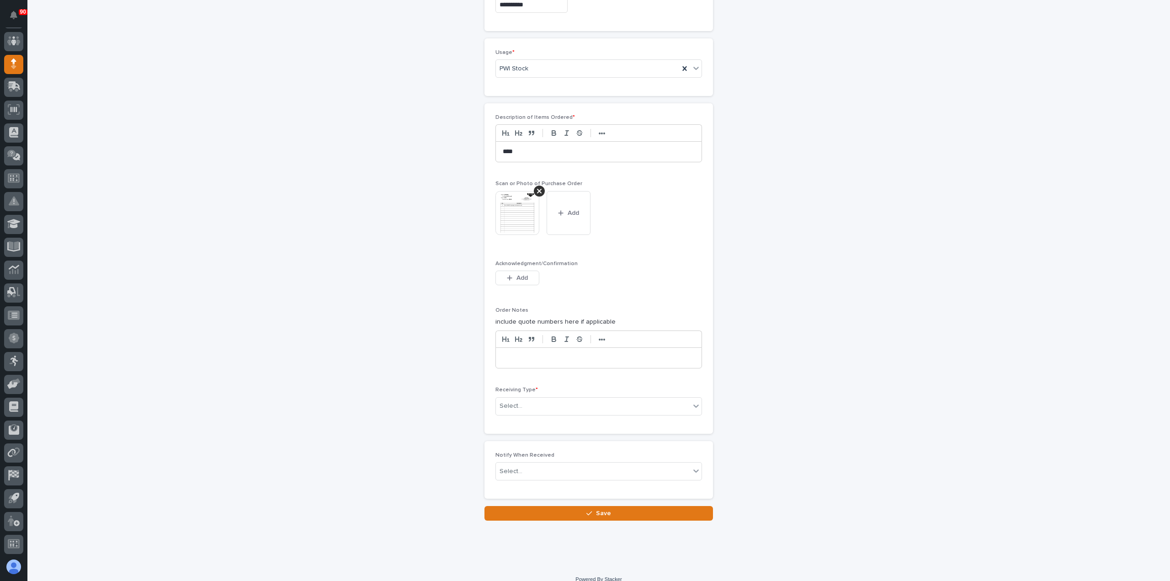
scroll to position [545, 0]
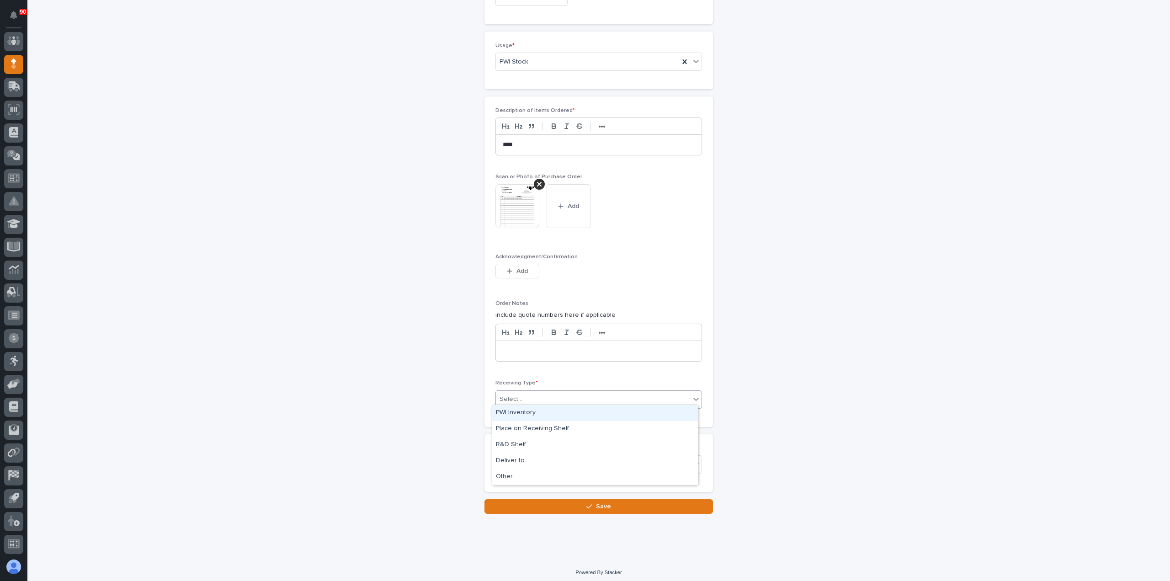
click at [554, 394] on div "Select..." at bounding box center [593, 399] width 194 height 15
drag, startPoint x: 588, startPoint y: 420, endPoint x: 532, endPoint y: 457, distance: 66.7
click at [532, 457] on div "Deliver to" at bounding box center [595, 461] width 206 height 16
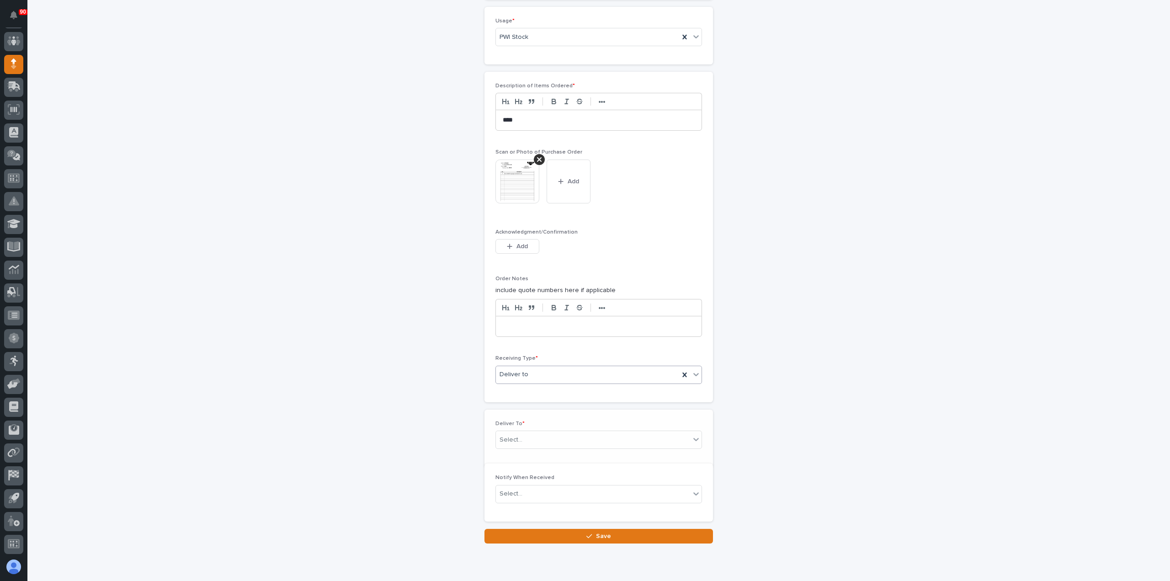
scroll to position [577, 0]
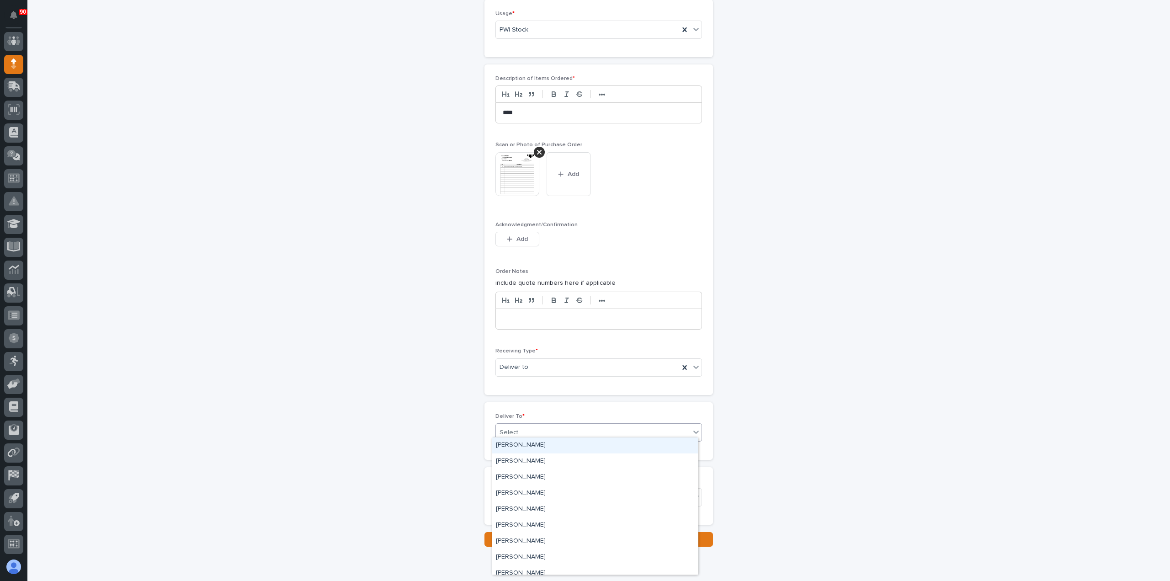
click at [538, 425] on div "Select..." at bounding box center [593, 432] width 194 height 15
type input "***"
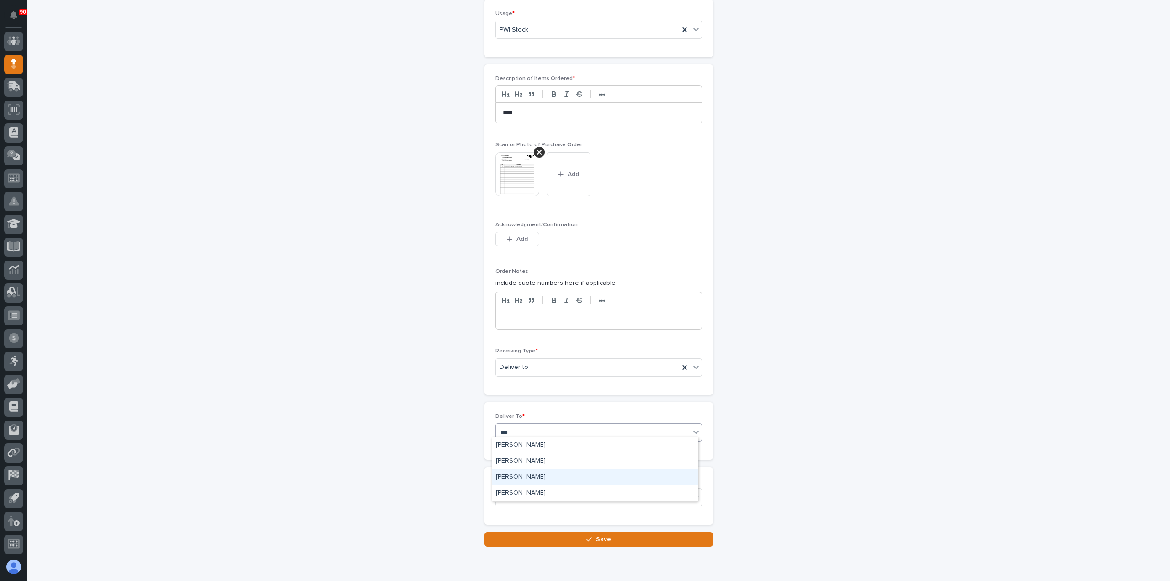
click at [531, 475] on div "[PERSON_NAME]" at bounding box center [595, 477] width 206 height 16
click at [562, 532] on button "Save" at bounding box center [598, 539] width 229 height 15
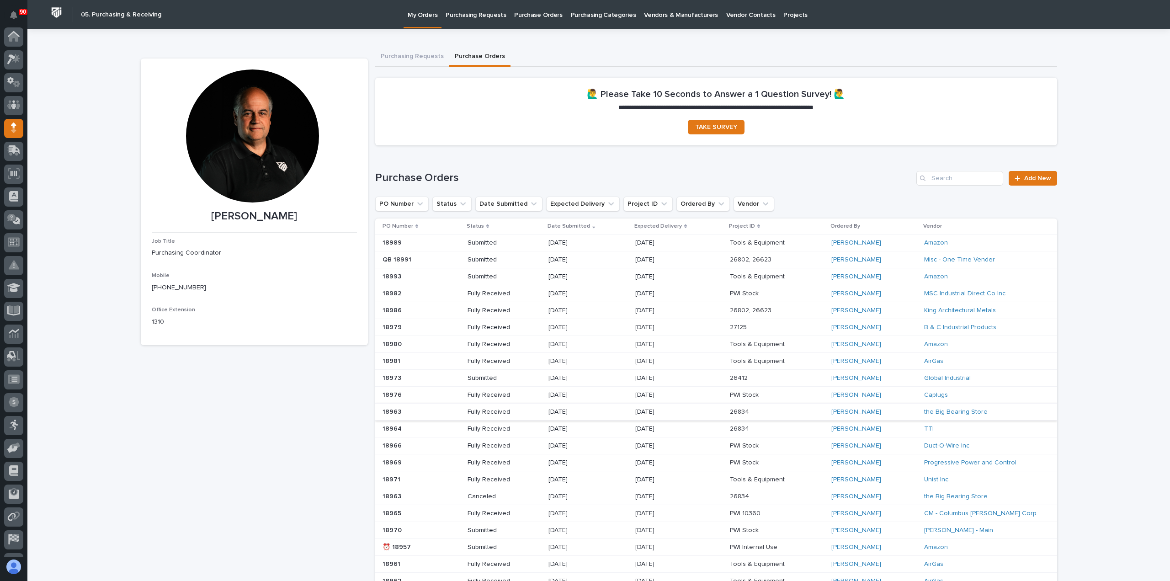
scroll to position [64, 0]
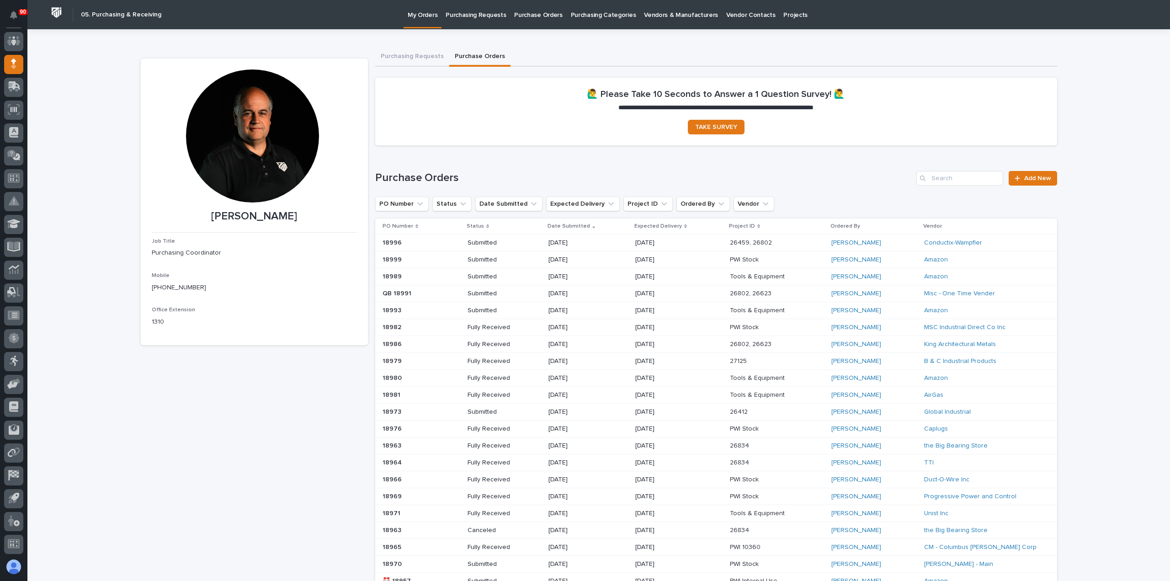
click at [511, 290] on p "Submitted" at bounding box center [500, 294] width 65 height 8
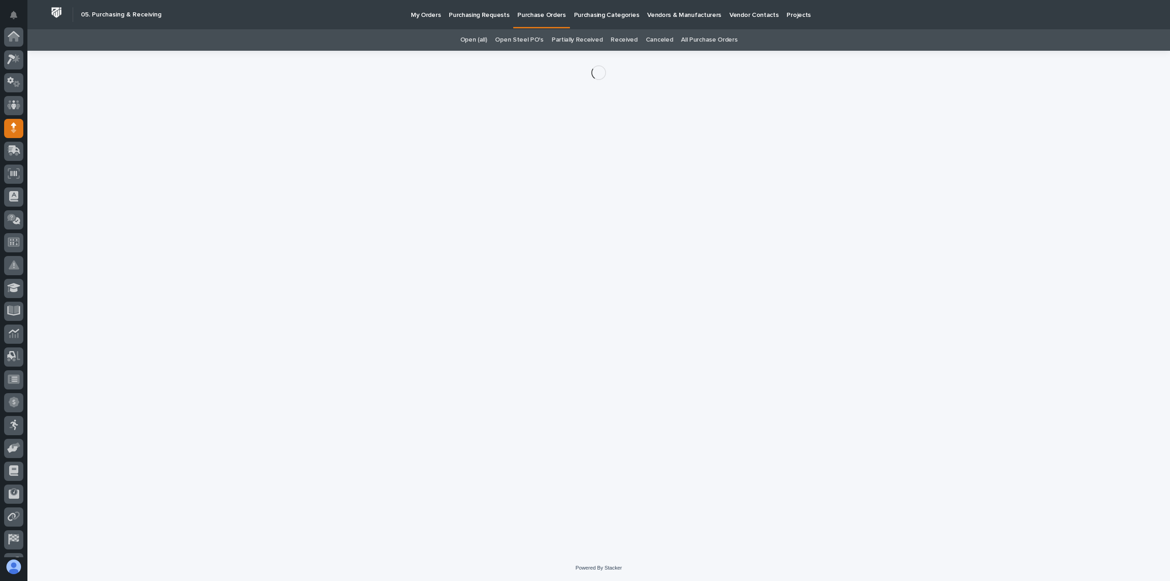
scroll to position [64, 0]
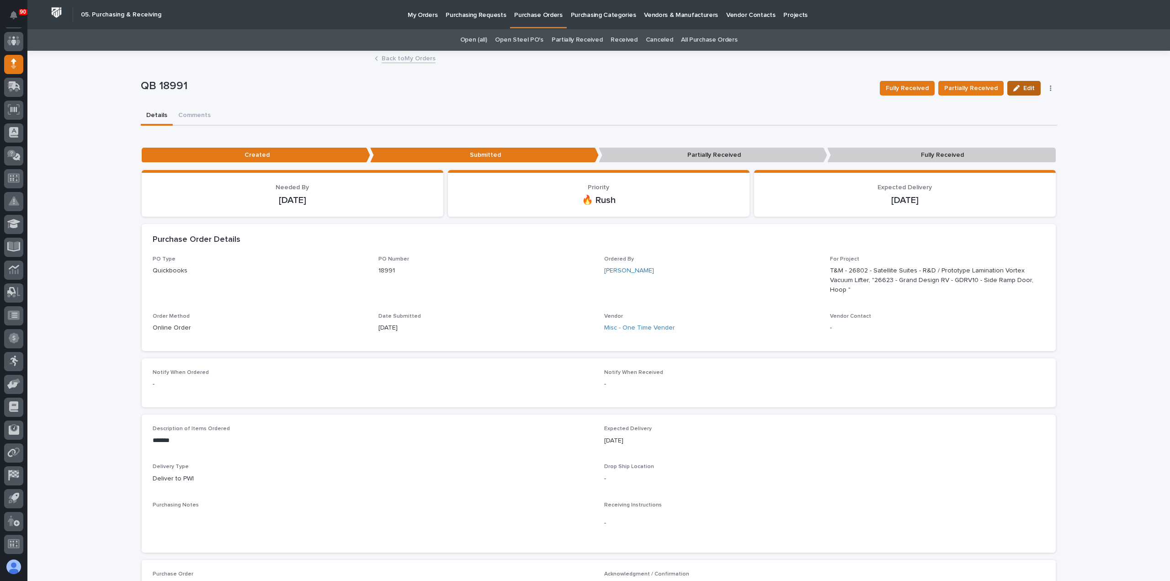
click at [1023, 88] on span "Edit" at bounding box center [1028, 88] width 11 height 8
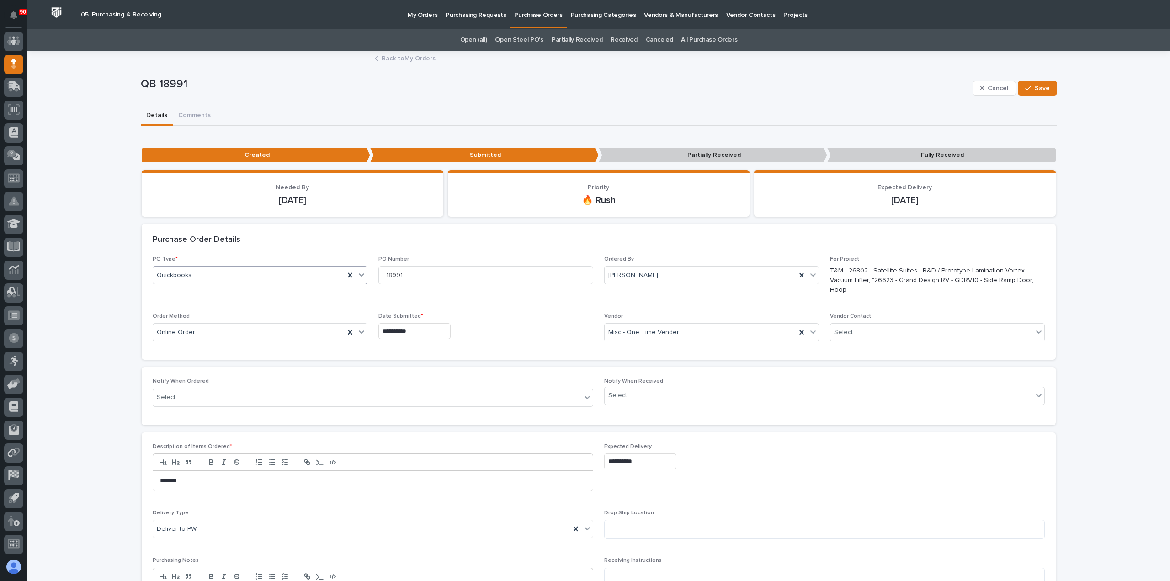
click at [322, 272] on div "Quickbooks" at bounding box center [249, 275] width 192 height 15
click at [258, 303] on div "Paper" at bounding box center [256, 308] width 214 height 16
click at [1035, 85] on span "Save" at bounding box center [1042, 88] width 15 height 8
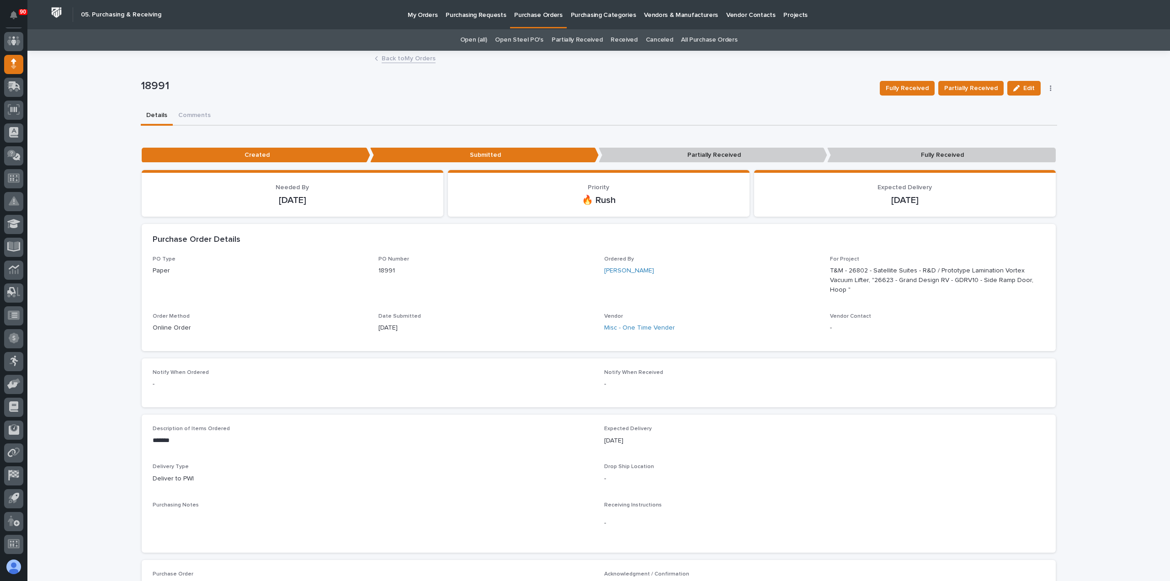
click at [422, 16] on p "My Orders" at bounding box center [423, 9] width 30 height 19
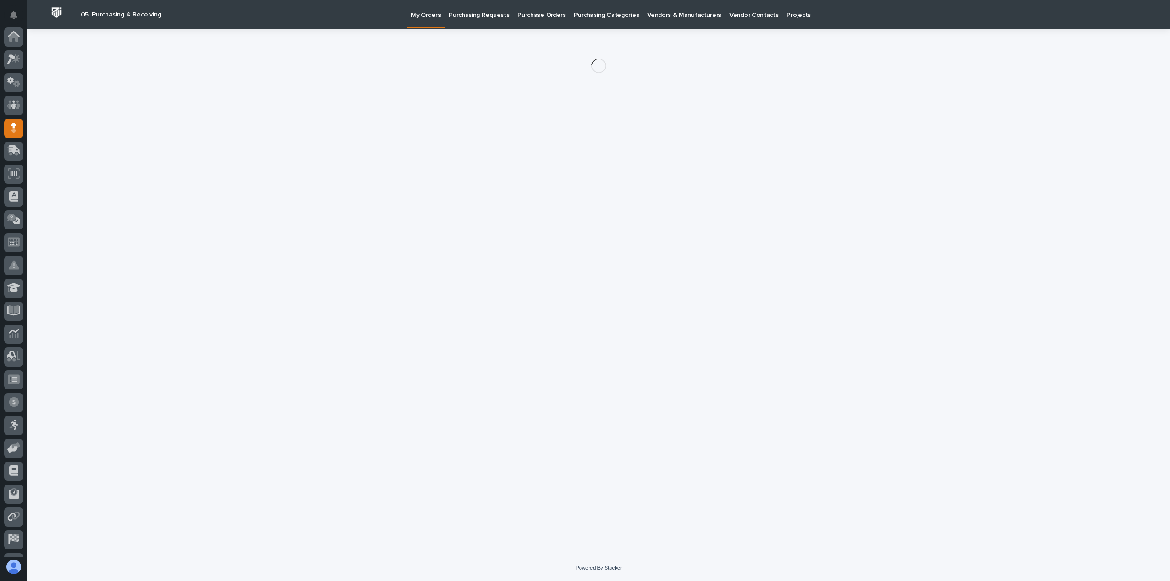
scroll to position [64, 0]
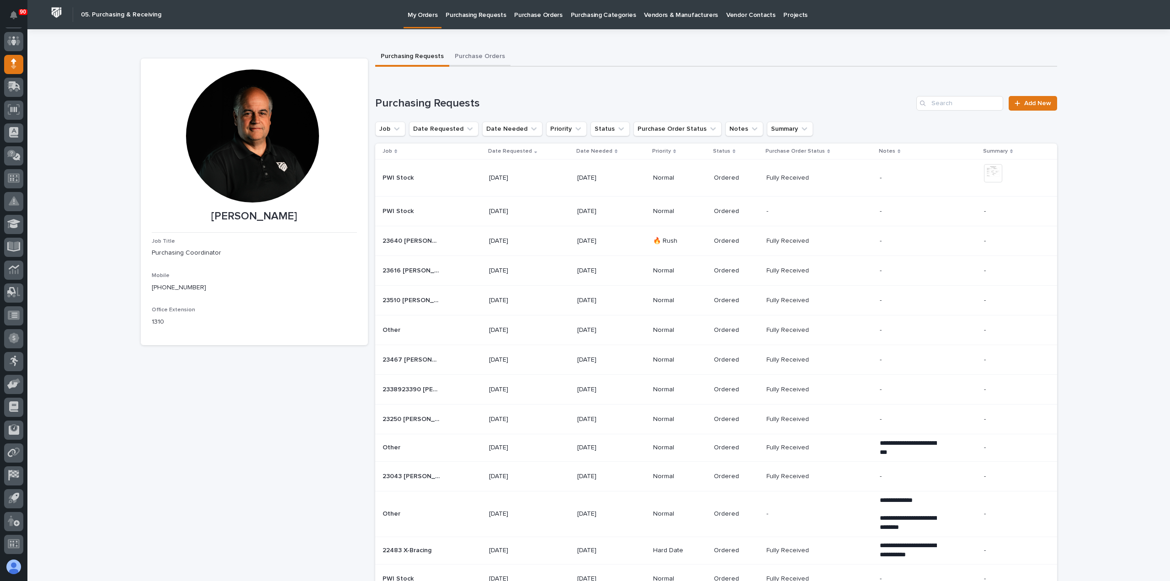
click at [471, 53] on button "Purchase Orders" at bounding box center [479, 57] width 61 height 19
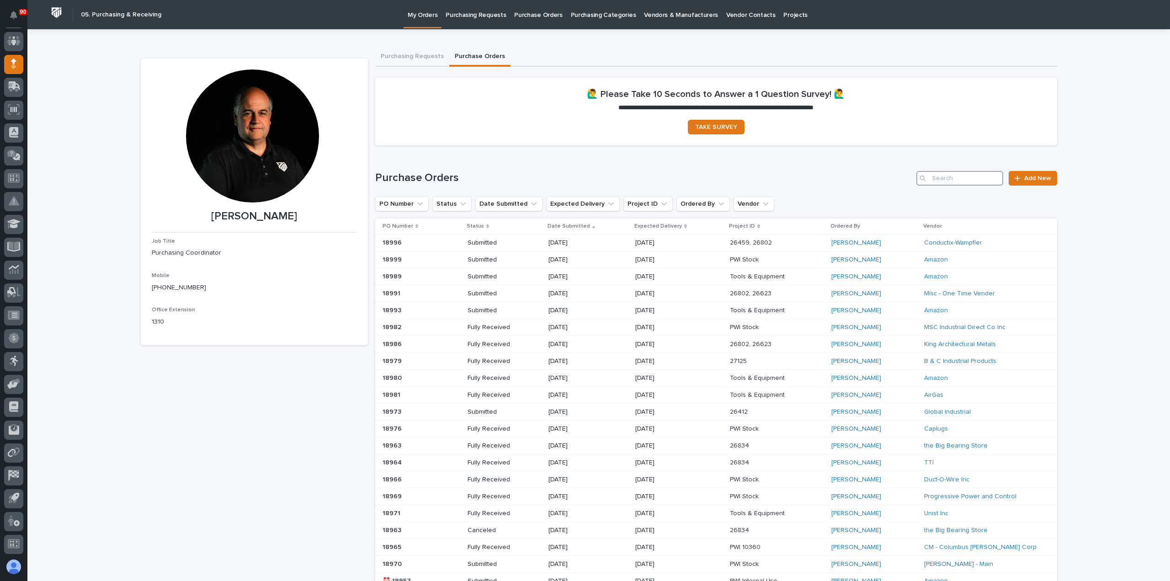
click at [957, 178] on input "Search" at bounding box center [959, 178] width 87 height 15
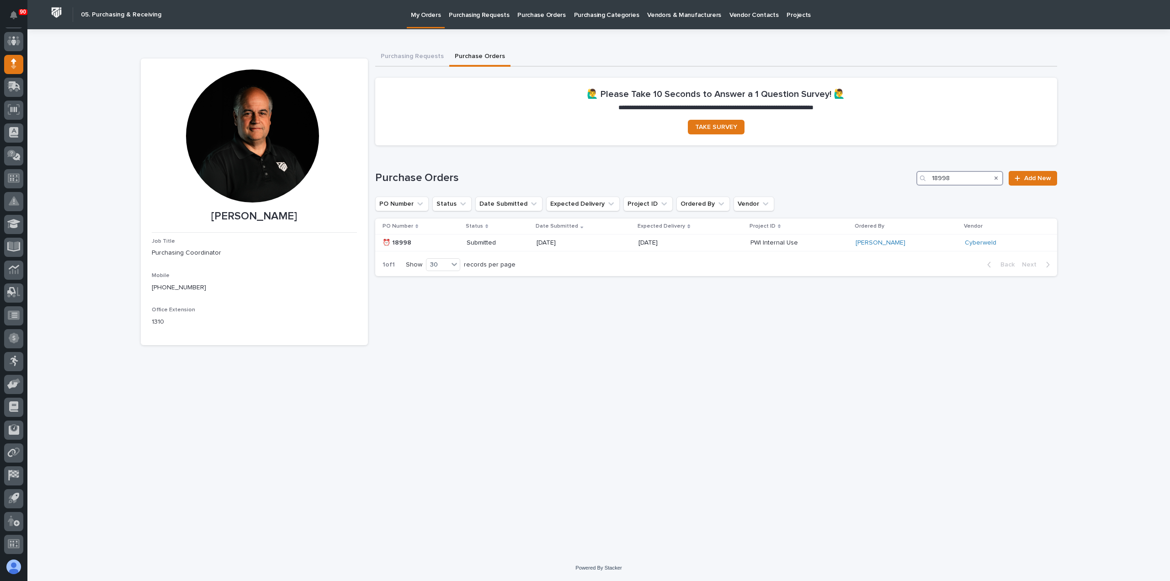
type input "18998"
click at [417, 17] on p "My Orders" at bounding box center [426, 9] width 30 height 19
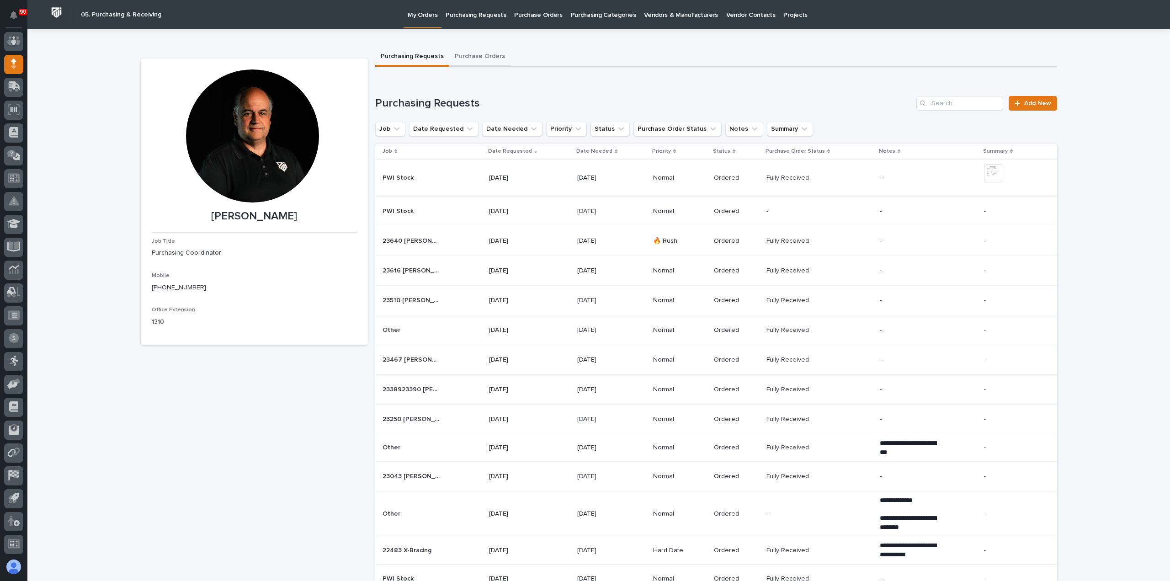
click at [470, 57] on button "Purchase Orders" at bounding box center [479, 57] width 61 height 19
